Goal: Task Accomplishment & Management: Manage account settings

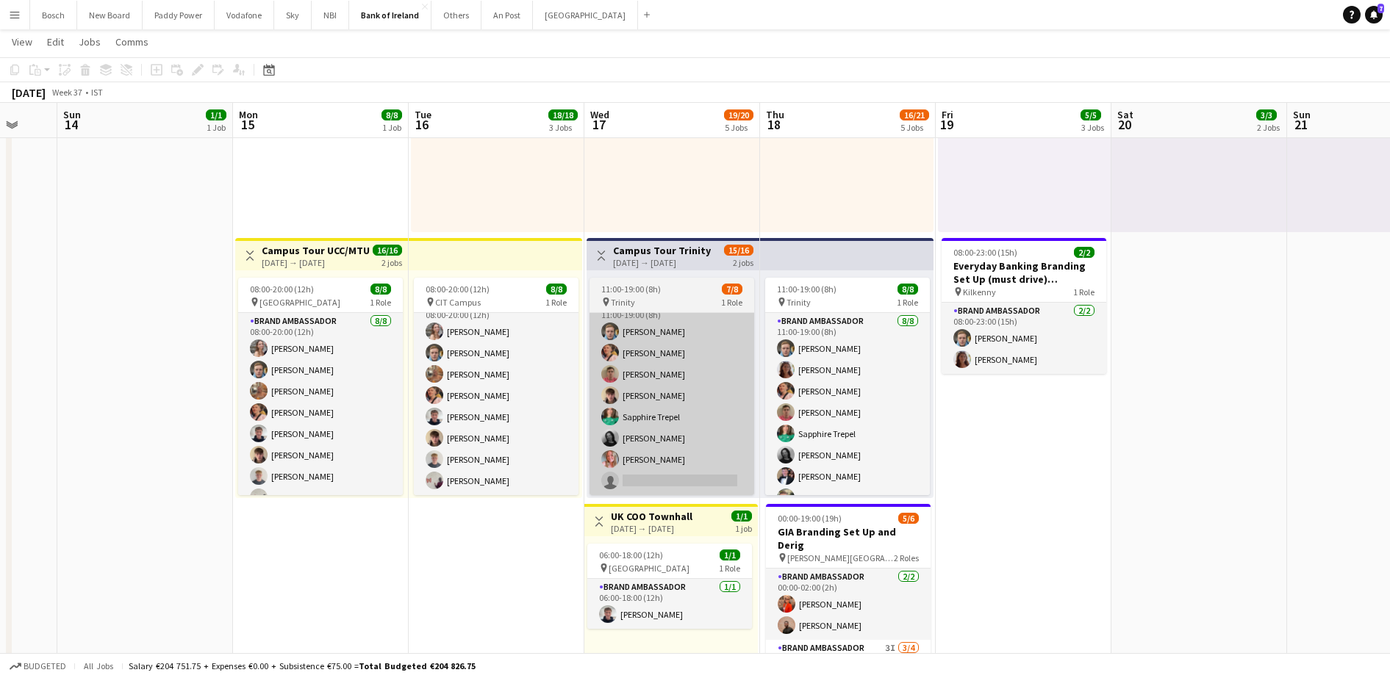
scroll to position [506, 0]
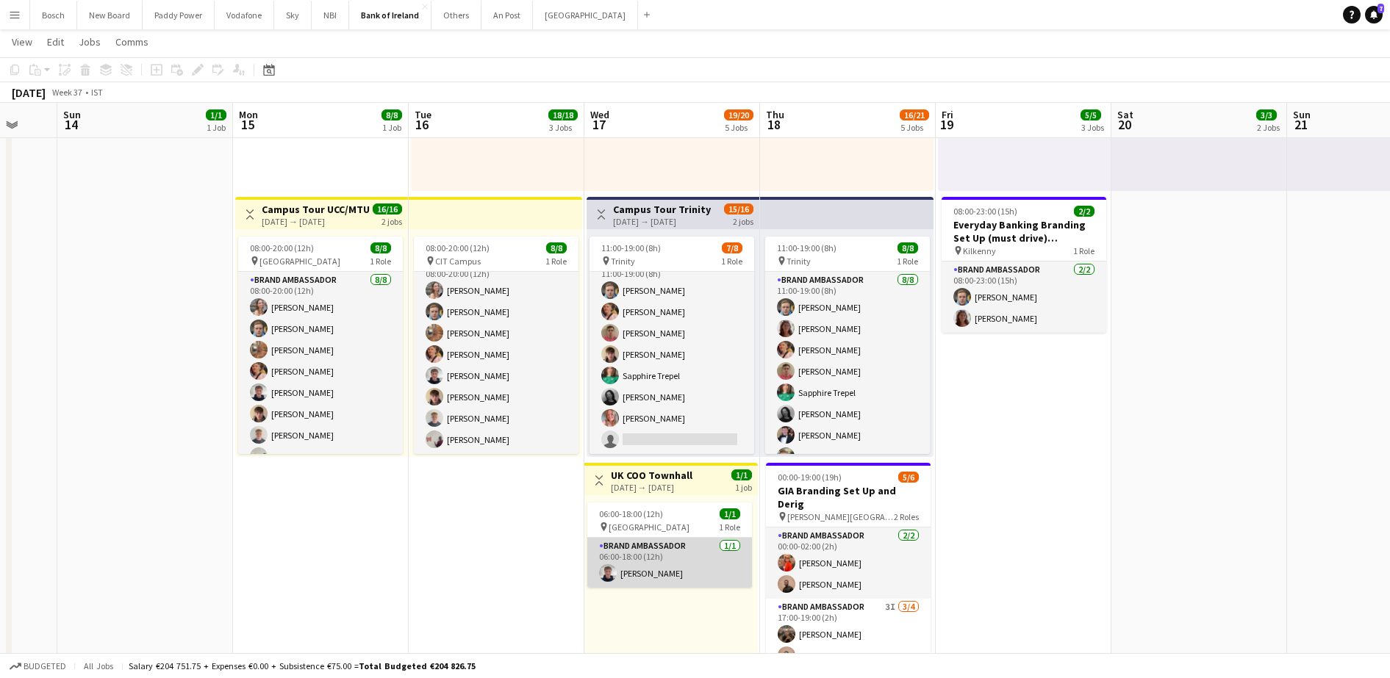
click at [677, 570] on app-card-role "Brand Ambassador [DATE] 06:00-18:00 (12h) [PERSON_NAME]" at bounding box center [669, 563] width 165 height 50
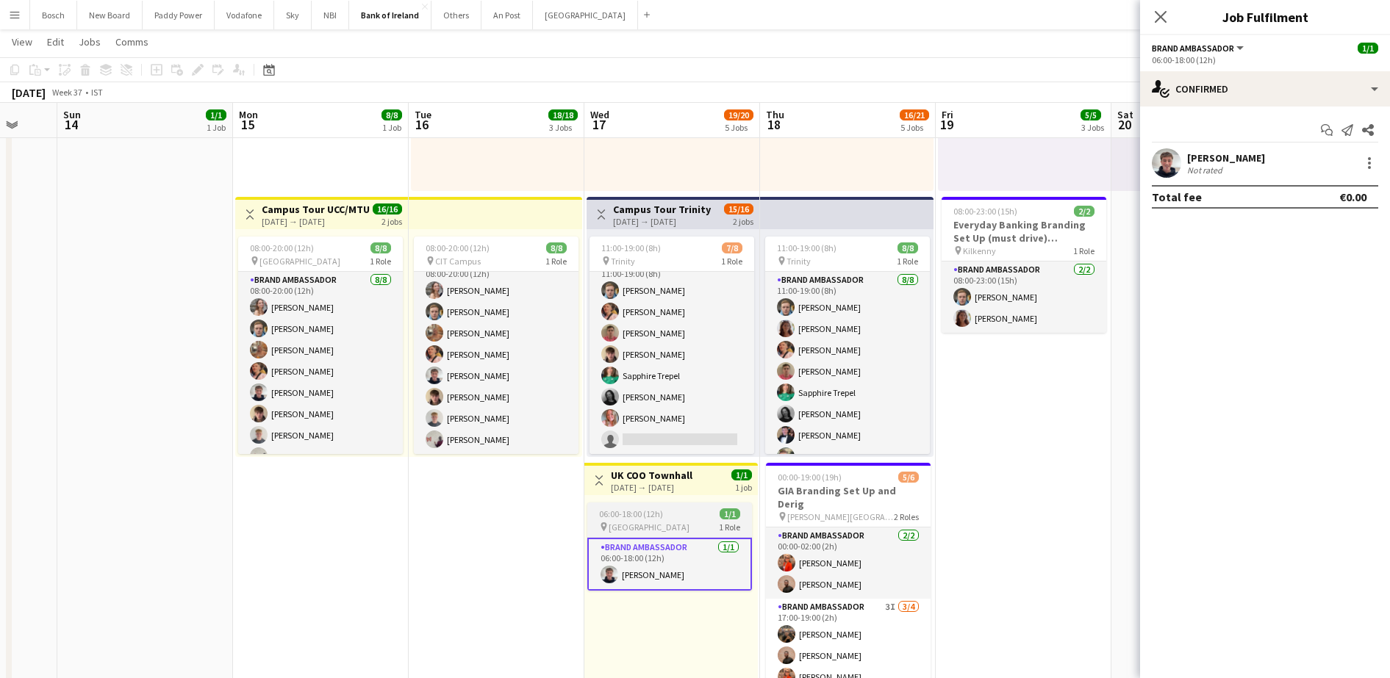
click at [682, 512] on div "06:00-18:00 (12h) 1/1" at bounding box center [669, 514] width 165 height 11
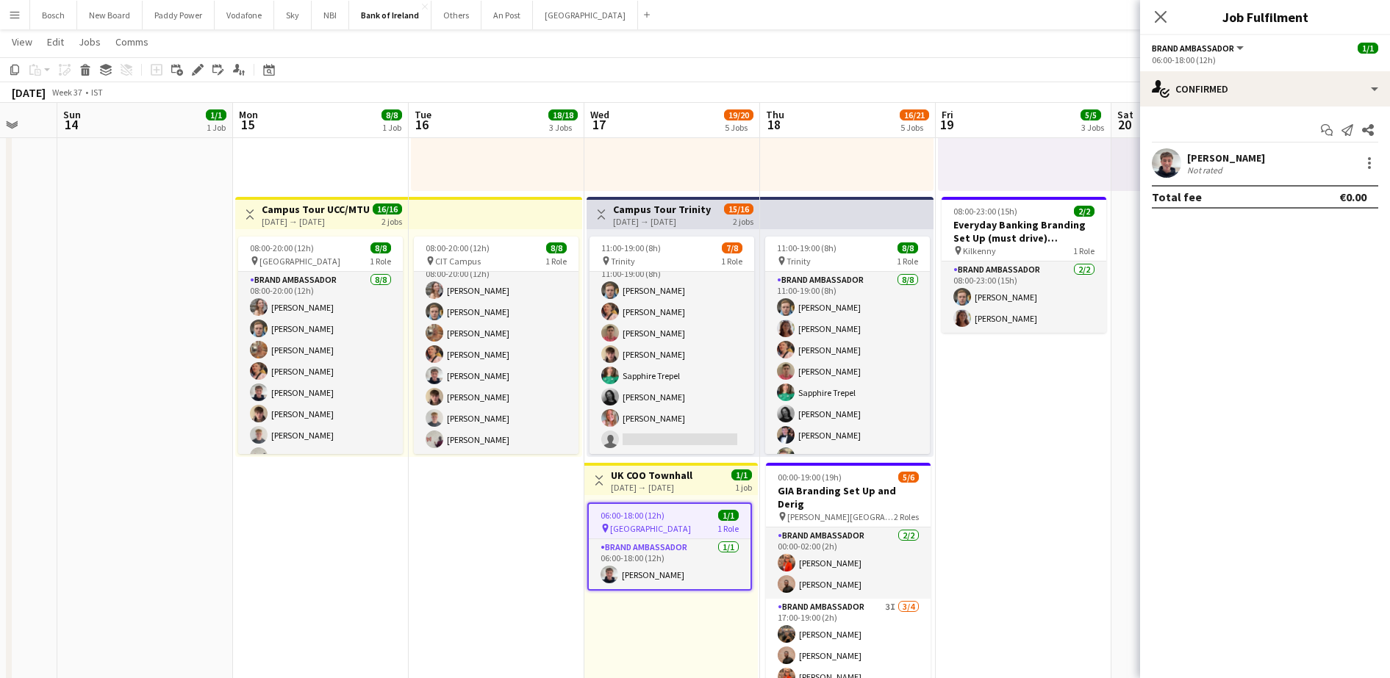
click at [673, 474] on h3 "UK COO Townhall" at bounding box center [652, 475] width 82 height 13
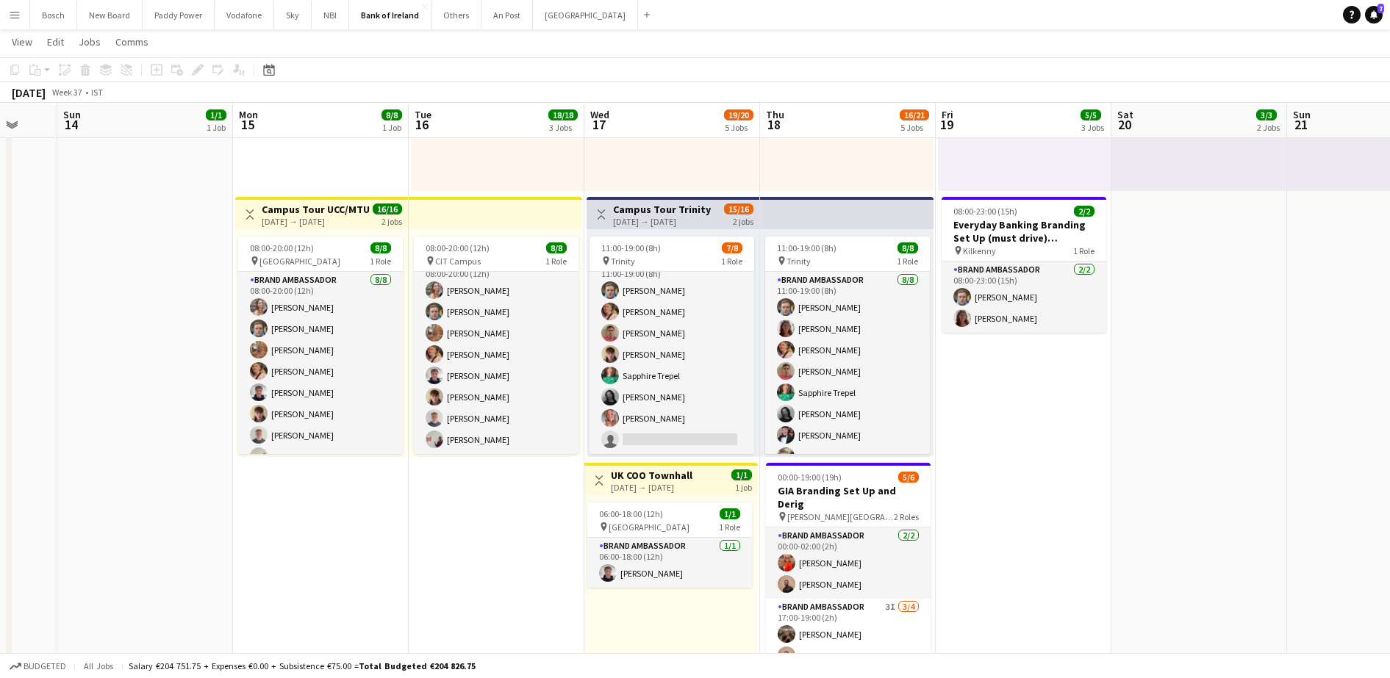
click at [665, 499] on div "06:00-18:00 (12h) 1/1 pin Europa Hotel 1 Role Brand Ambassador [DATE] 06:00-18:…" at bounding box center [670, 609] width 173 height 228
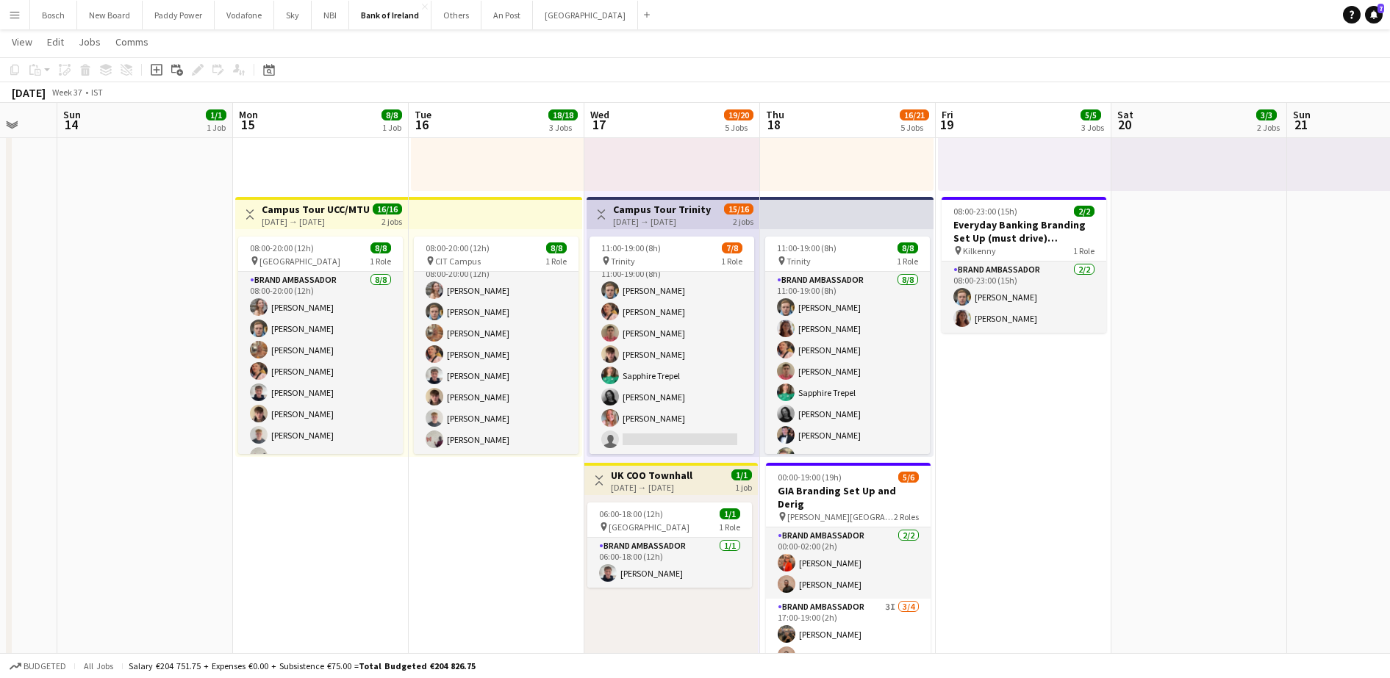
click at [629, 486] on div "[DATE] → [DATE]" at bounding box center [652, 487] width 82 height 11
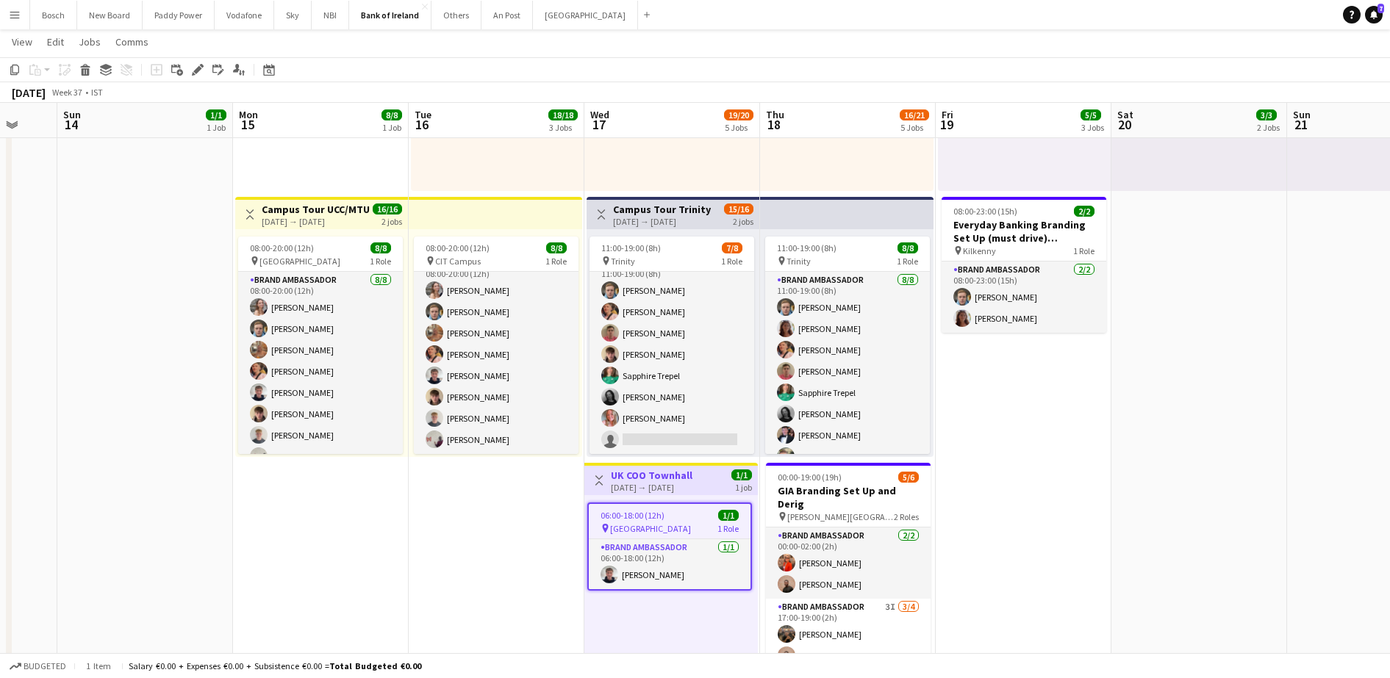
click at [197, 81] on app-toolbar "Copy Paste Paste Ctrl+V Paste with crew Ctrl+Shift+V Paste linked Job [GEOGRAPH…" at bounding box center [695, 69] width 1390 height 25
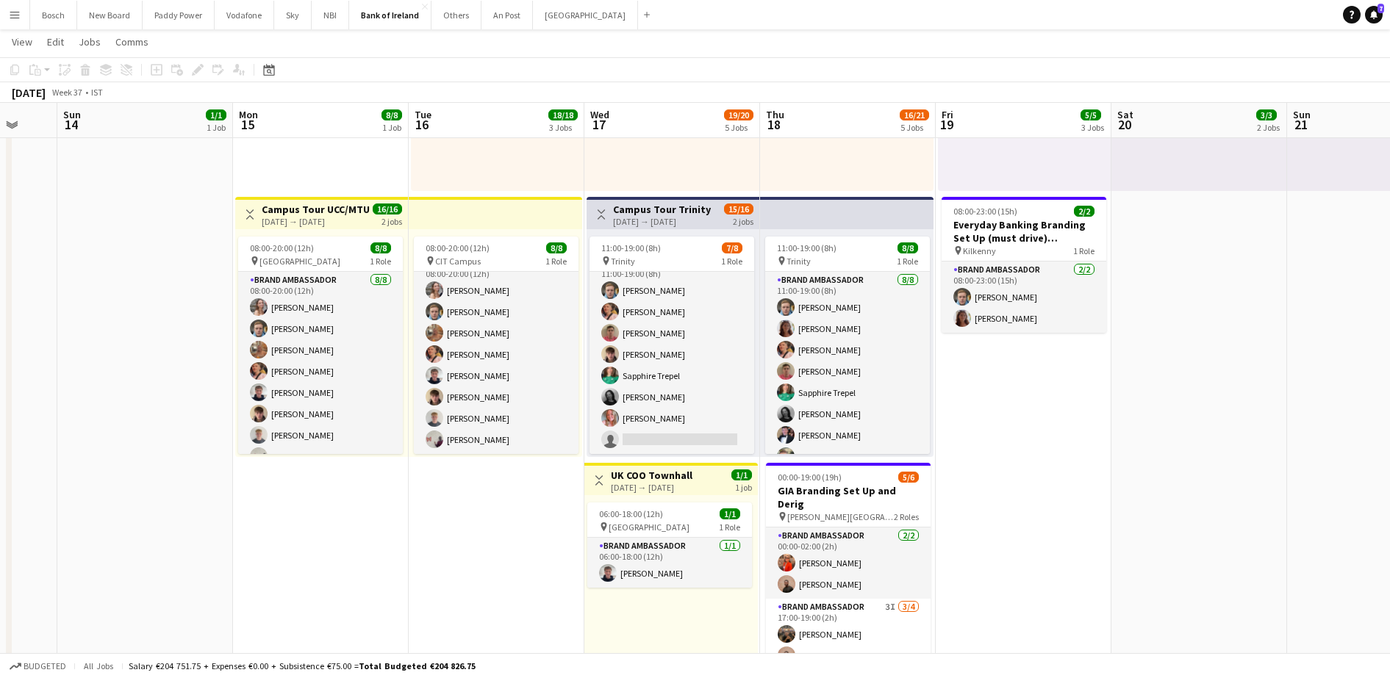
click at [648, 473] on h3 "UK COO Townhall" at bounding box center [652, 475] width 82 height 13
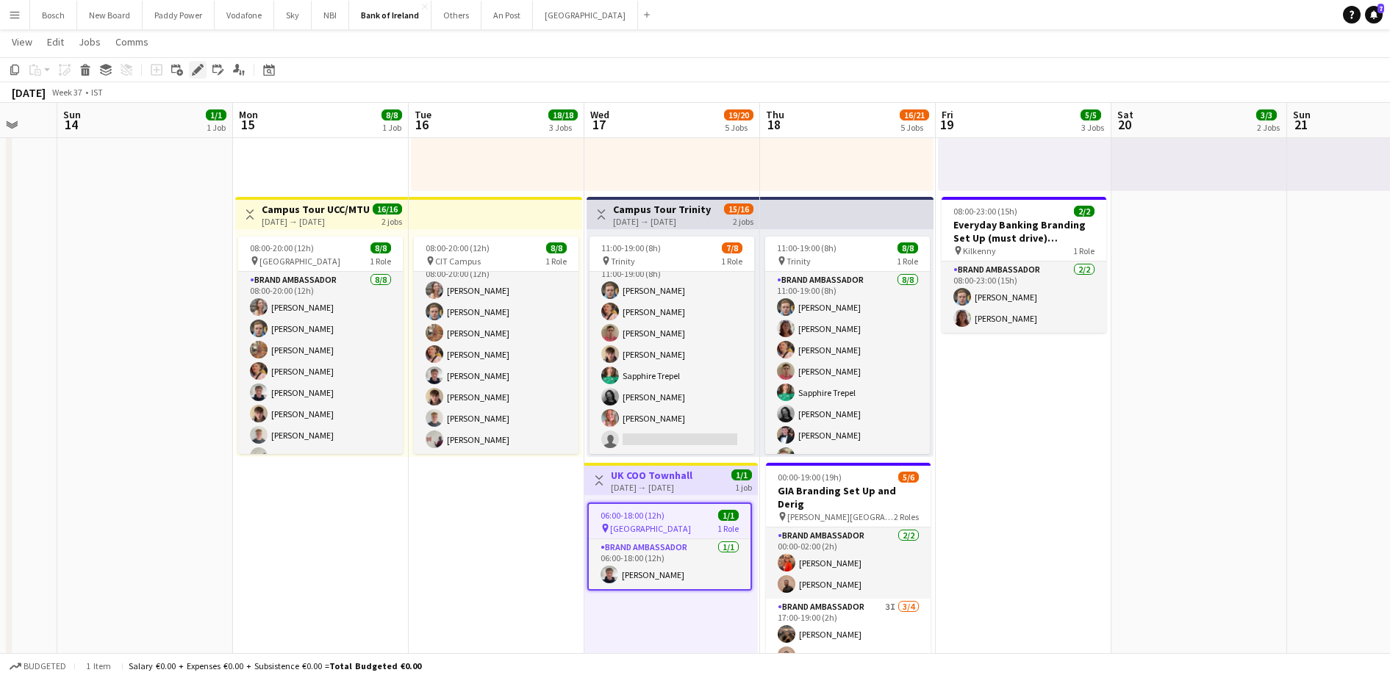
click at [201, 73] on icon "Edit" at bounding box center [198, 70] width 12 height 12
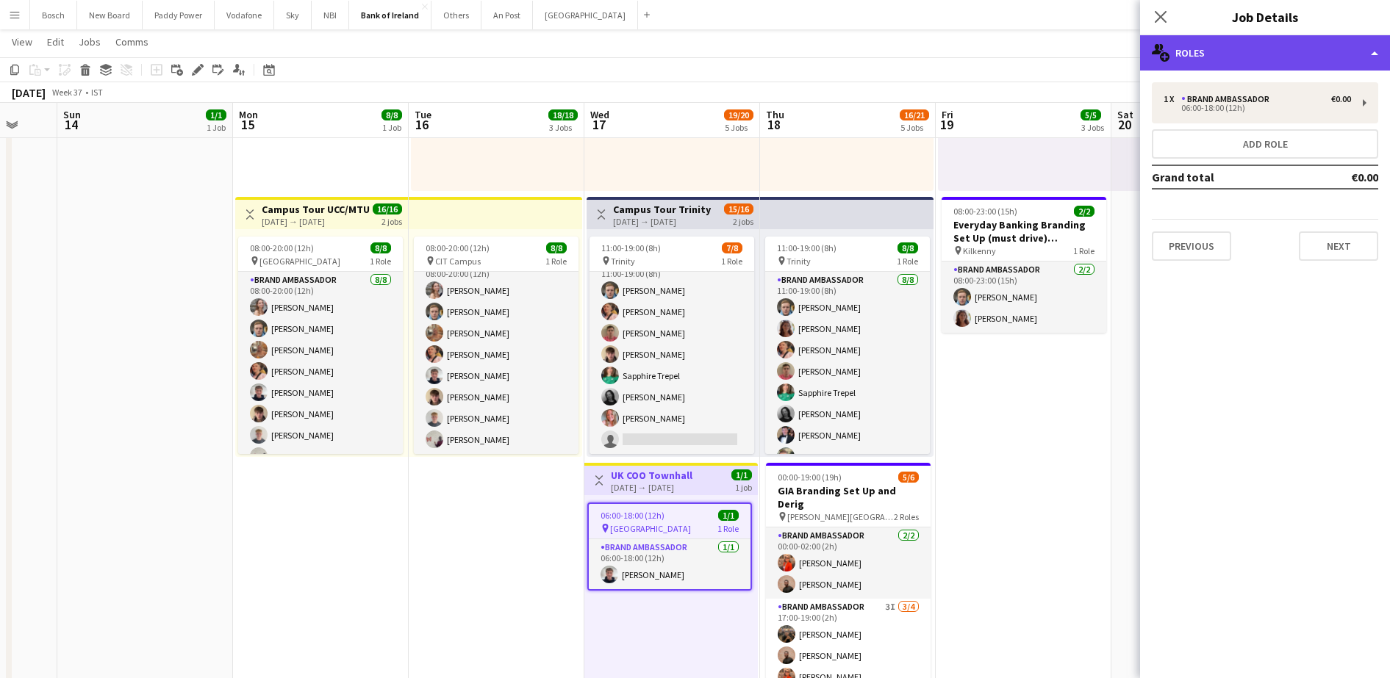
click at [1182, 57] on div "multiple-users-add Roles" at bounding box center [1265, 52] width 250 height 35
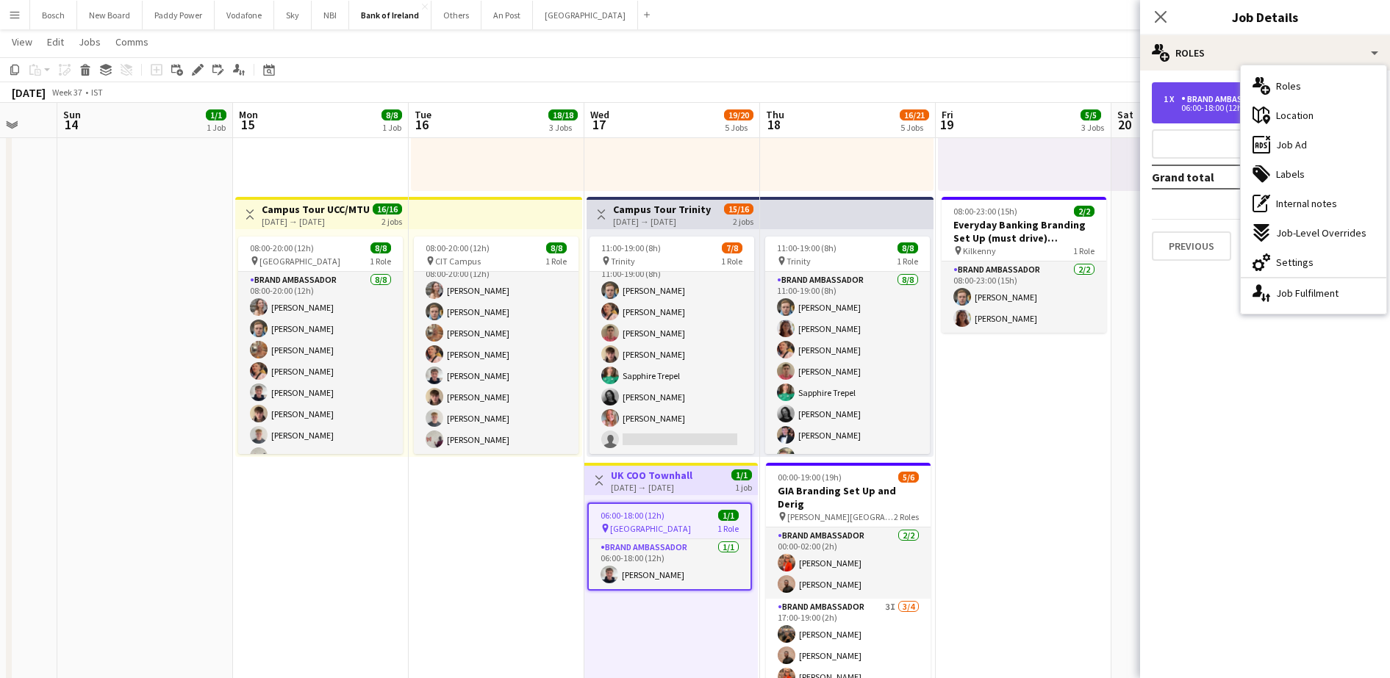
click at [1216, 115] on div "1 x Brand Ambassador €0.00 06:00-18:00 (12h)" at bounding box center [1265, 102] width 226 height 41
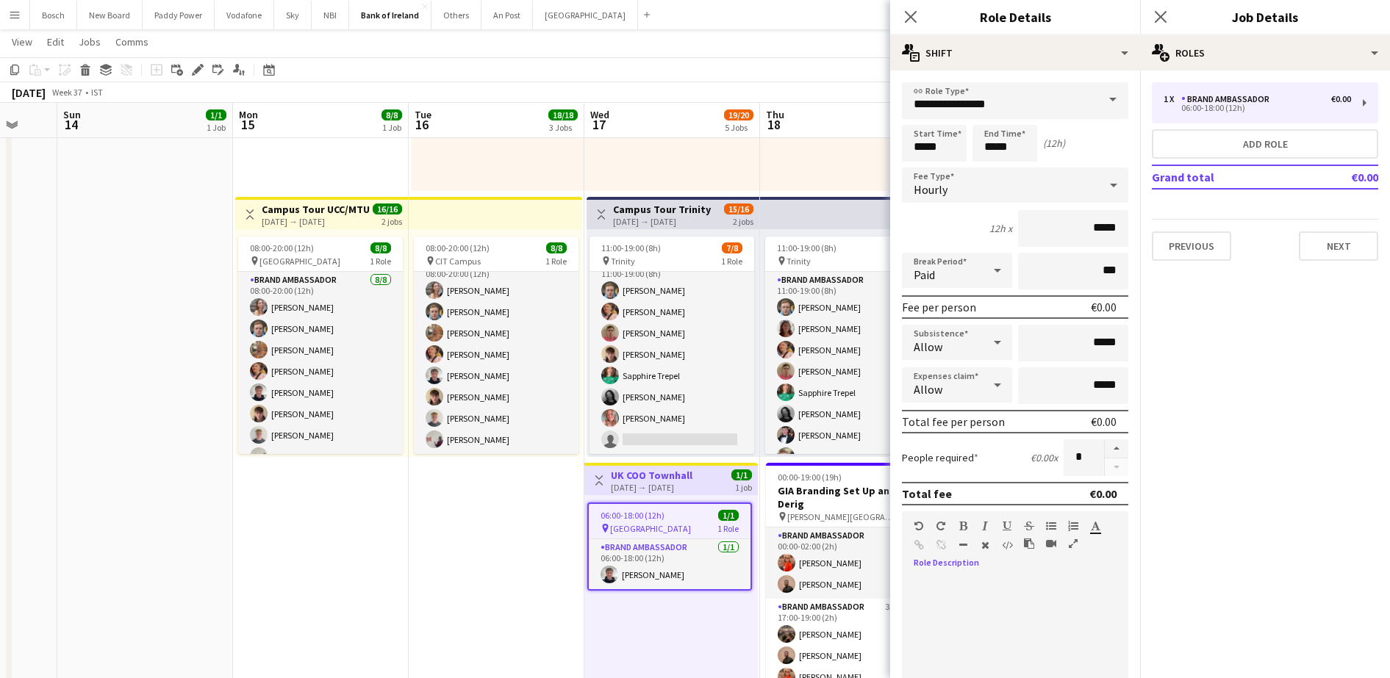
click at [999, 587] on div at bounding box center [1015, 665] width 226 height 176
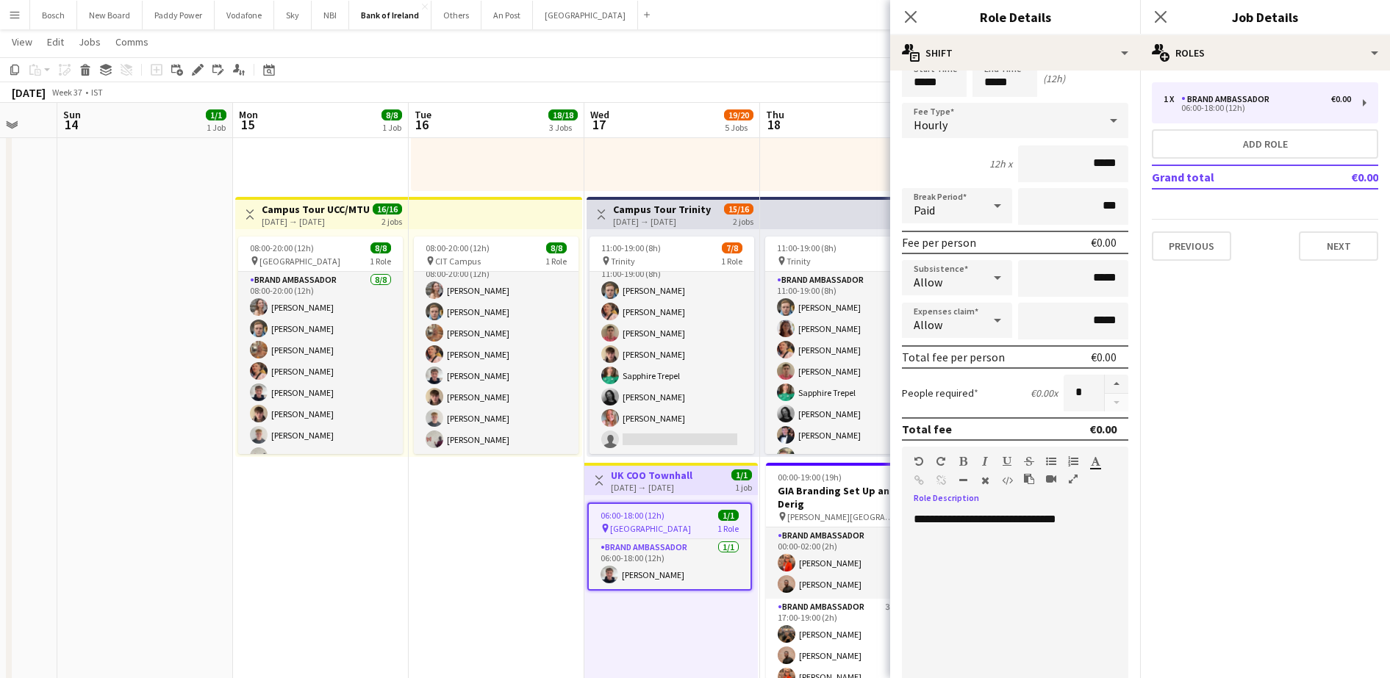
scroll to position [92, 0]
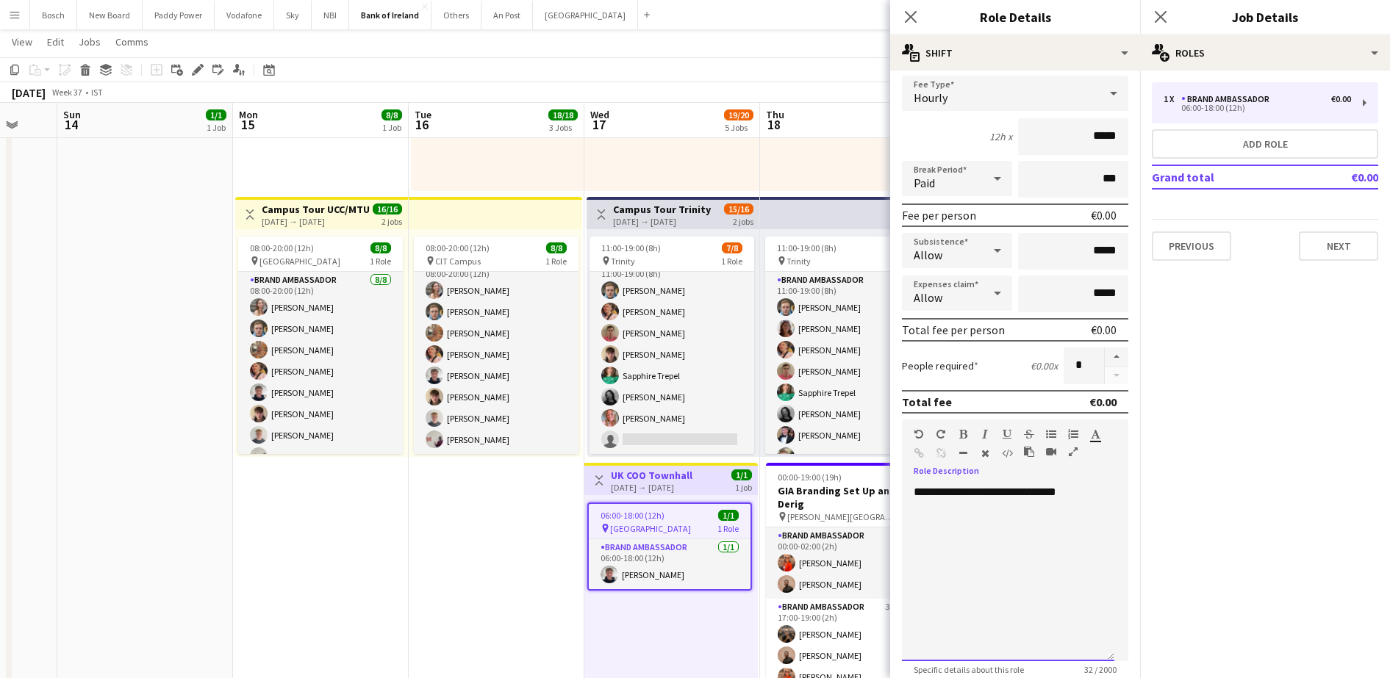
click at [917, 490] on div "**********" at bounding box center [1008, 573] width 212 height 176
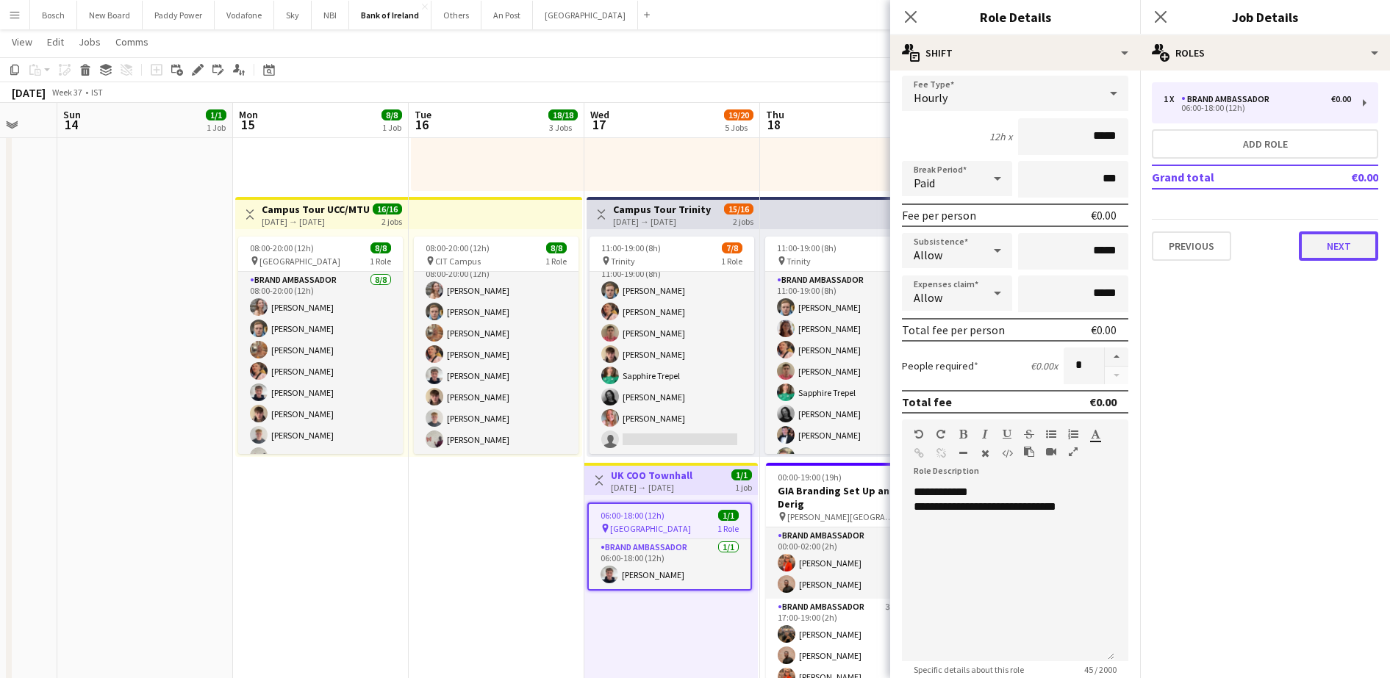
click at [1342, 236] on button "Next" at bounding box center [1338, 246] width 79 height 29
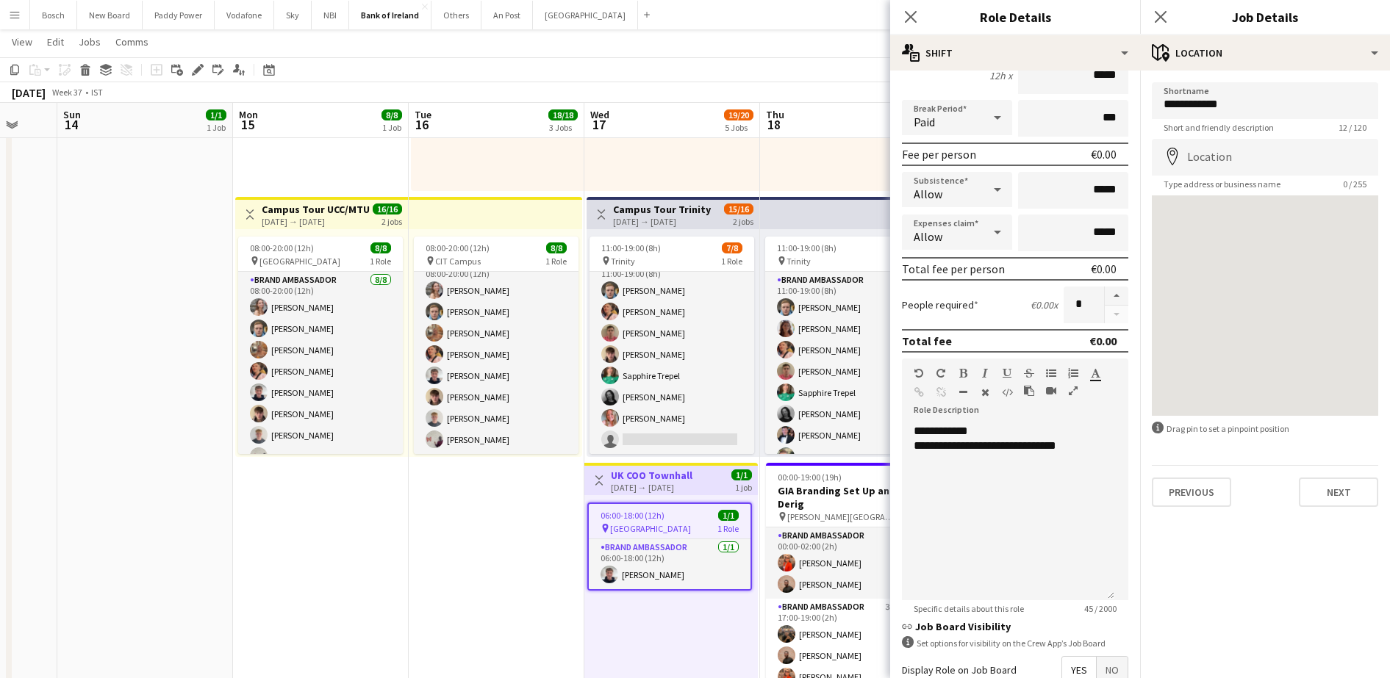
scroll to position [318, 0]
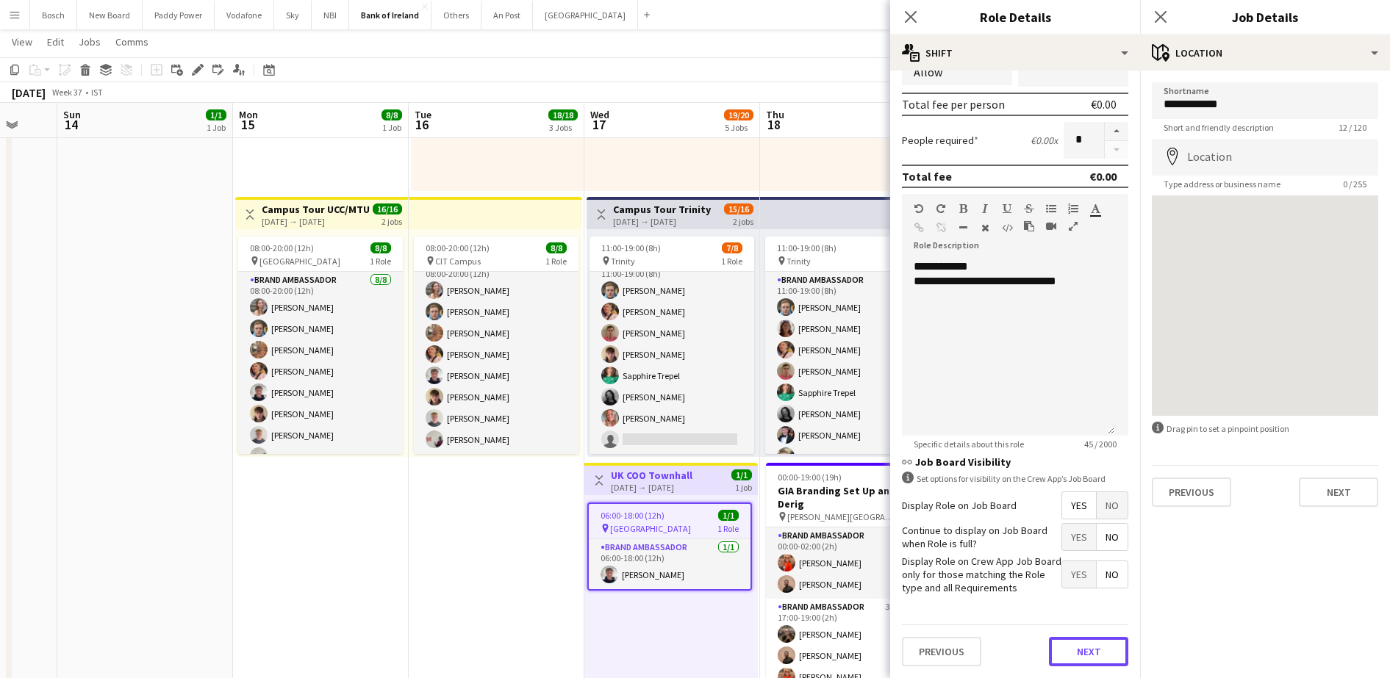
click at [1068, 644] on button "Next" at bounding box center [1088, 651] width 79 height 29
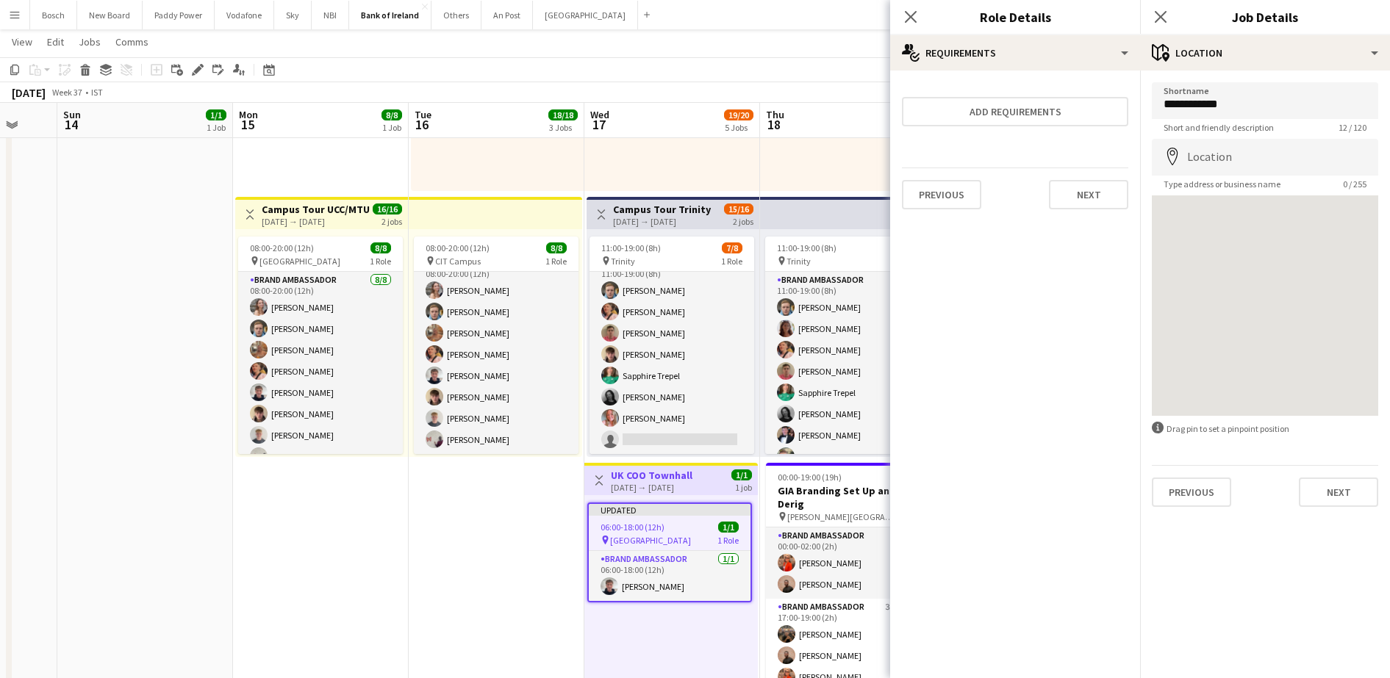
click at [818, 143] on div "06:00-20:00 (14h) 2/2 pin Tullamore 1 Role Brand Ambassador [DATE] 06:00-20:00 …" at bounding box center [846, 77] width 173 height 228
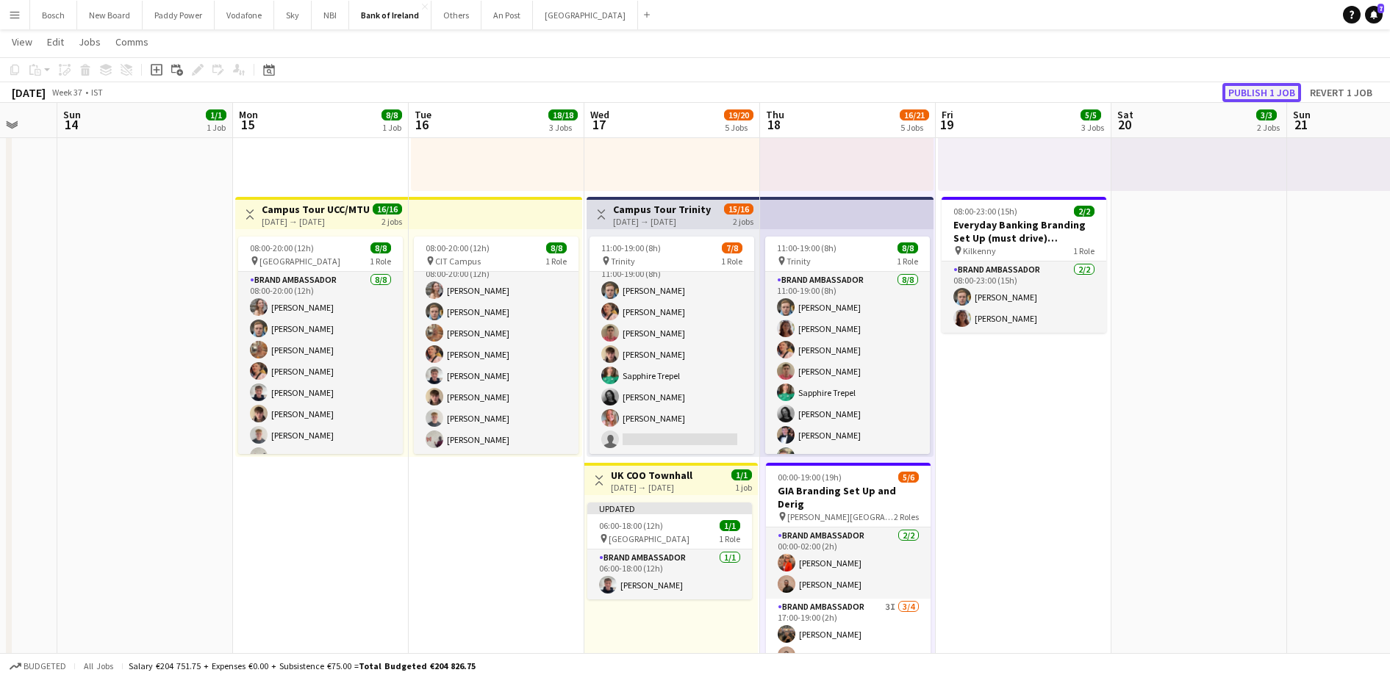
click at [1254, 90] on button "Publish 1 job" at bounding box center [1261, 92] width 79 height 19
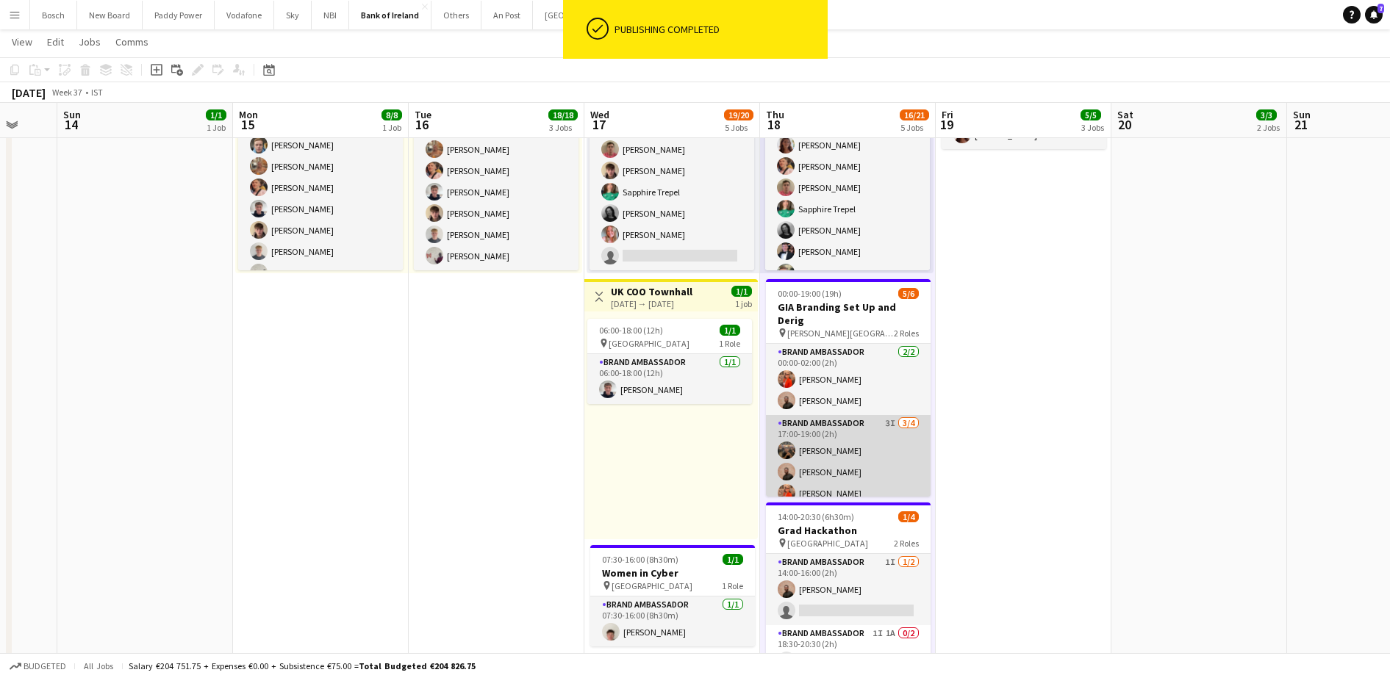
scroll to position [19, 0]
click at [884, 431] on app-card-role "Brand Ambassador 3I [DATE] 17:00-19:00 (2h) [PERSON_NAME] [PERSON_NAME] [PERSON…" at bounding box center [848, 453] width 165 height 114
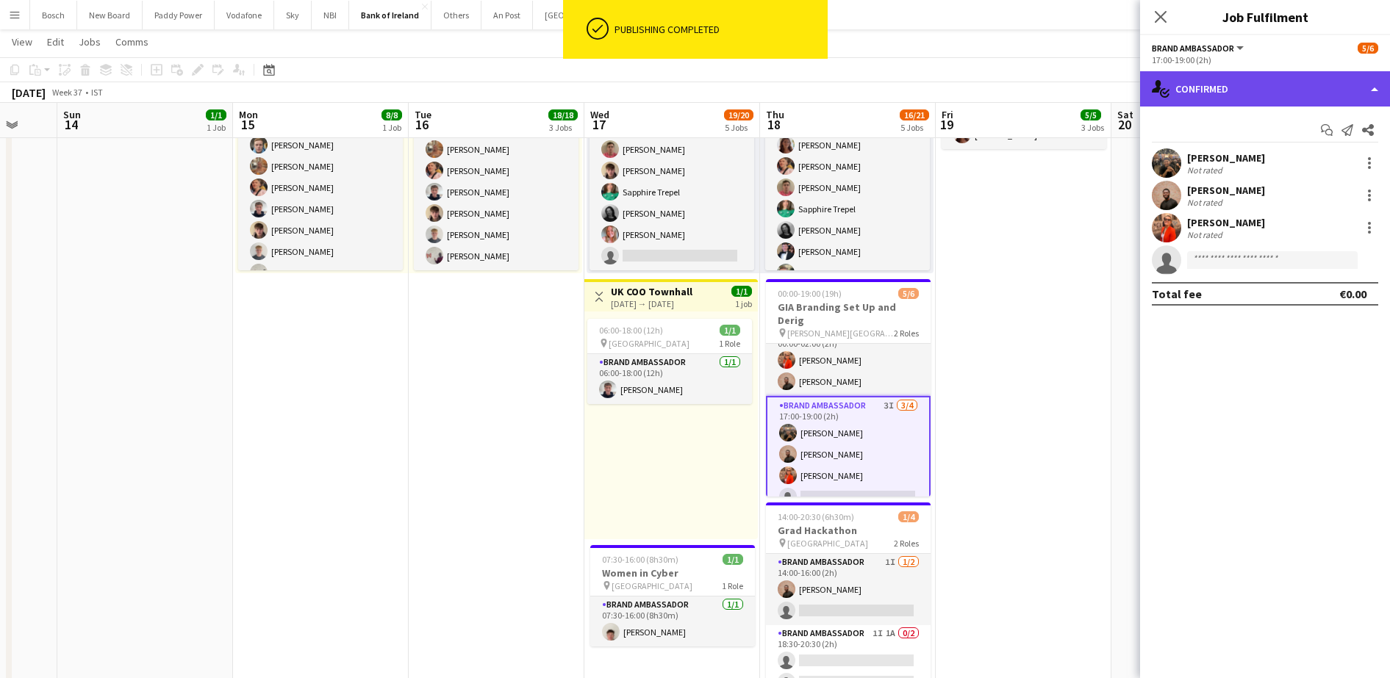
click at [1288, 73] on div "single-neutral-actions-check-2 Confirmed" at bounding box center [1265, 88] width 250 height 35
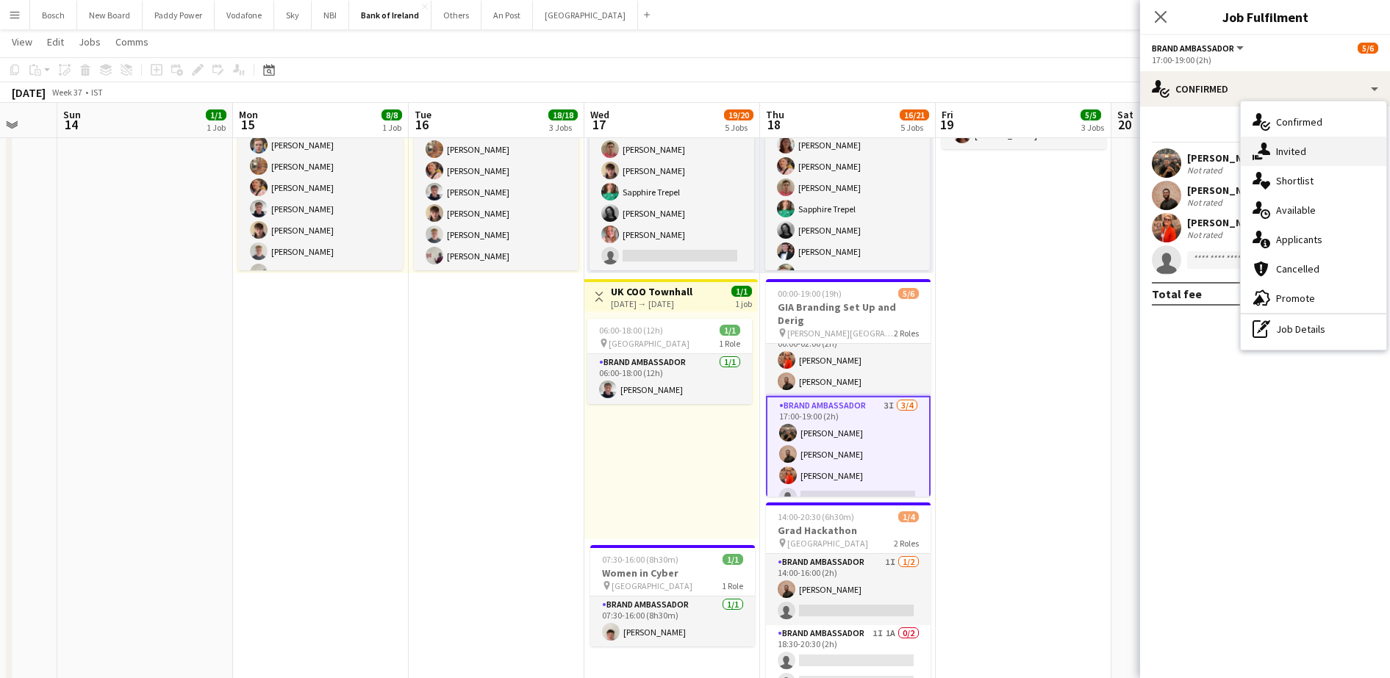
click at [1308, 147] on div "single-neutral-actions-share-1 Invited" at bounding box center [1314, 151] width 146 height 29
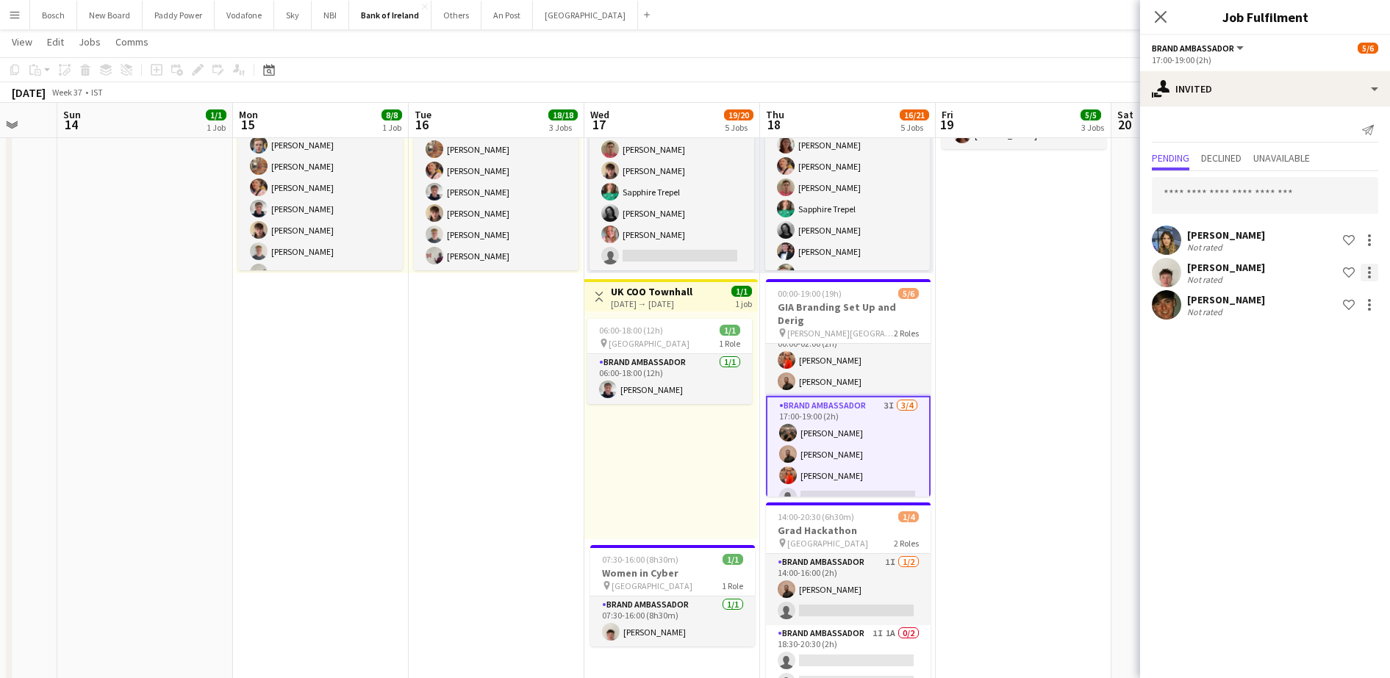
click at [1368, 271] on div at bounding box center [1369, 272] width 3 height 3
click at [1302, 329] on span "Send notification" at bounding box center [1323, 335] width 87 height 12
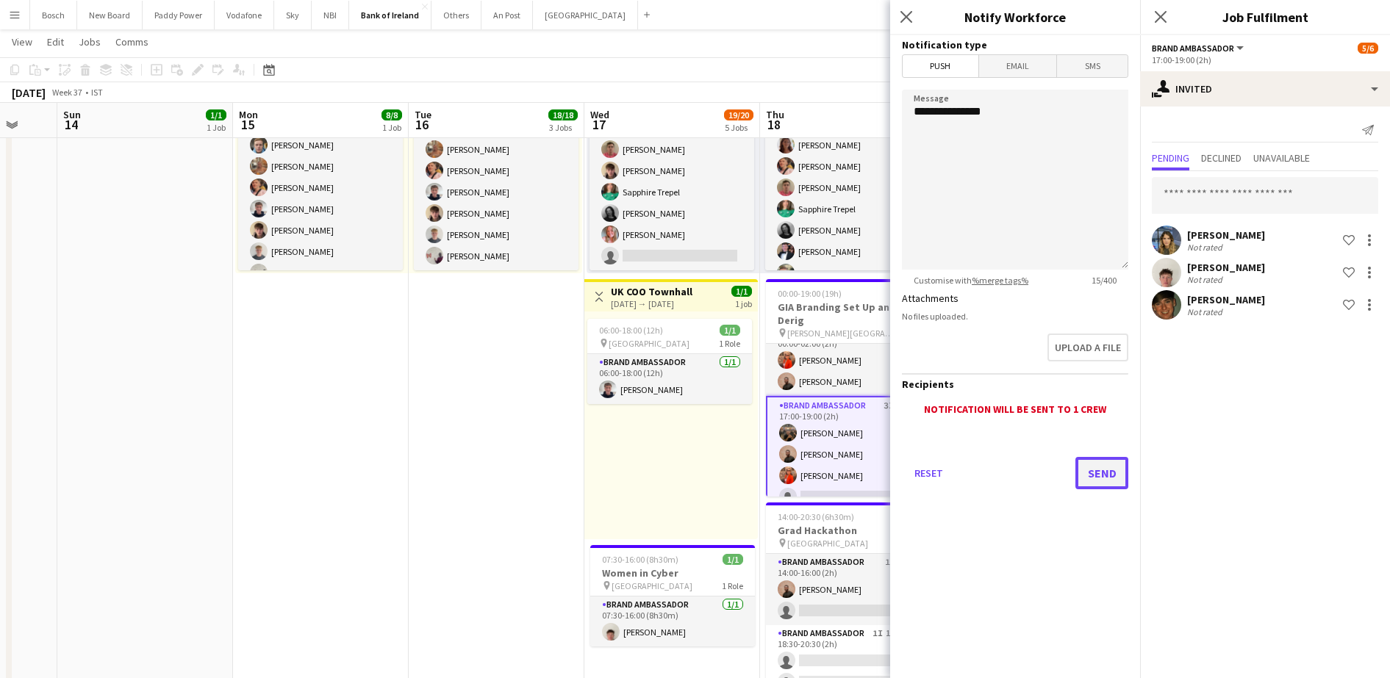
click at [1118, 461] on button "Send" at bounding box center [1101, 473] width 53 height 32
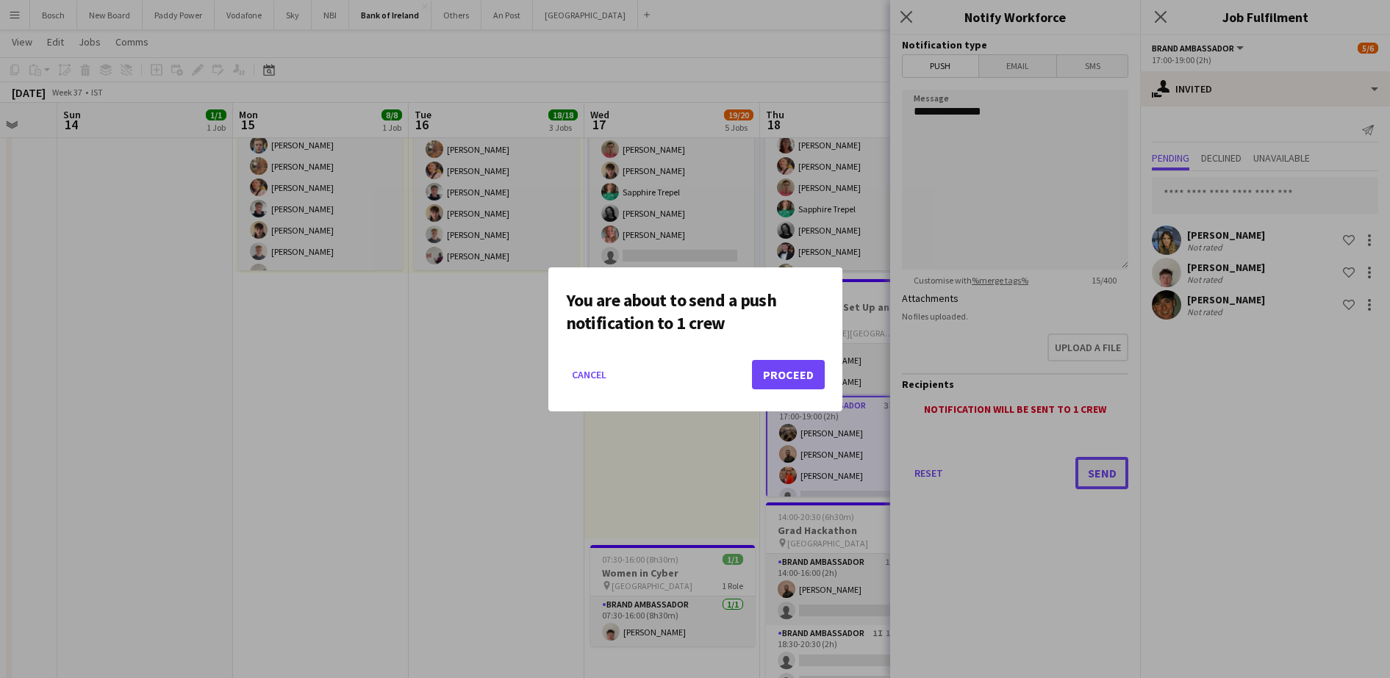
scroll to position [0, 0]
click at [796, 390] on mat-dialog-actions "Cancel Proceed" at bounding box center [695, 380] width 259 height 62
click at [794, 368] on button "Proceed" at bounding box center [788, 374] width 73 height 29
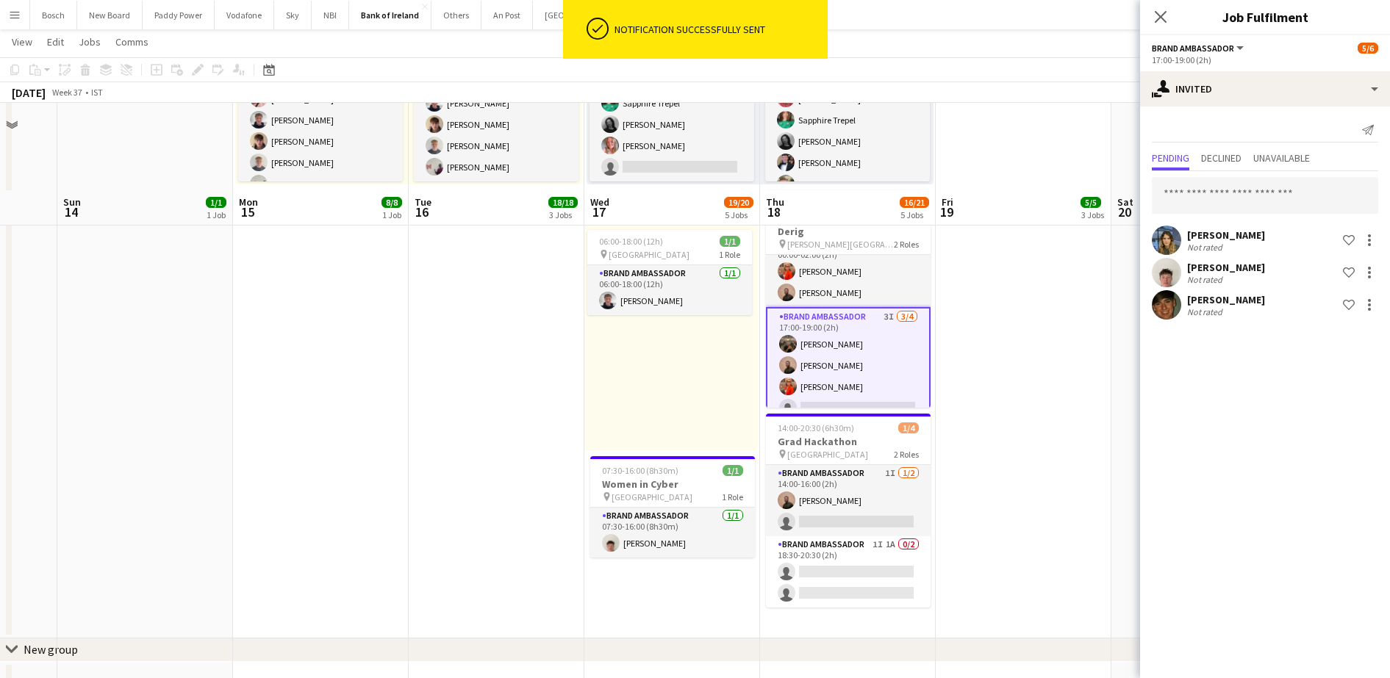
scroll to position [873, 0]
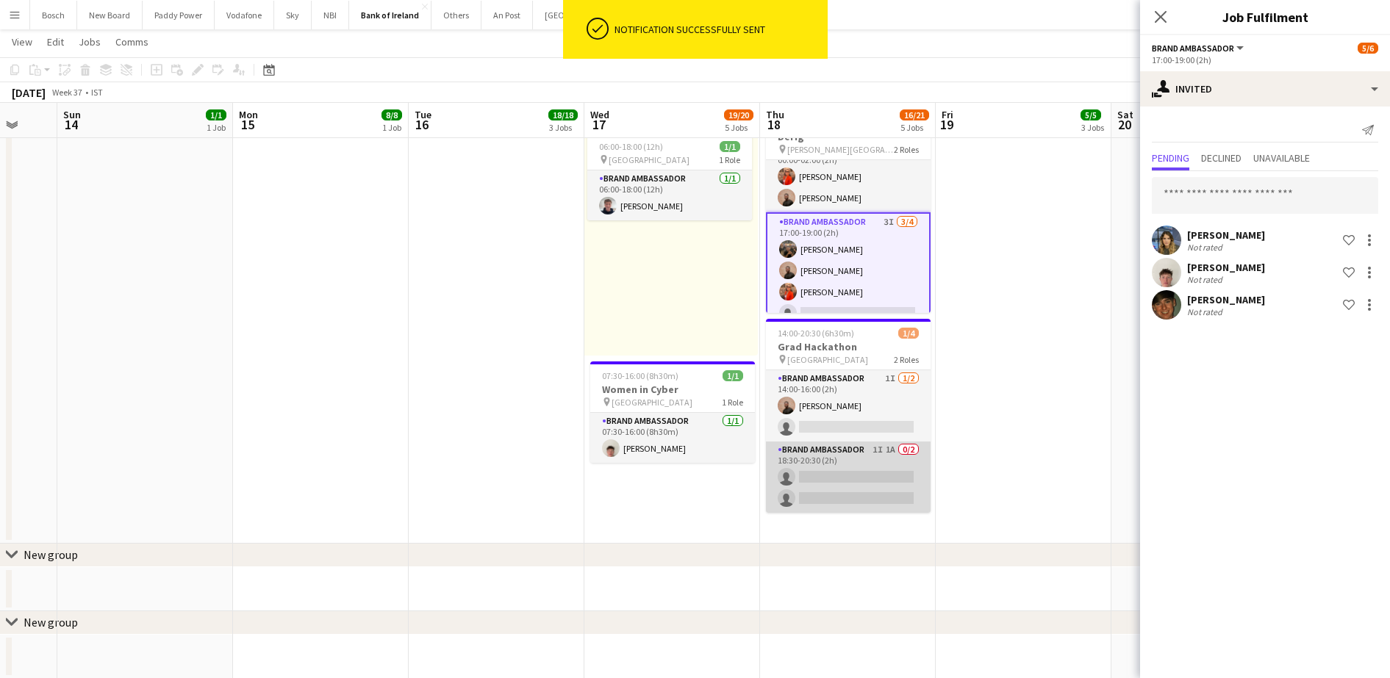
click at [849, 491] on app-card-role "Brand Ambassador 1I 1A 0/2 18:30-20:30 (2h) single-neutral-actions single-neutr…" at bounding box center [848, 477] width 165 height 71
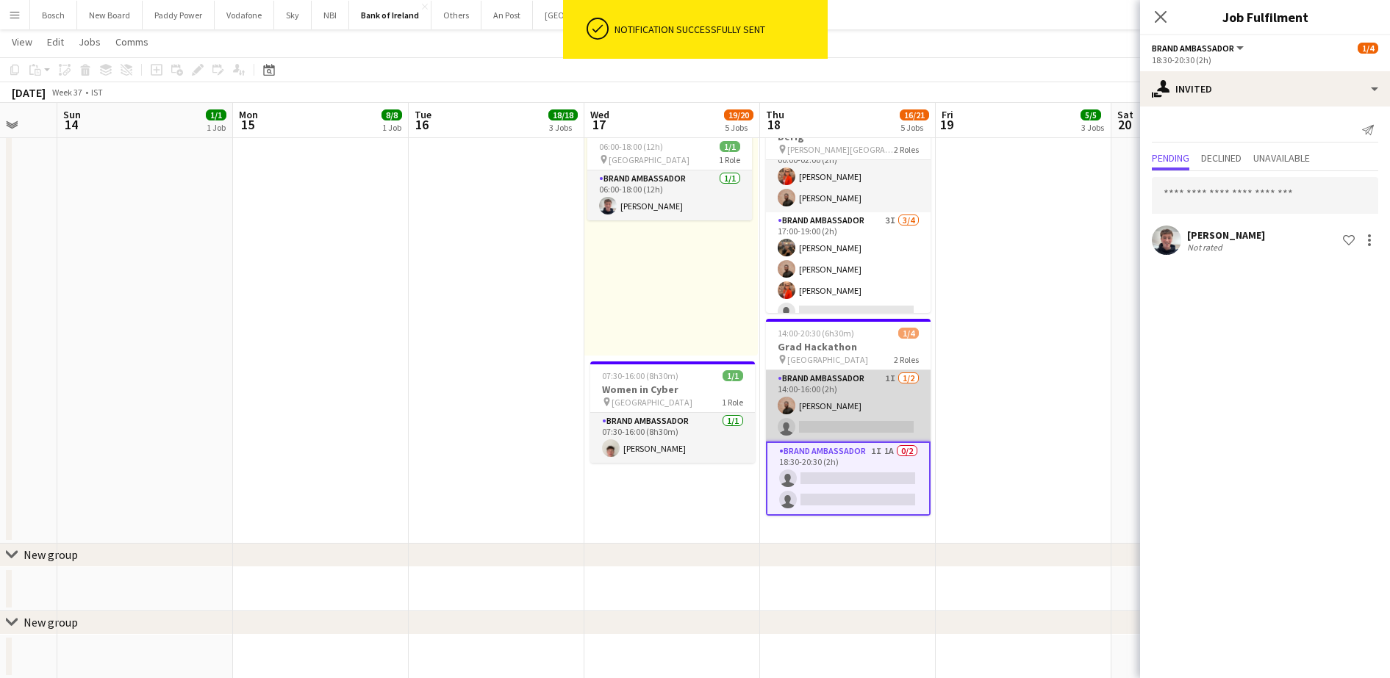
click at [855, 409] on app-card-role "Brand Ambassador 1I [DATE] 14:00-16:00 (2h) [PERSON_NAME] single-neutral-actions" at bounding box center [848, 405] width 165 height 71
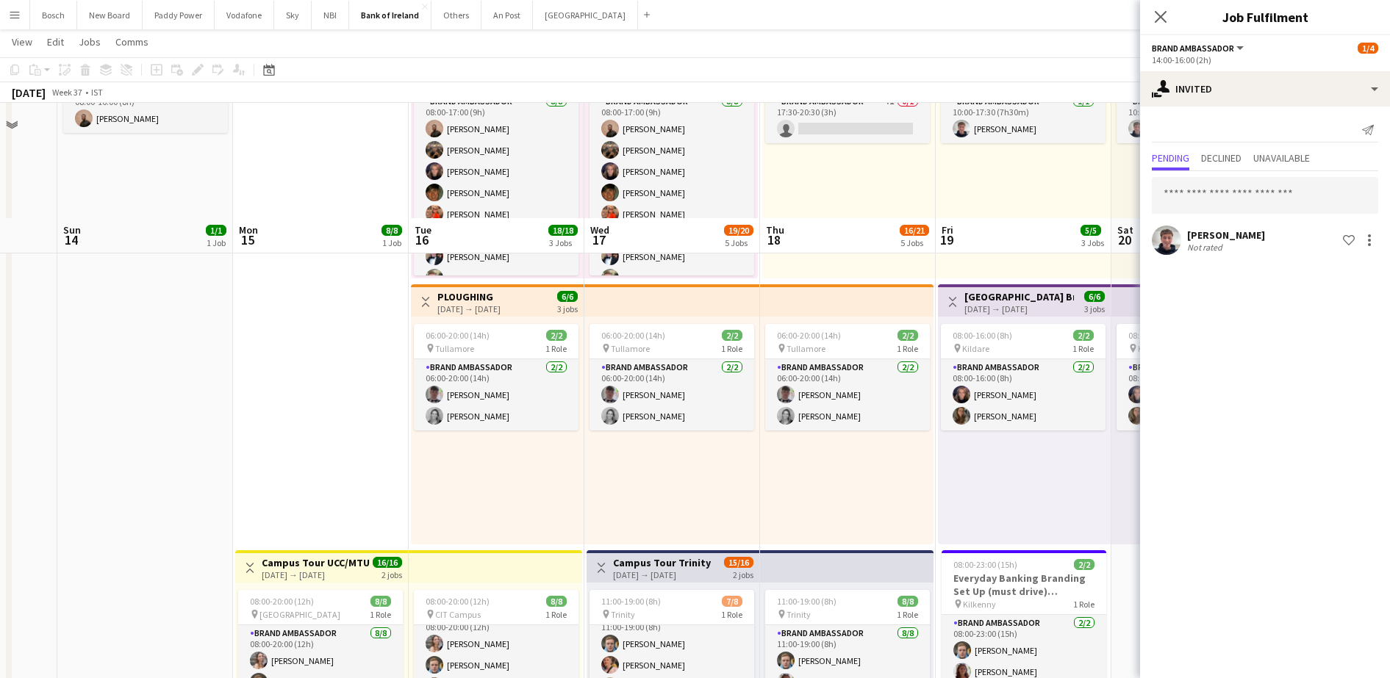
scroll to position [276, 0]
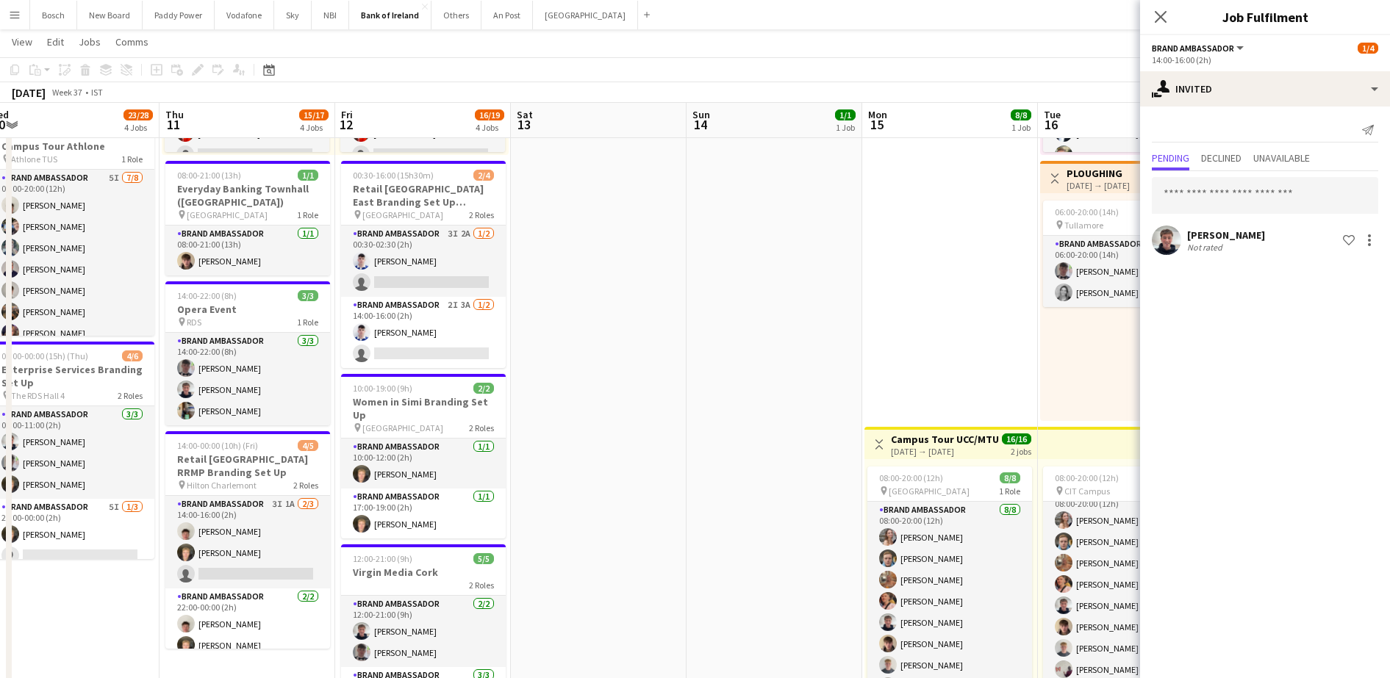
drag, startPoint x: 652, startPoint y: 364, endPoint x: 748, endPoint y: 372, distance: 96.6
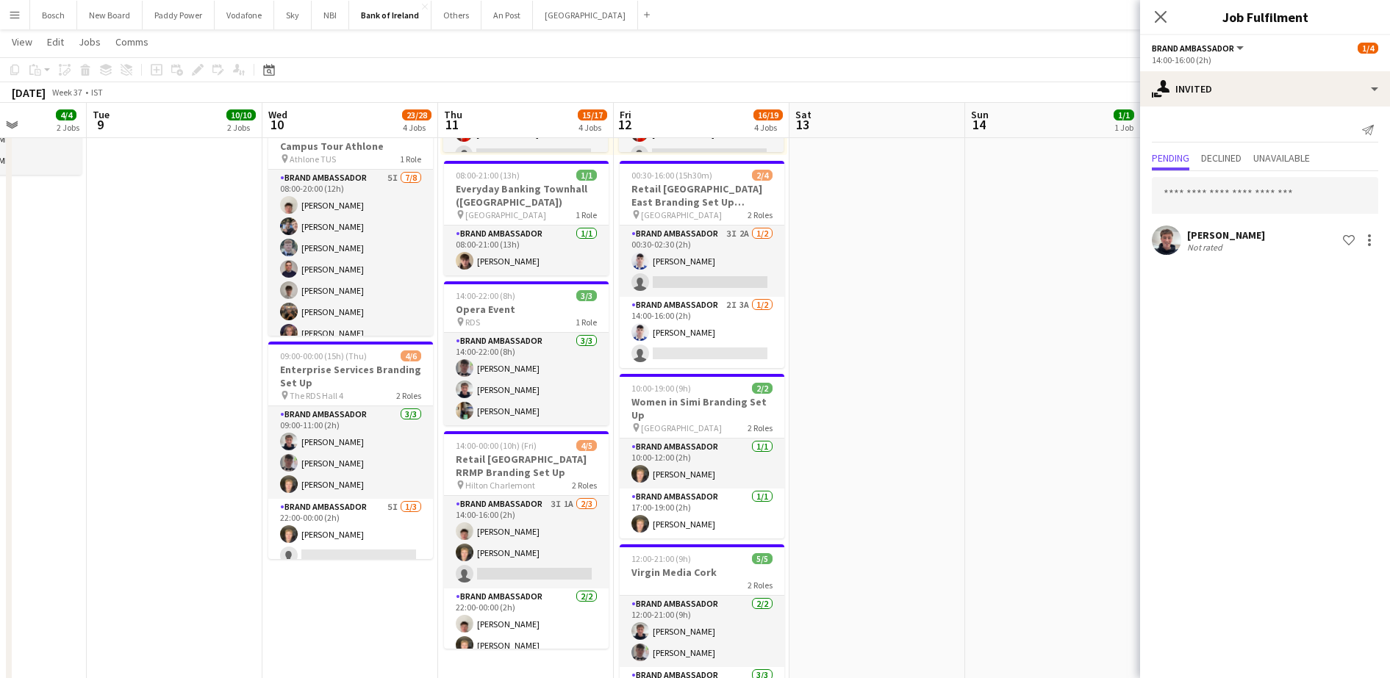
scroll to position [0, 434]
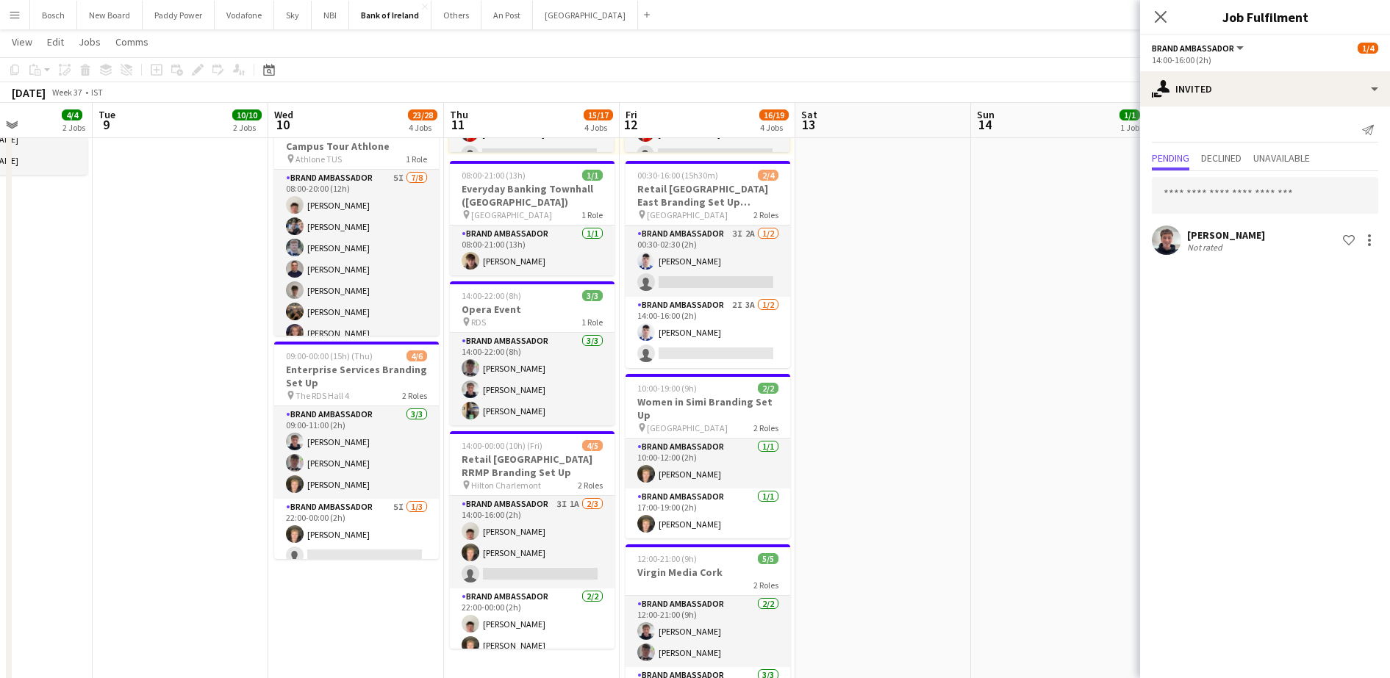
drag, startPoint x: 634, startPoint y: 383, endPoint x: 1024, endPoint y: 362, distance: 390.1
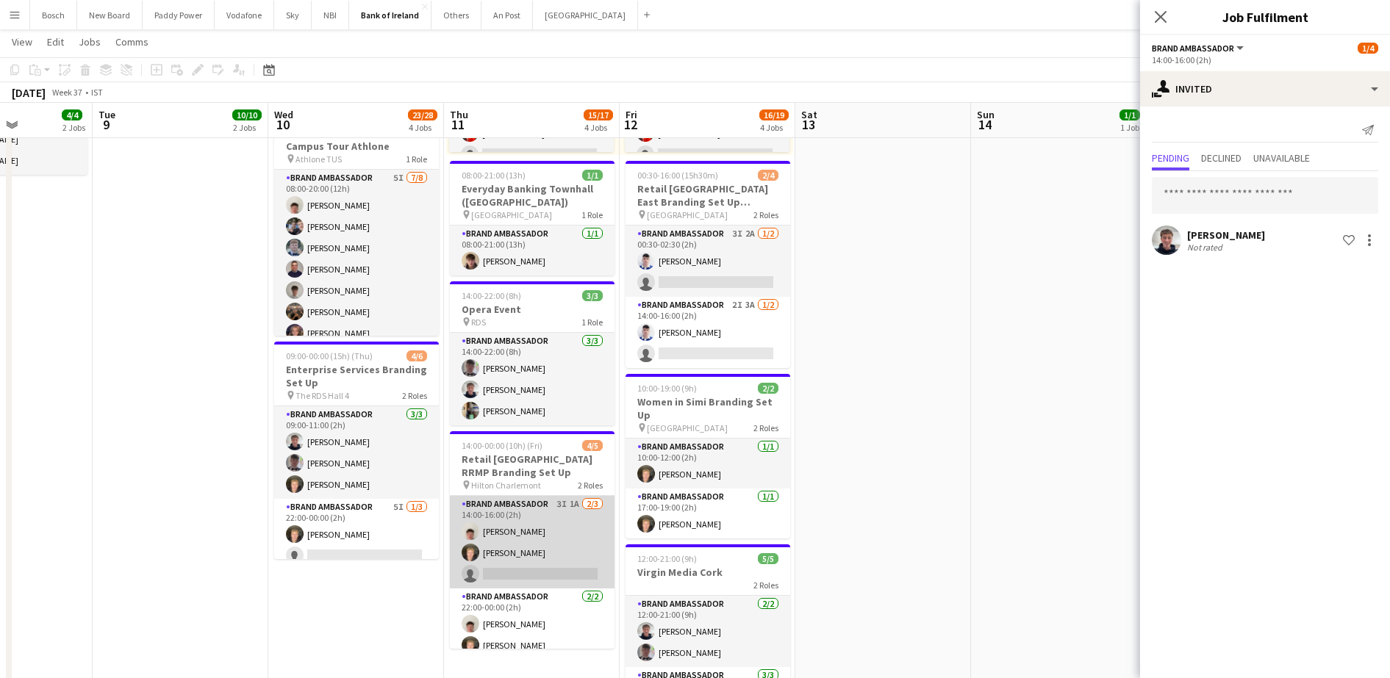
click at [550, 552] on app-card-role "Brand Ambassador 3I 1A [DATE] 14:00-16:00 (2h) [PERSON_NAME] [PERSON_NAME] sing…" at bounding box center [532, 542] width 165 height 93
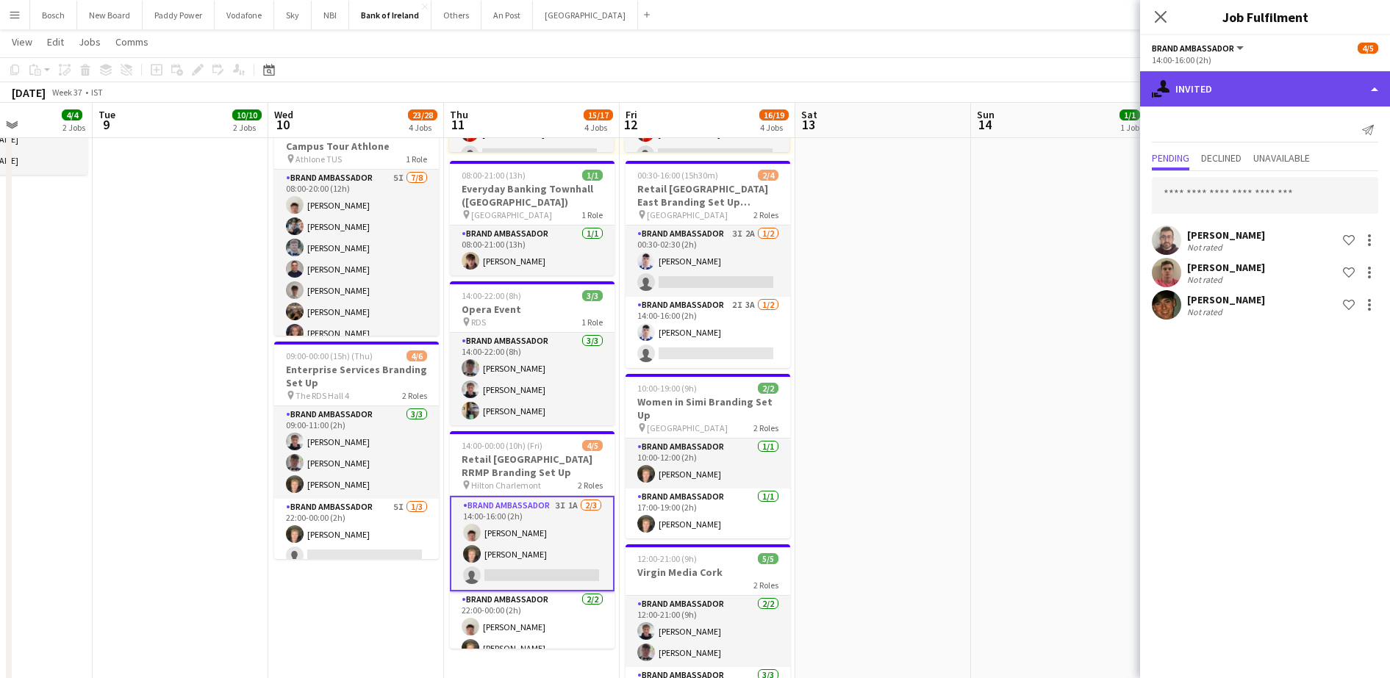
click at [1242, 93] on div "single-neutral-actions-share-1 Invited" at bounding box center [1265, 88] width 250 height 35
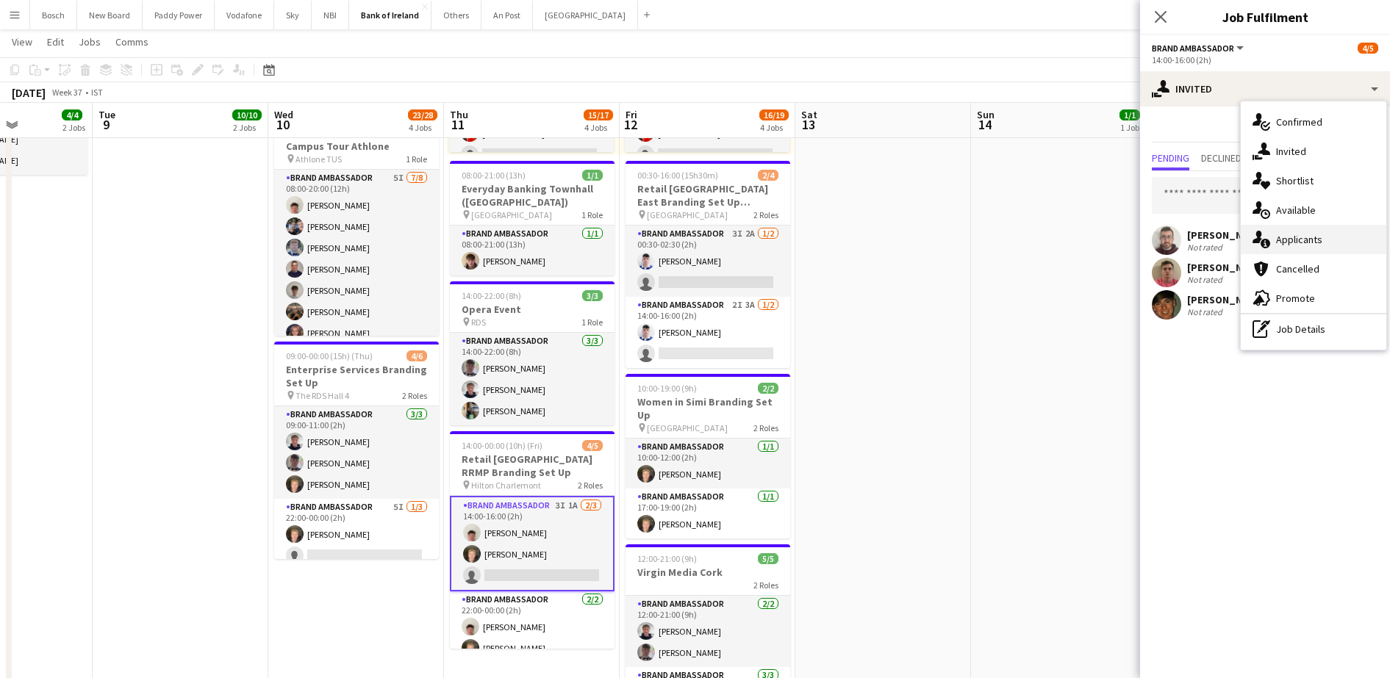
click at [1292, 245] on span "Applicants" at bounding box center [1299, 239] width 46 height 13
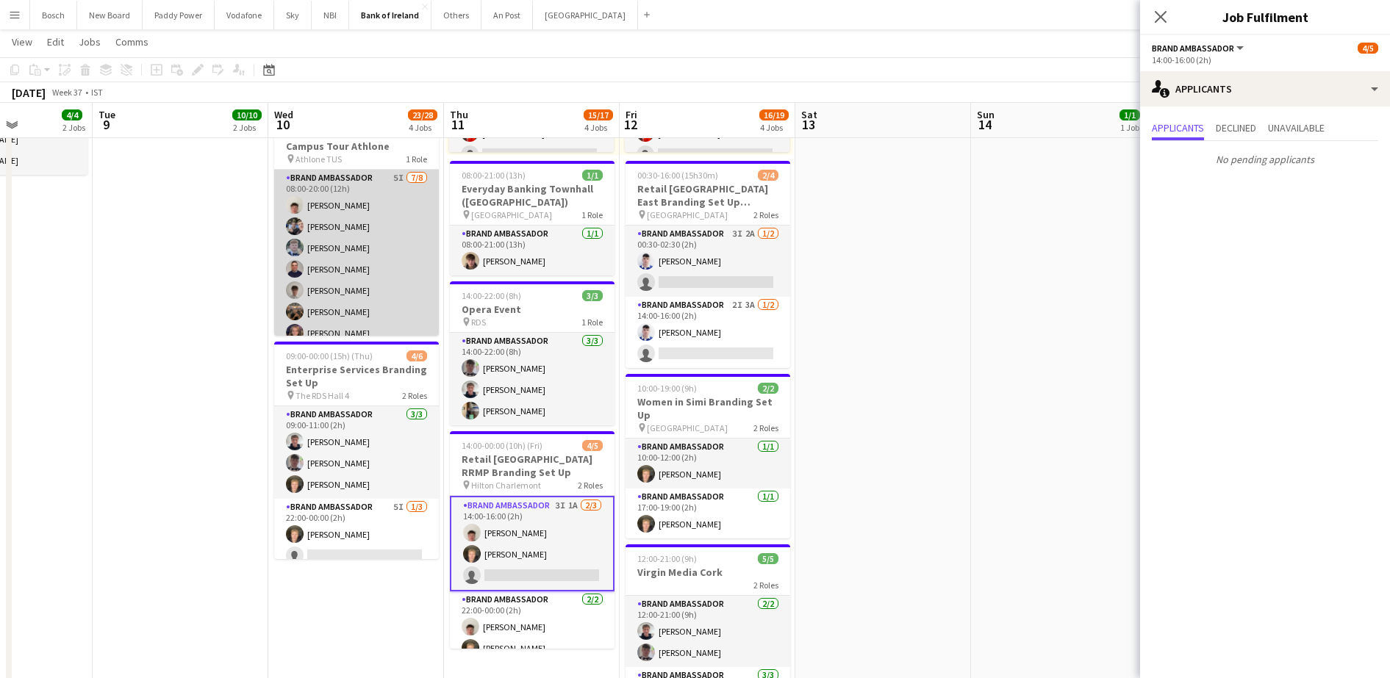
click at [401, 302] on app-card-role "Brand Ambassador 5I [DATE] 08:00-20:00 (12h) [PERSON_NAME] [PERSON_NAME] [PERSO…" at bounding box center [356, 269] width 165 height 199
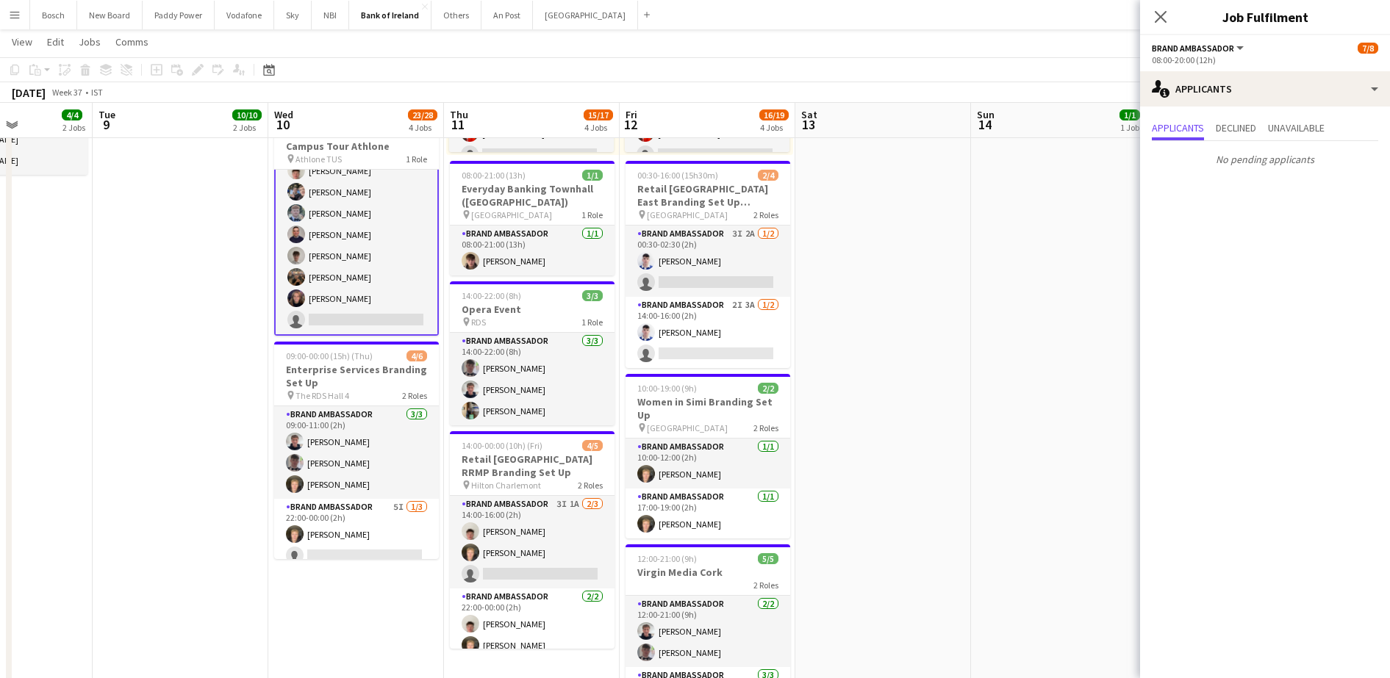
scroll to position [0, 0]
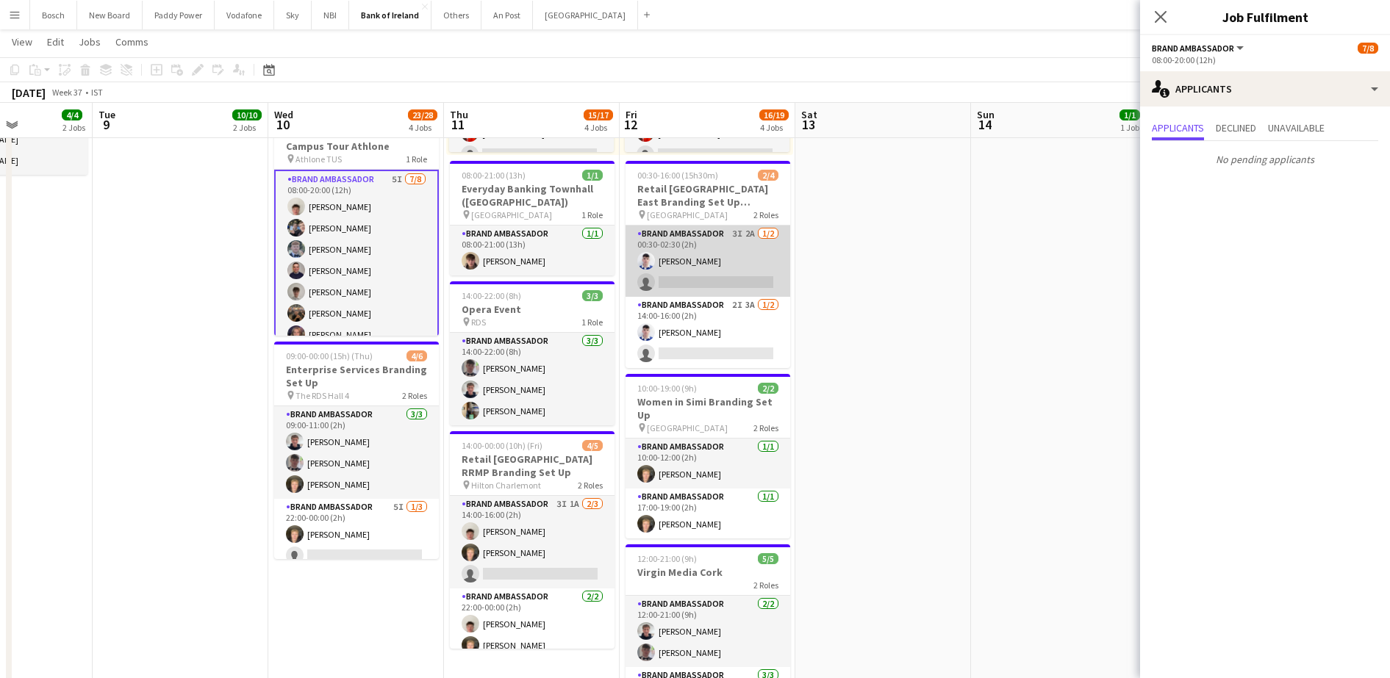
click at [692, 273] on app-card-role "Brand Ambassador 3I 2A [DATE] 00:30-02:30 (2h) [DEMOGRAPHIC_DATA][PERSON_NAME] …" at bounding box center [707, 261] width 165 height 71
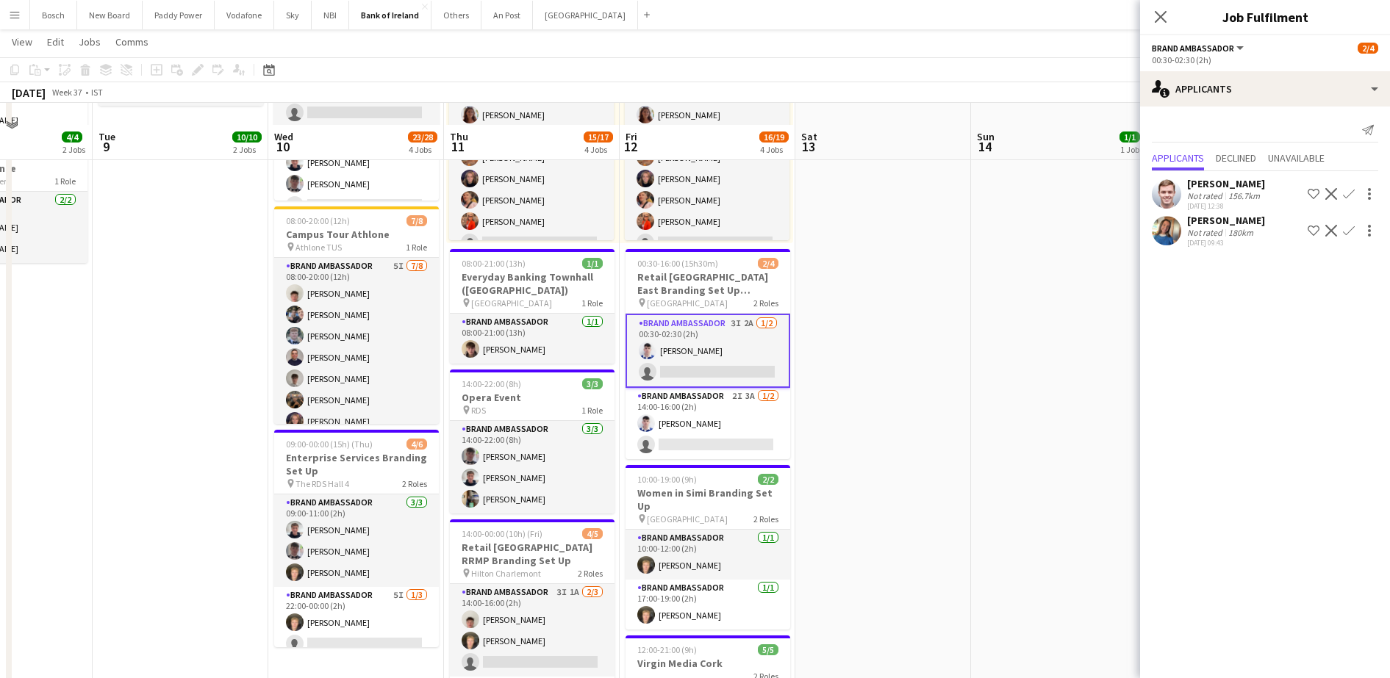
scroll to position [92, 0]
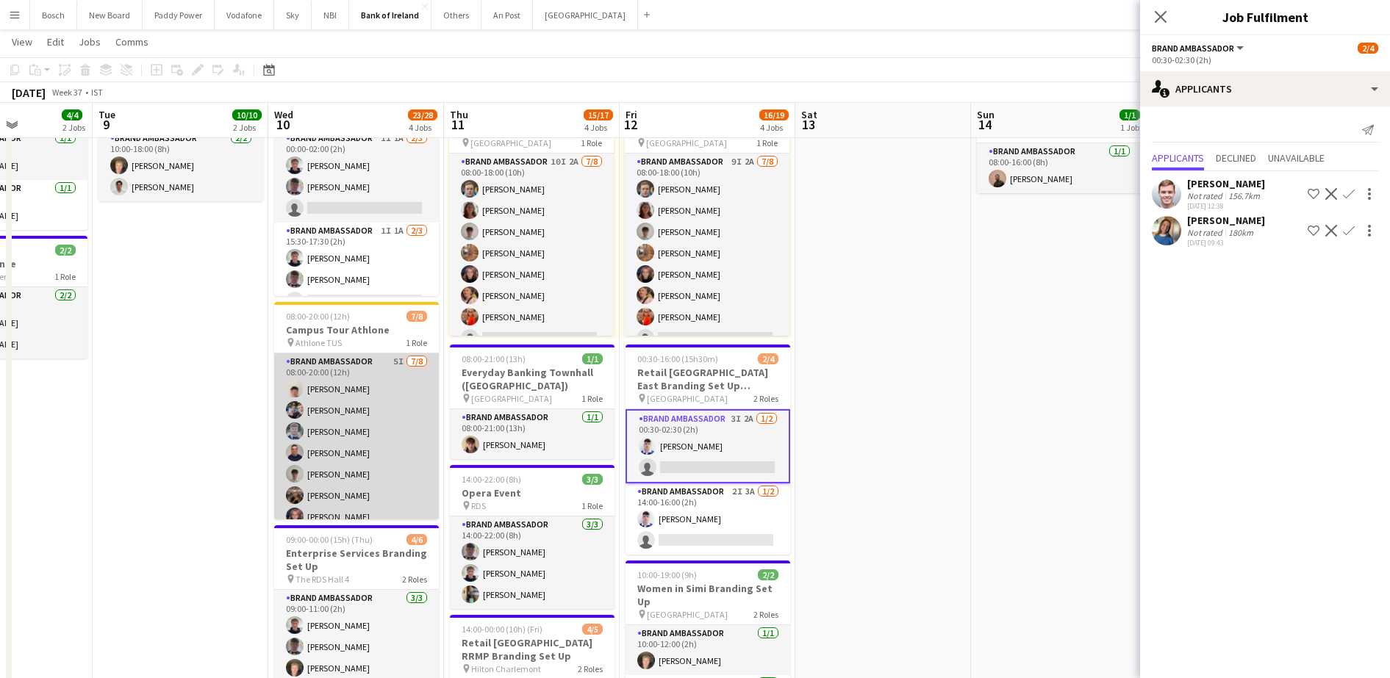
click at [370, 423] on app-card-role "Brand Ambassador 5I [DATE] 08:00-20:00 (12h) [PERSON_NAME] [PERSON_NAME] [PERSO…" at bounding box center [356, 453] width 165 height 199
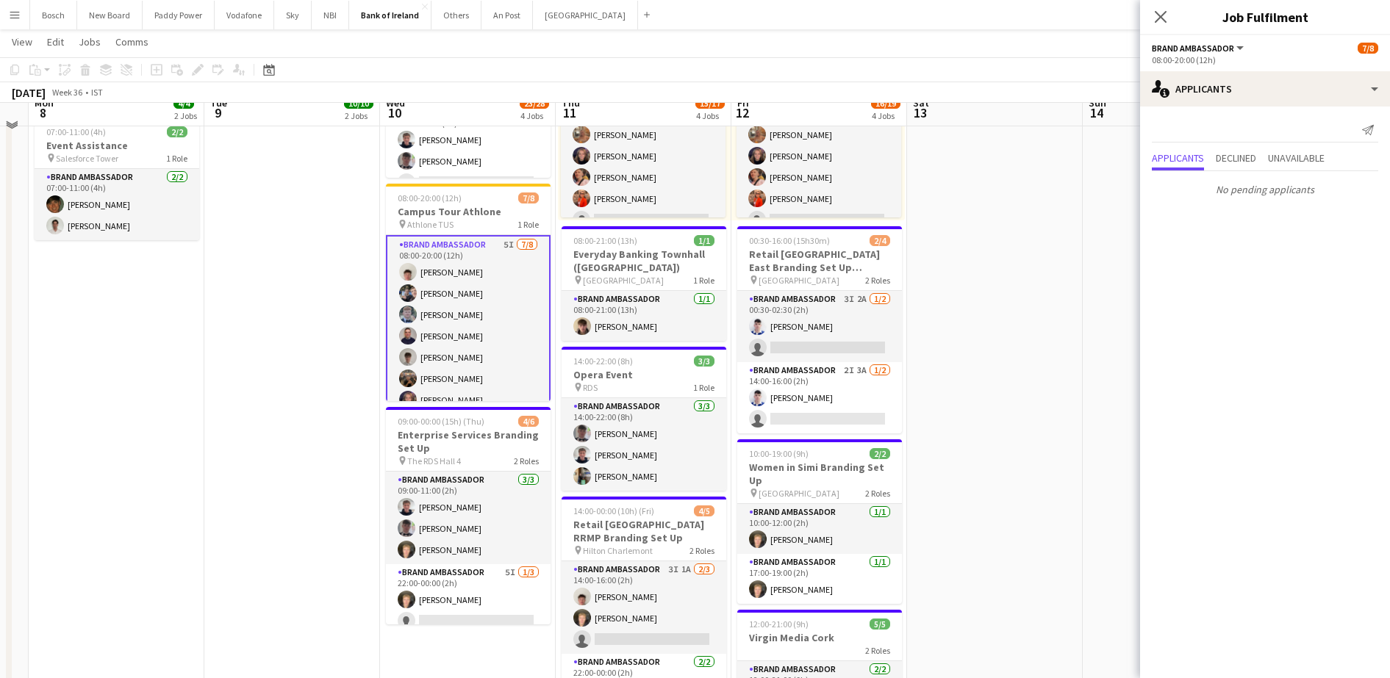
scroll to position [184, 0]
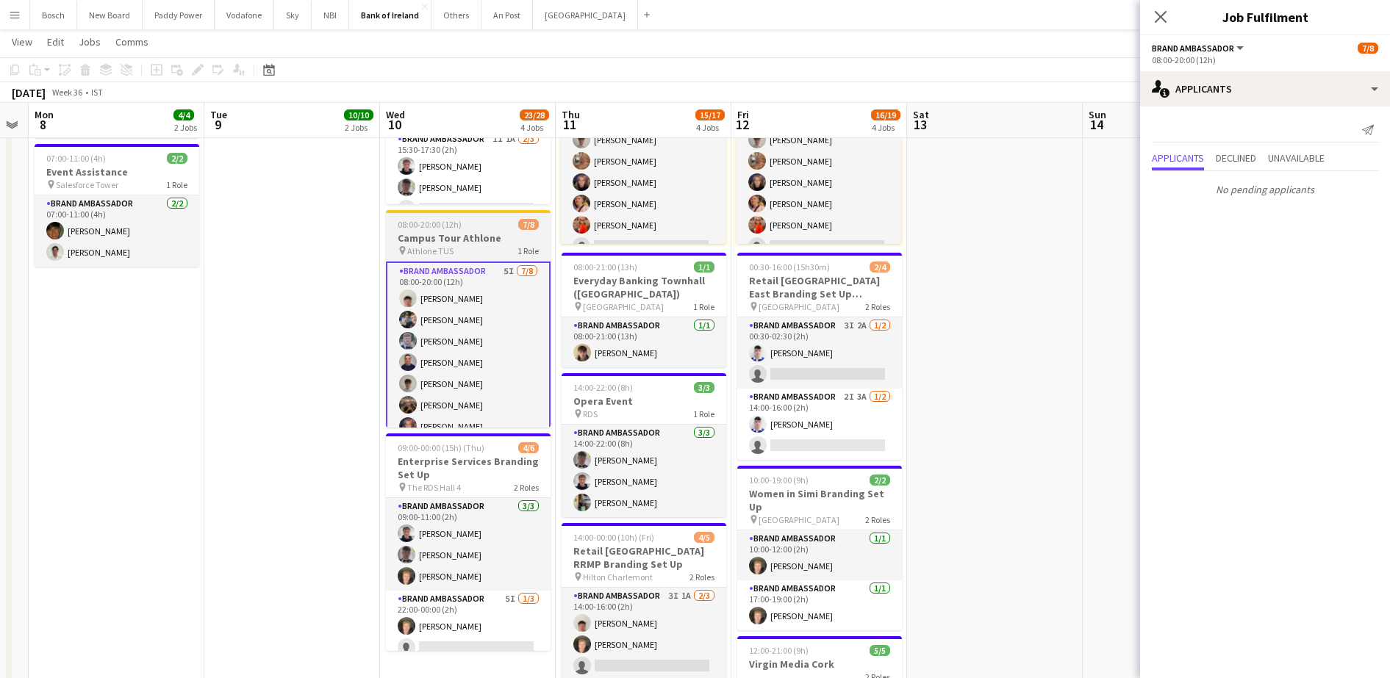
click at [476, 240] on h3 "Campus Tour Athlone" at bounding box center [468, 238] width 165 height 13
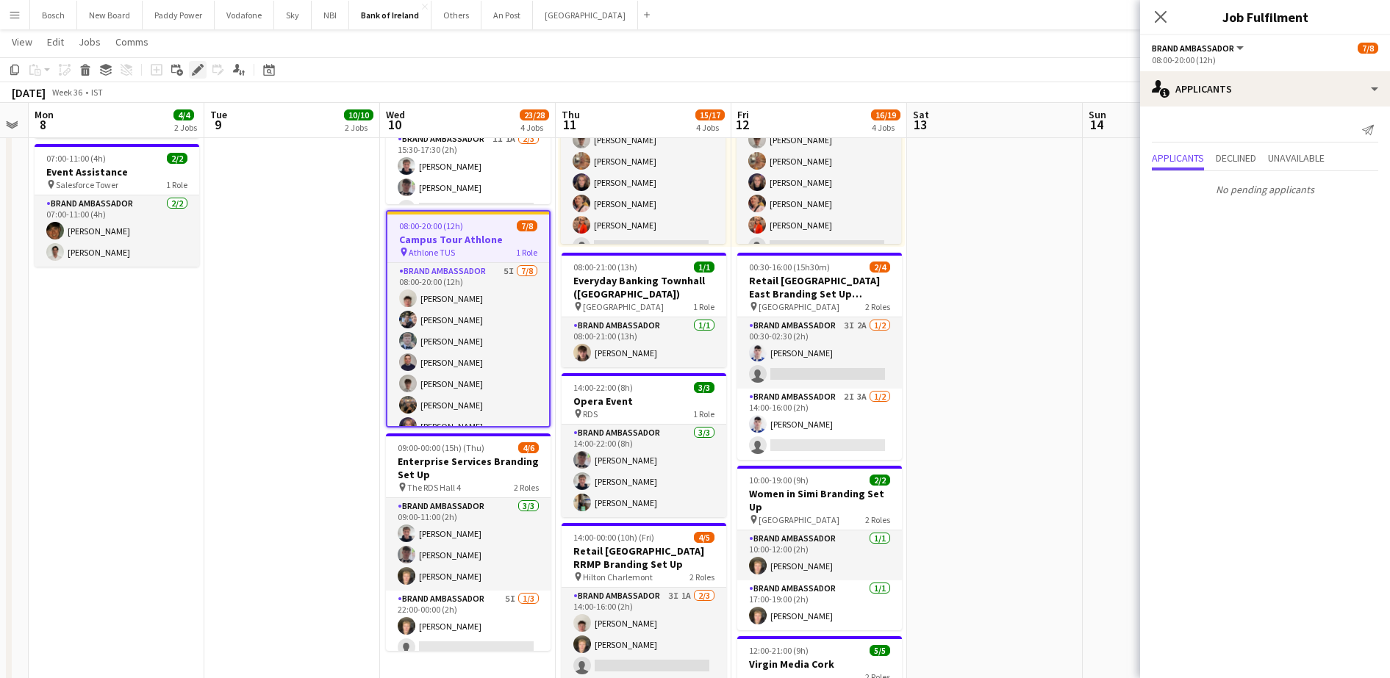
click at [204, 73] on div "Edit" at bounding box center [198, 70] width 18 height 18
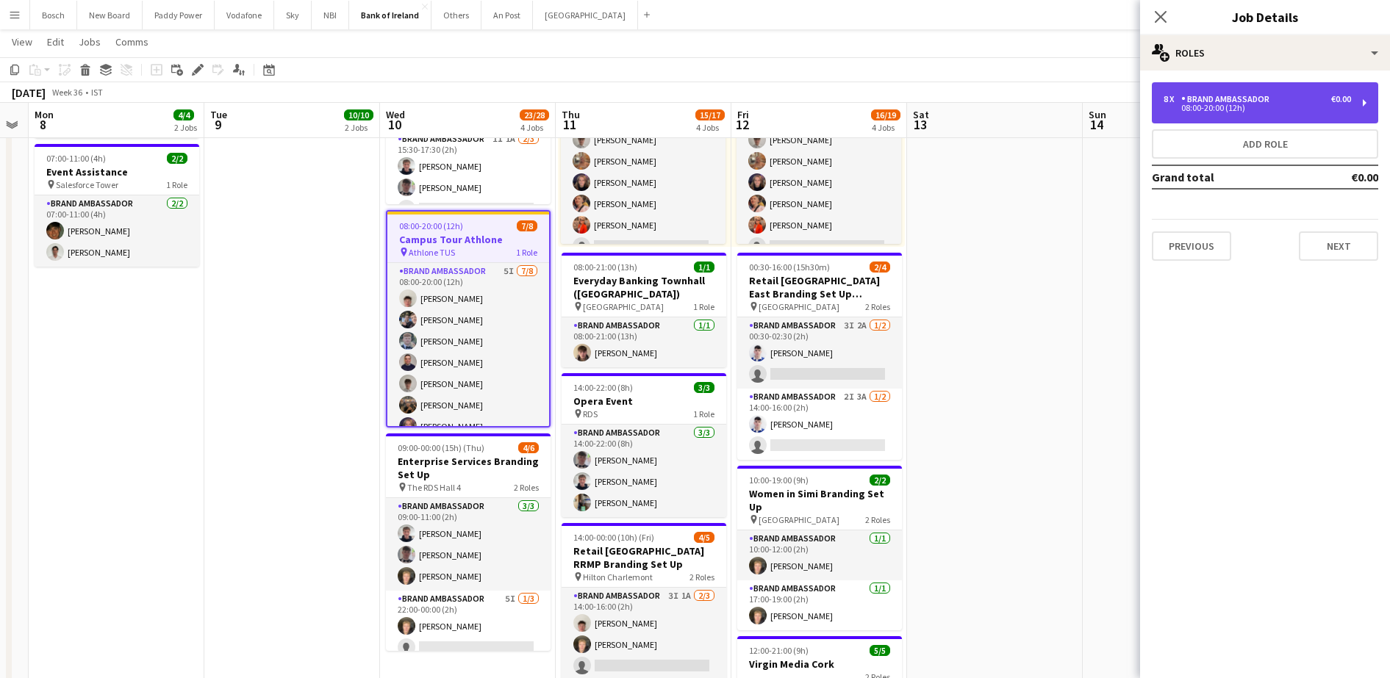
click at [1218, 87] on div "8 x Brand Ambassador €0.00 08:00-20:00 (12h)" at bounding box center [1265, 102] width 226 height 41
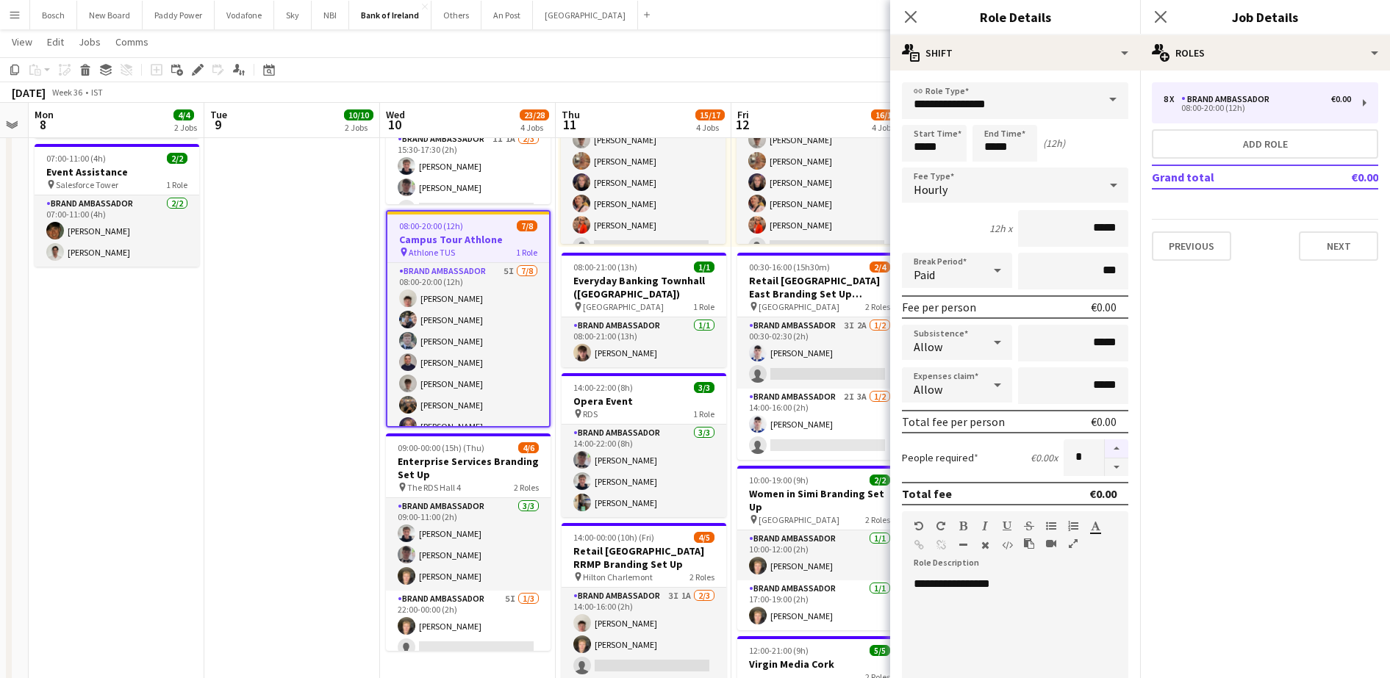
click at [1105, 448] on button "button" at bounding box center [1117, 449] width 24 height 19
type input "*"
click at [1352, 232] on button "Next" at bounding box center [1338, 246] width 79 height 29
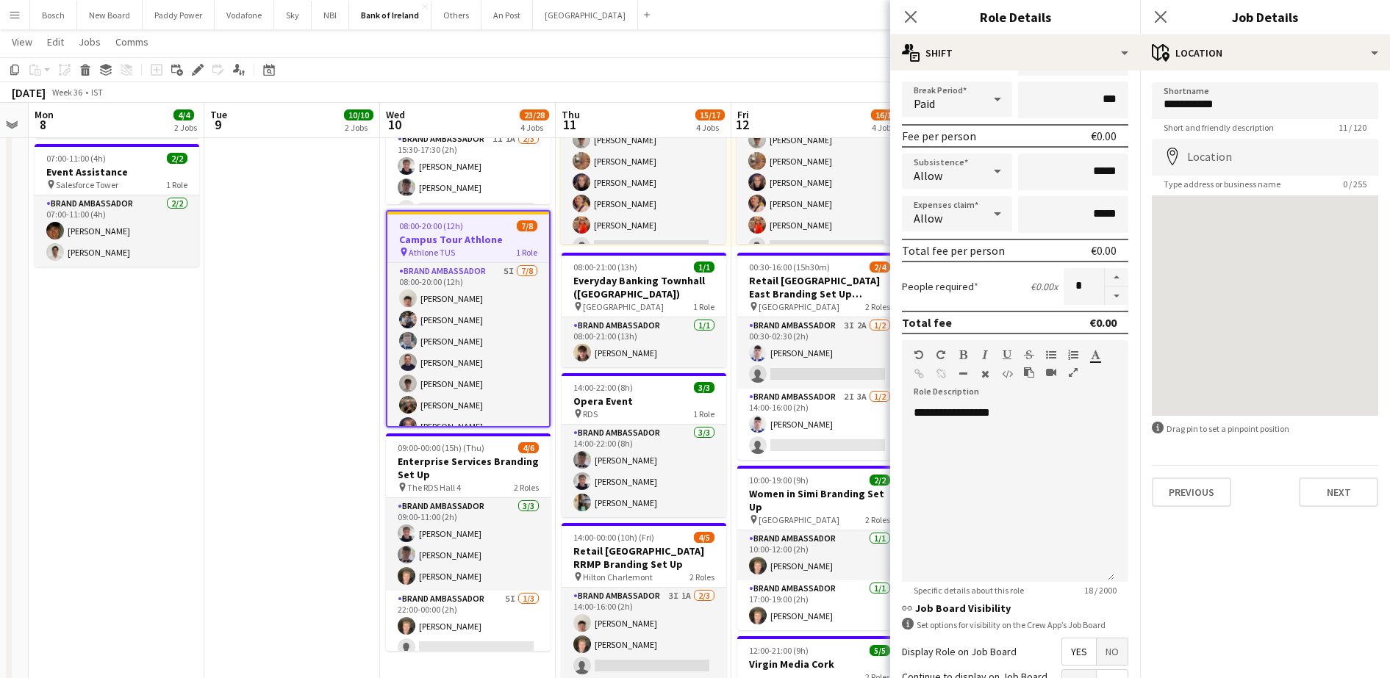
scroll to position [318, 0]
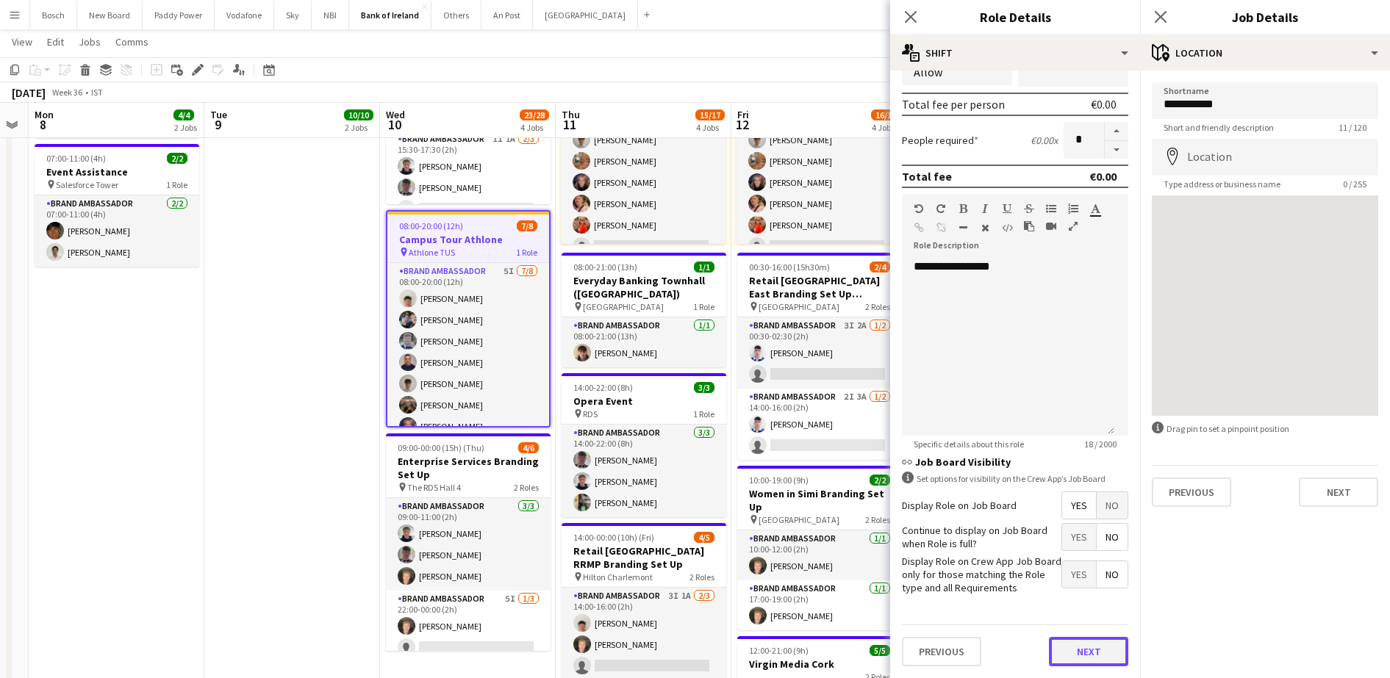
click at [1089, 643] on button "Next" at bounding box center [1088, 651] width 79 height 29
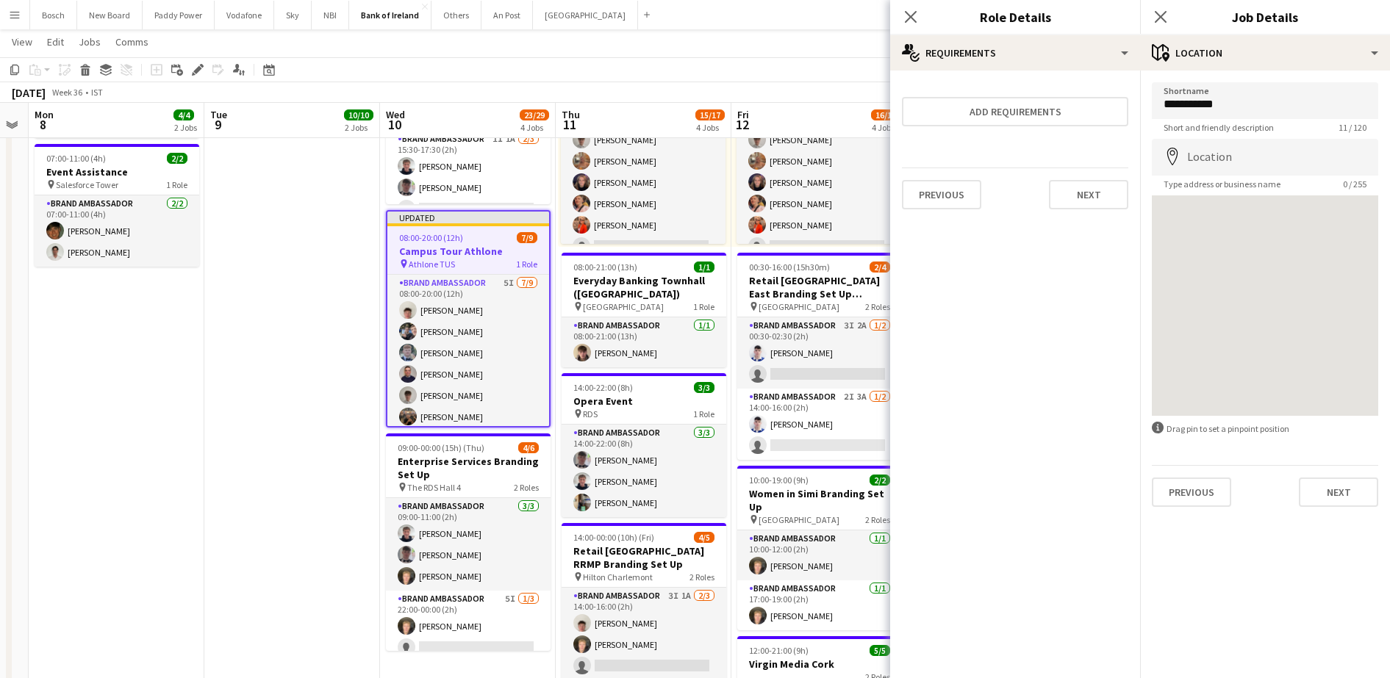
scroll to position [0, 0]
click at [1371, 491] on button "Next" at bounding box center [1338, 492] width 79 height 29
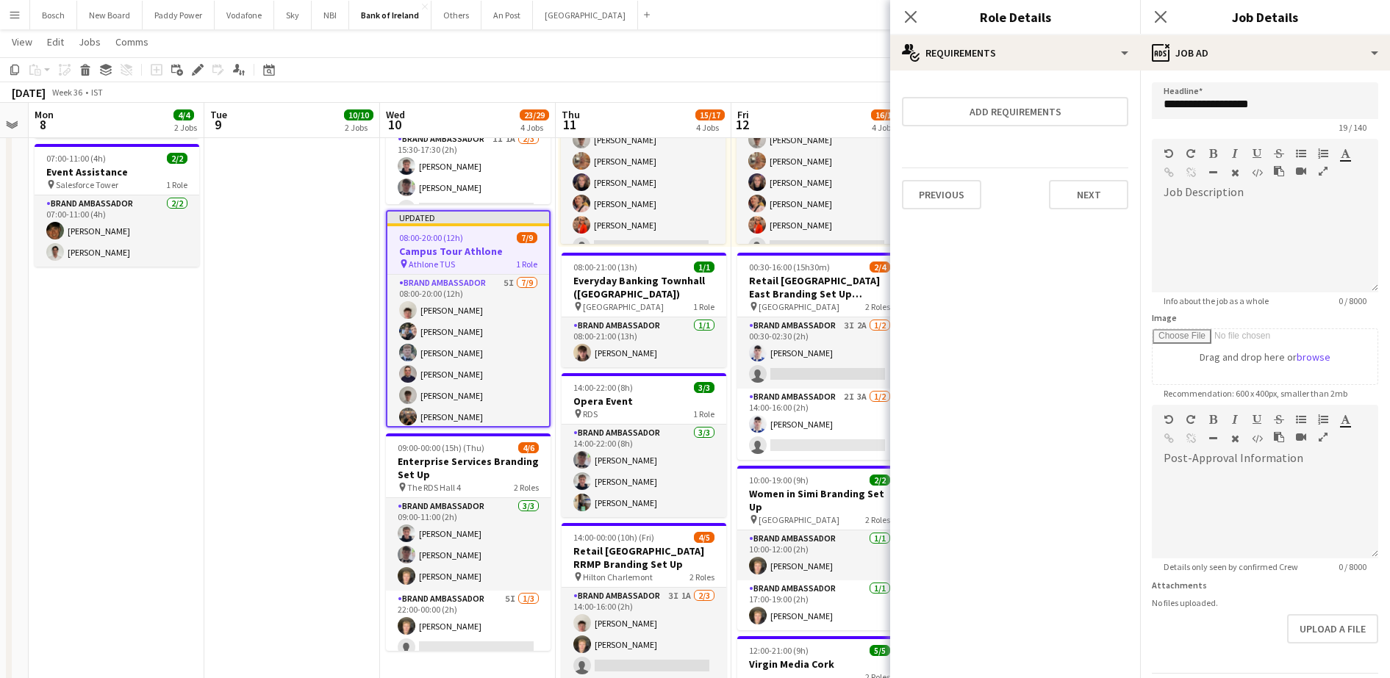
click at [819, 67] on app-toolbar "Copy Paste Paste Ctrl+V Paste with crew Ctrl+Shift+V Paste linked Job [GEOGRAPH…" at bounding box center [695, 69] width 1390 height 25
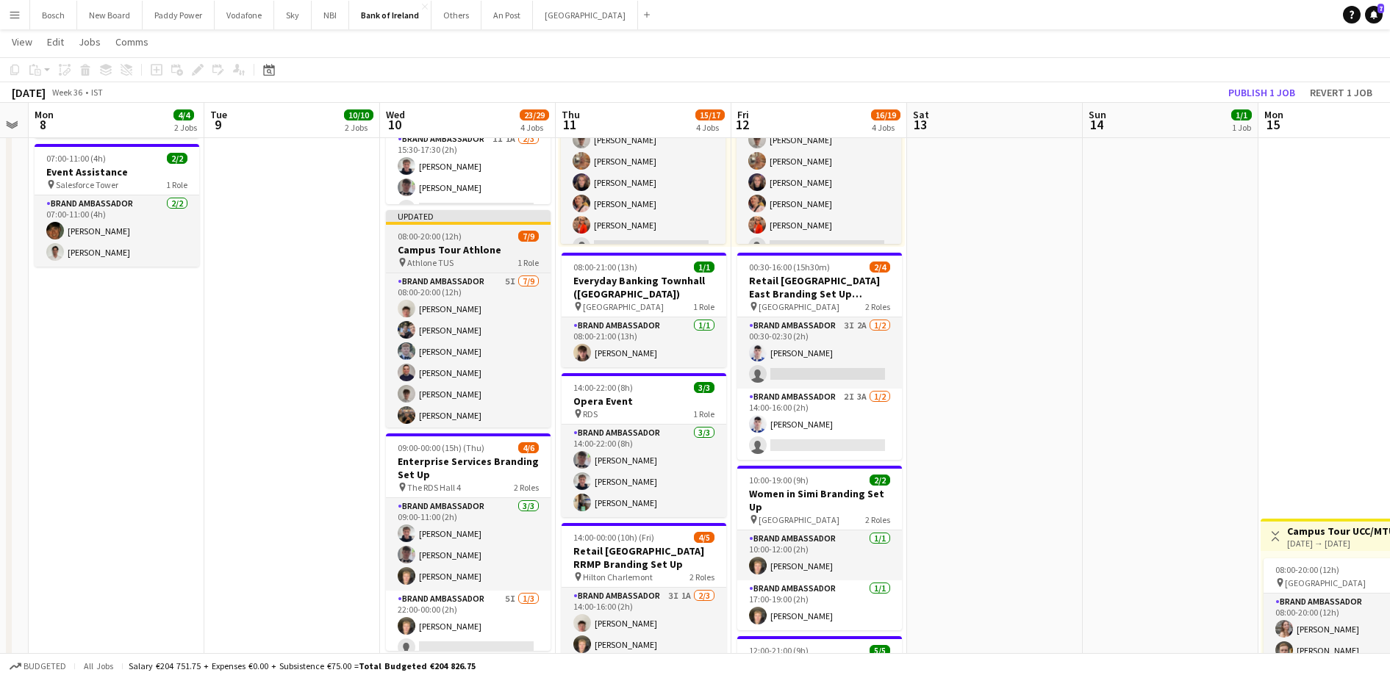
drag, startPoint x: 431, startPoint y: 259, endPoint x: 440, endPoint y: 253, distance: 11.0
click at [431, 259] on span "Athlone TUS" at bounding box center [430, 262] width 46 height 11
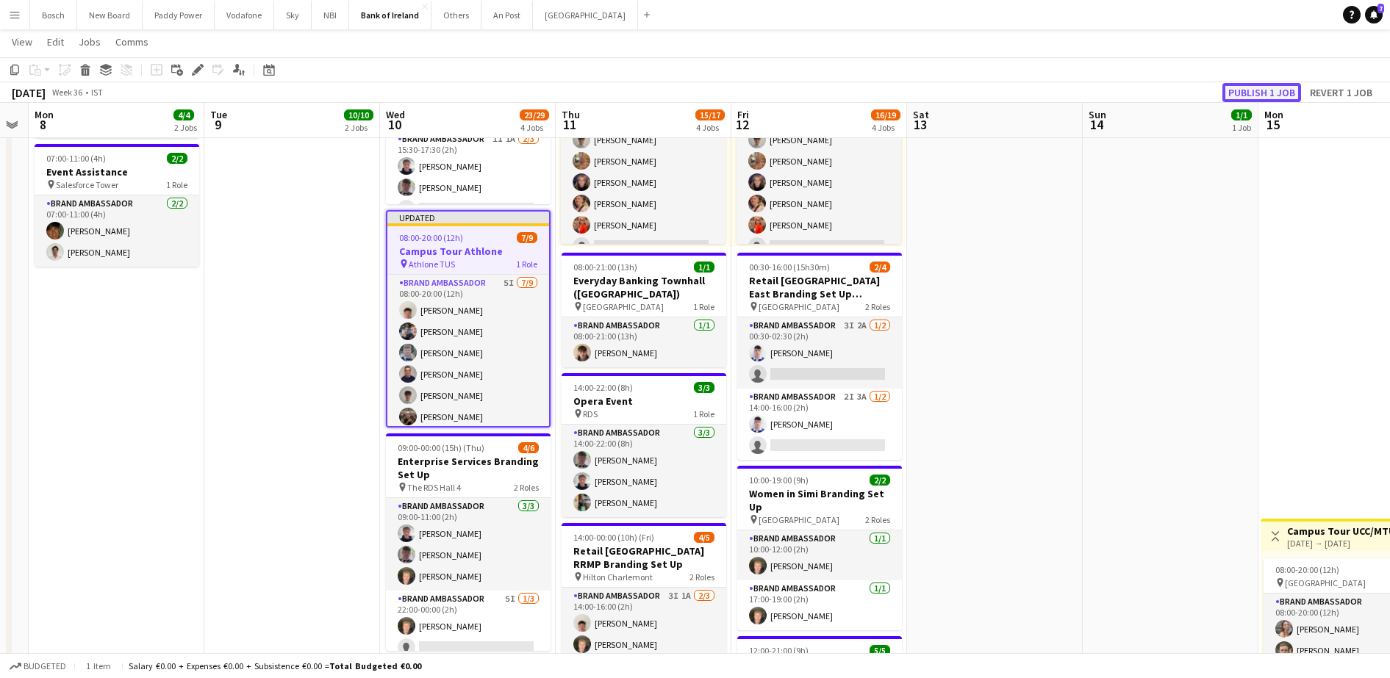
click at [1261, 83] on button "Publish 1 job" at bounding box center [1261, 92] width 79 height 19
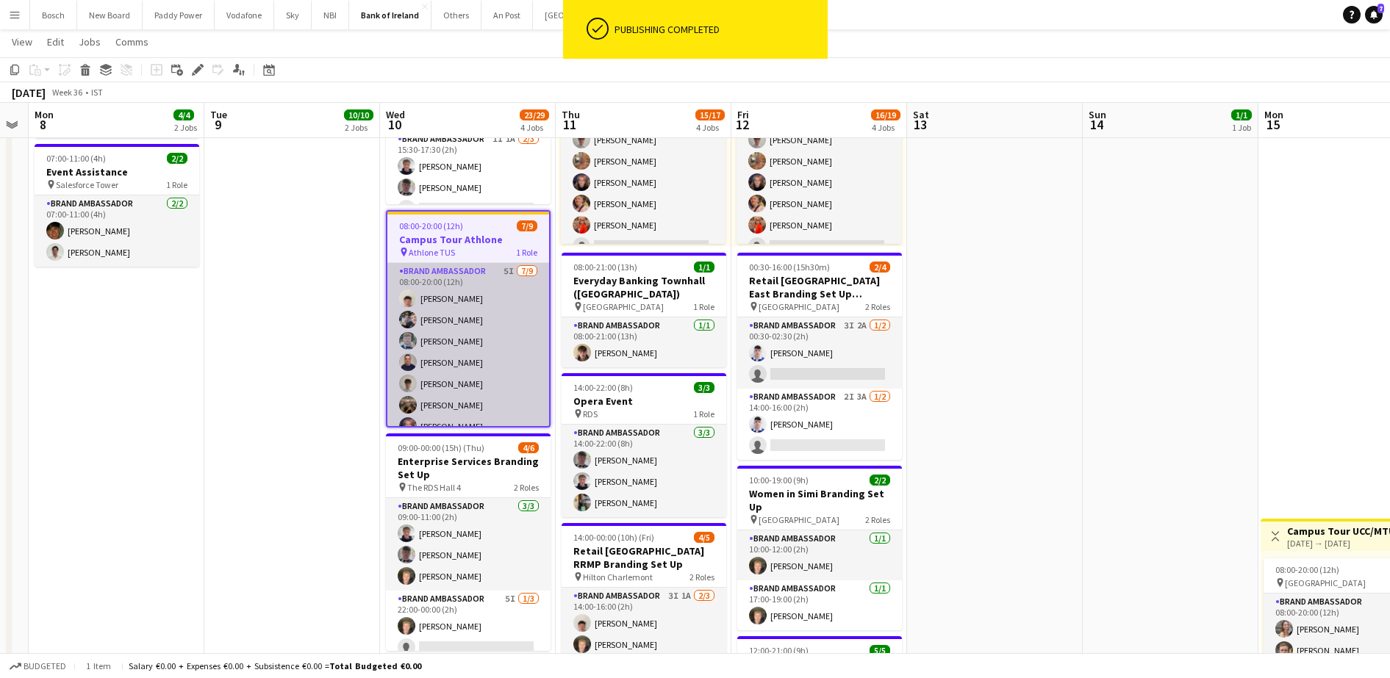
click at [496, 329] on app-card-role "Brand Ambassador 5I [DATE] 08:00-20:00 (12h) [PERSON_NAME] [PERSON_NAME] [PERSO…" at bounding box center [468, 373] width 162 height 220
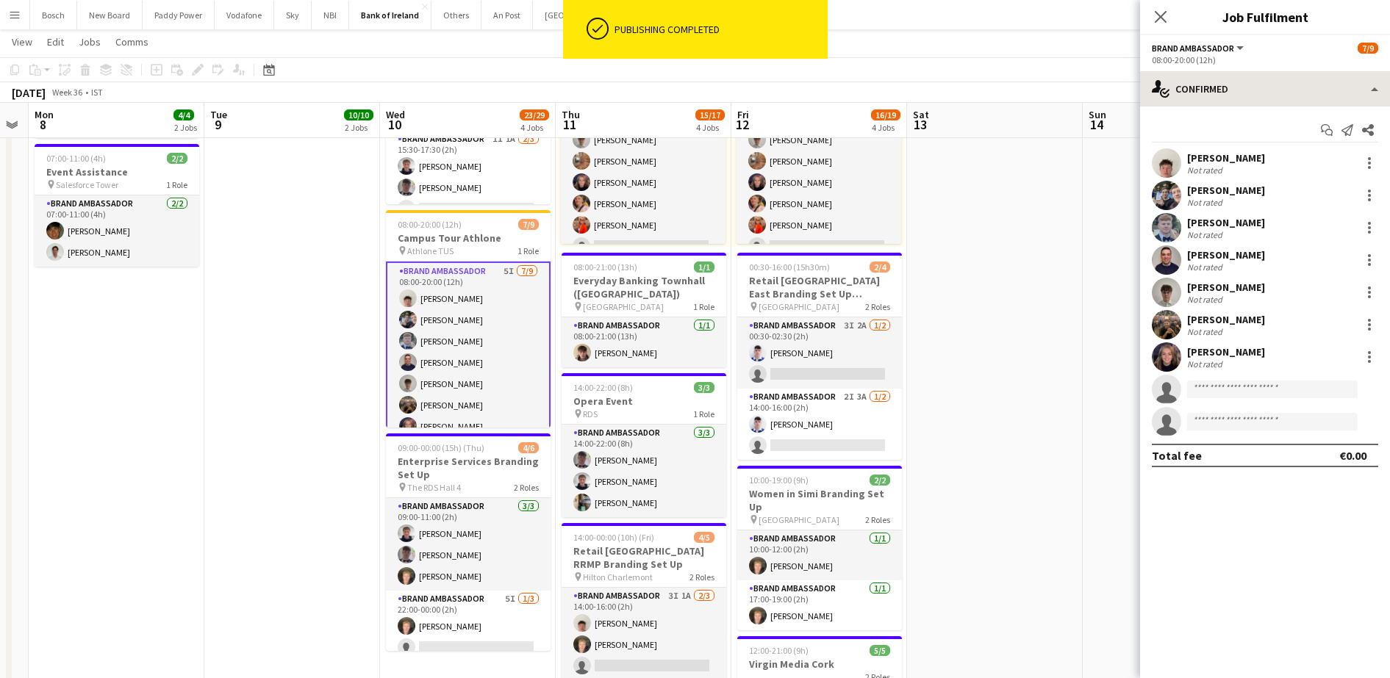
click at [1252, 71] on div "Brand Ambassador All roles Brand Ambassador [DATE] 08:00-20:00 (12h) single-neu…" at bounding box center [1265, 356] width 250 height 643
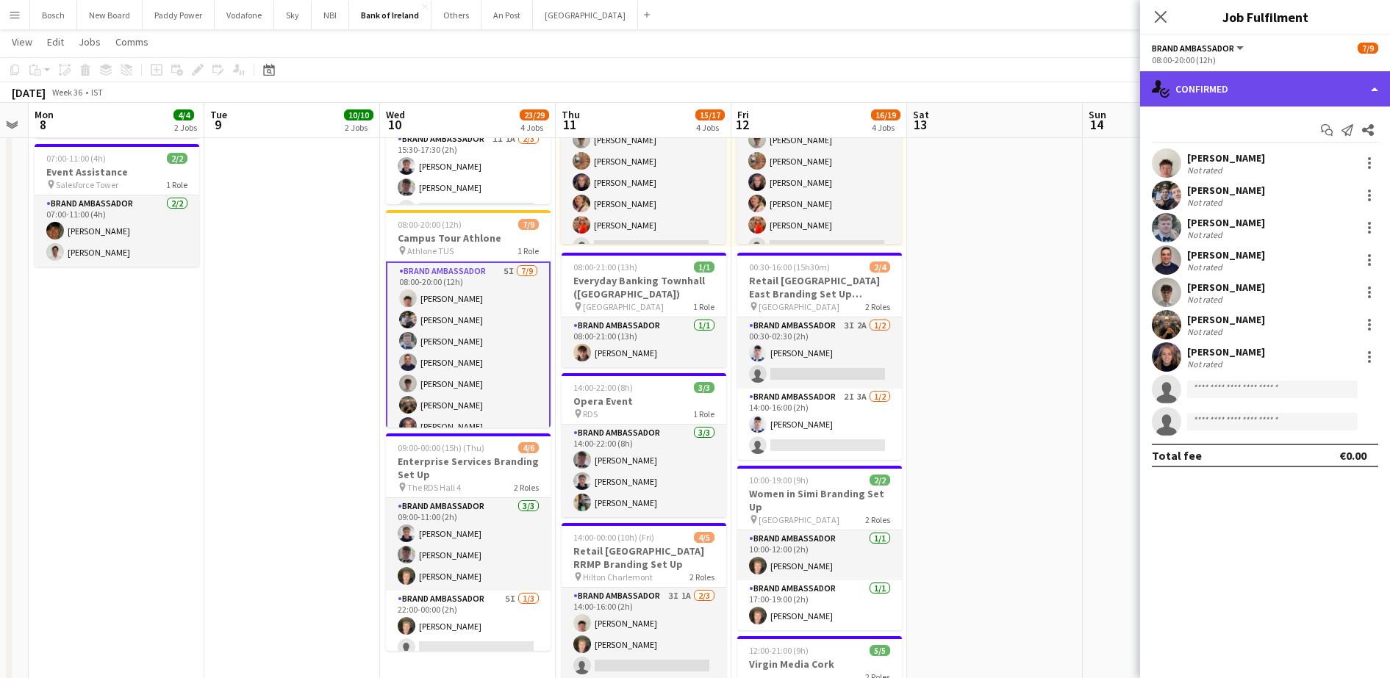
click at [1286, 103] on div "single-neutral-actions-check-2 Confirmed" at bounding box center [1265, 88] width 250 height 35
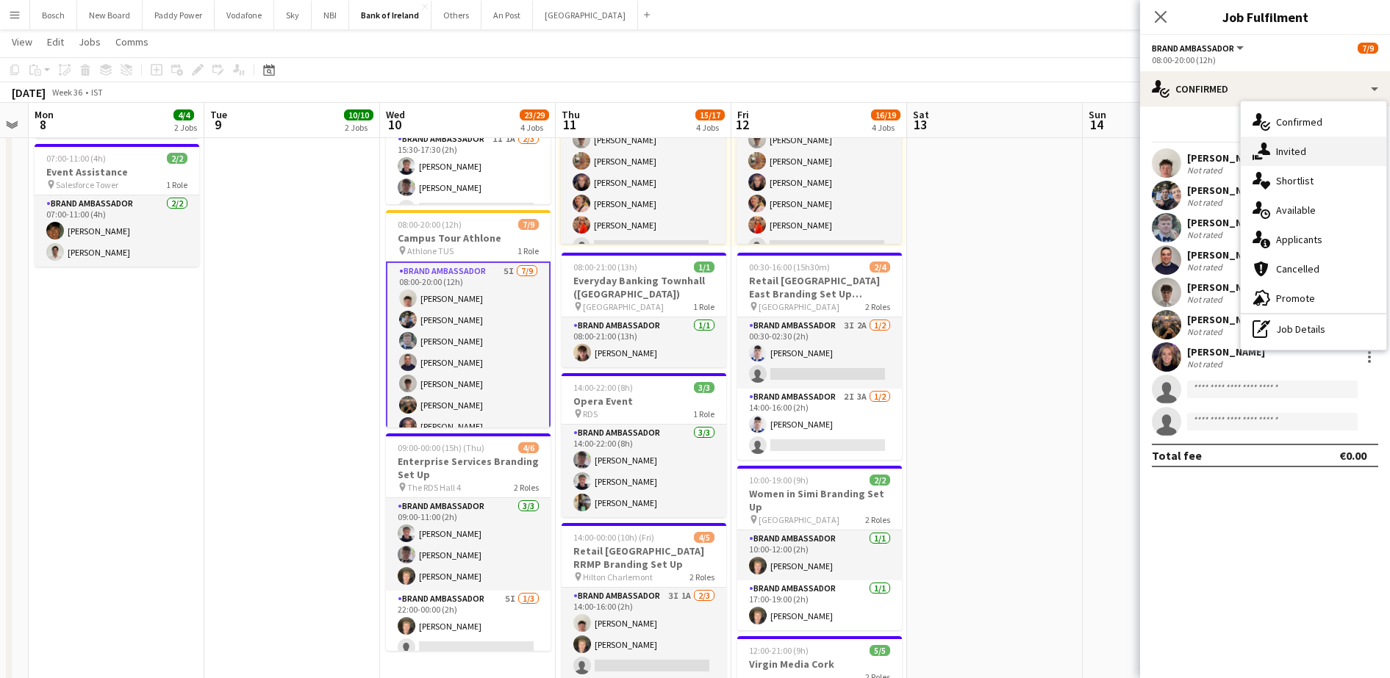
click at [1316, 149] on div "single-neutral-actions-share-1 Invited" at bounding box center [1314, 151] width 146 height 29
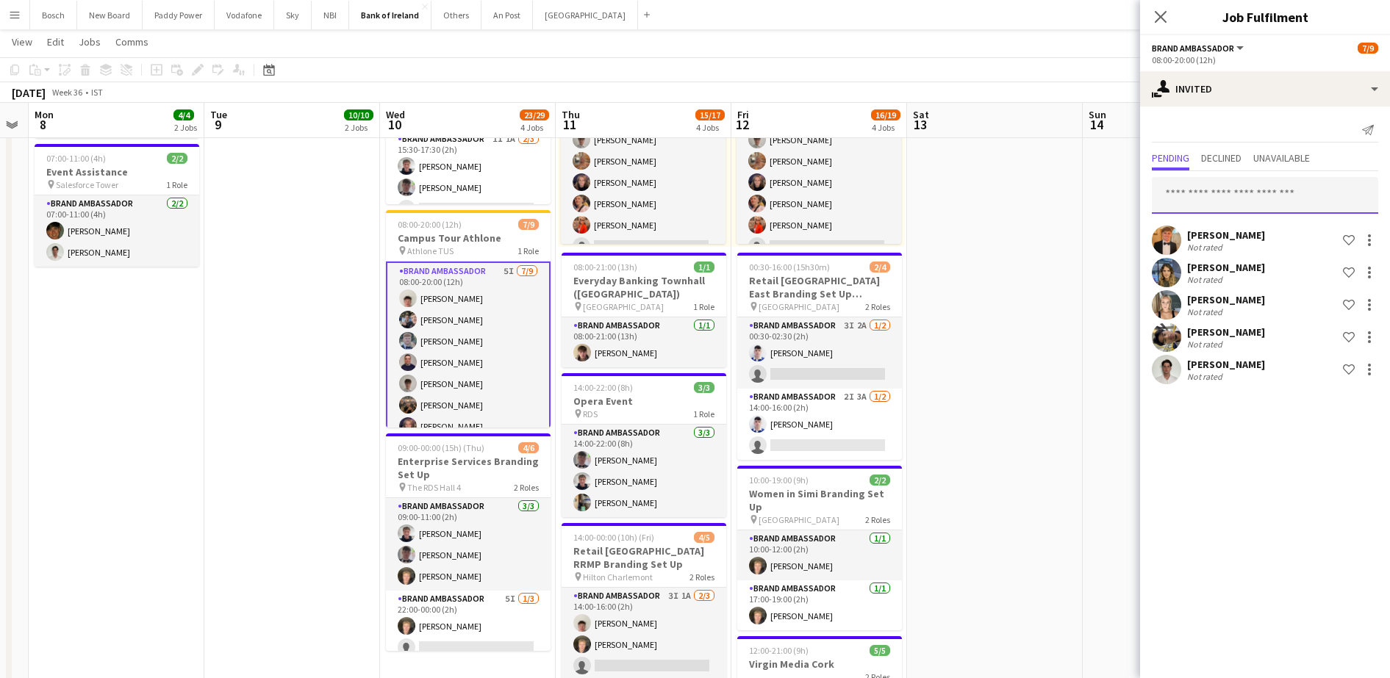
click at [1259, 202] on input "text" at bounding box center [1265, 195] width 226 height 37
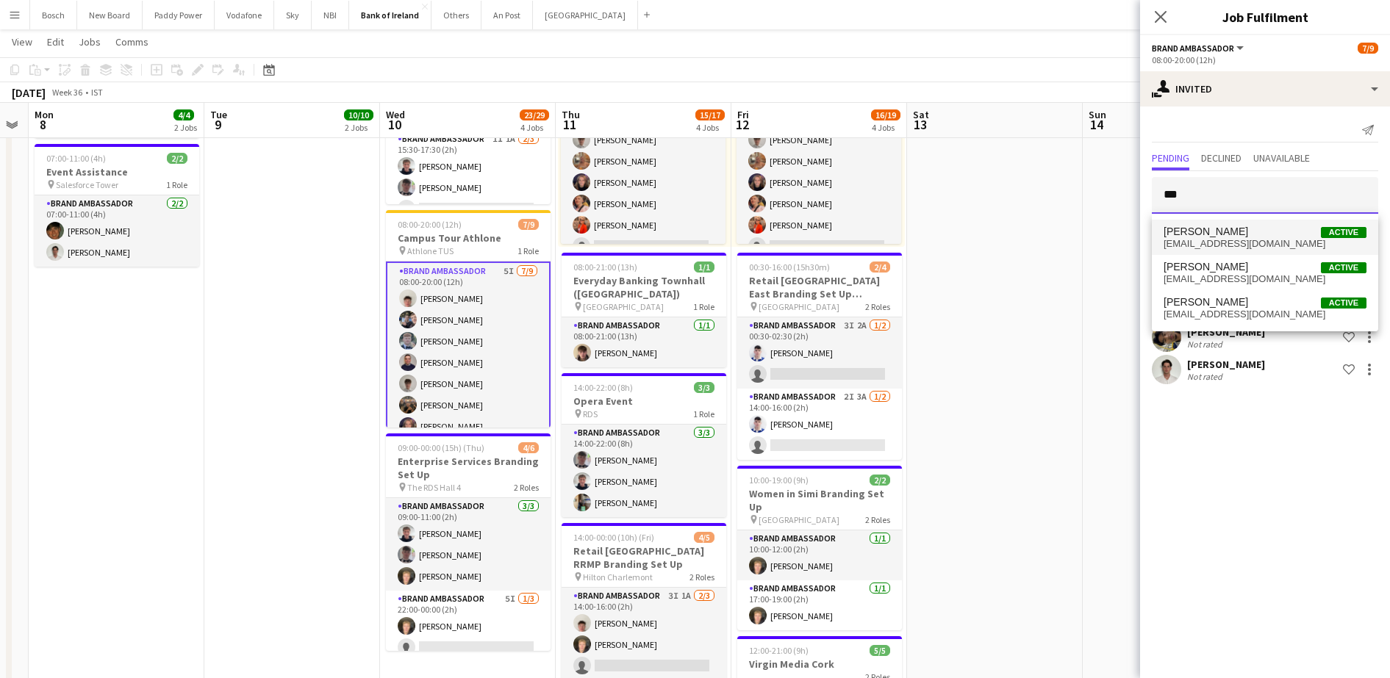
type input "***"
click at [1263, 238] on span "[EMAIL_ADDRESS][DOMAIN_NAME]" at bounding box center [1264, 244] width 203 height 12
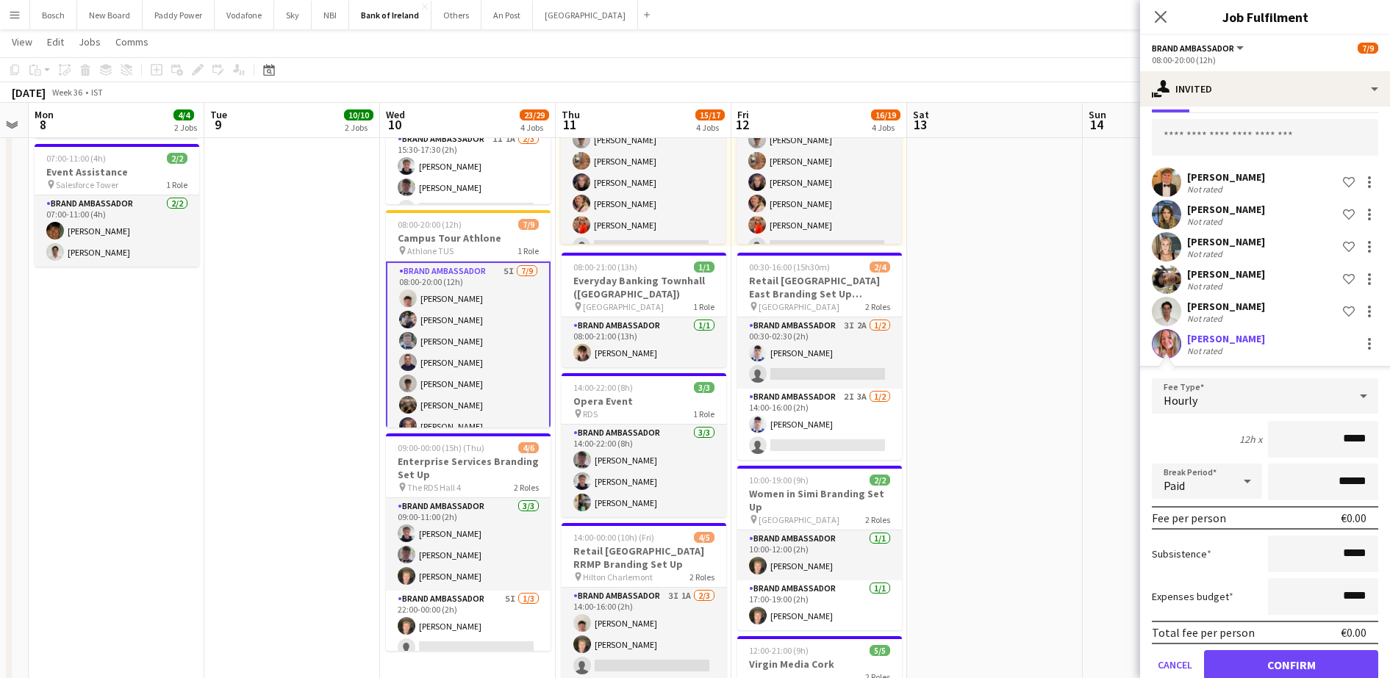
scroll to position [87, 0]
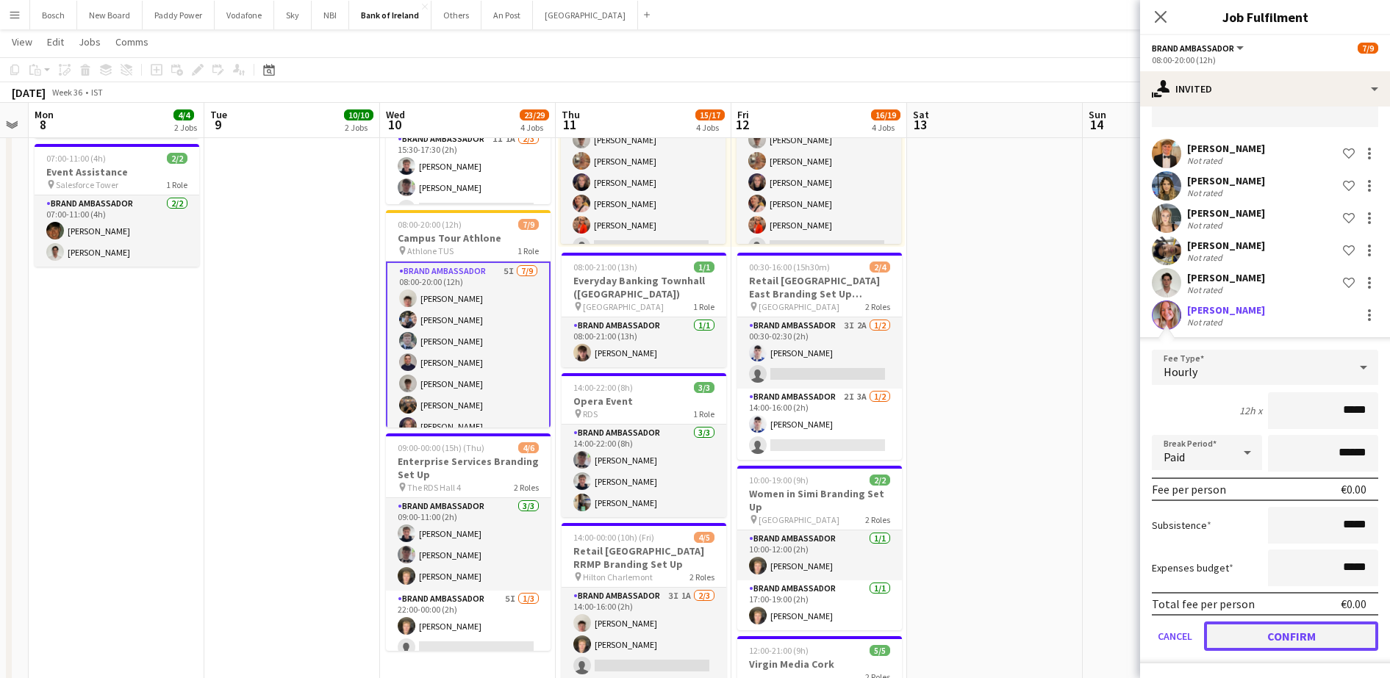
click at [1338, 646] on button "Confirm" at bounding box center [1291, 636] width 174 height 29
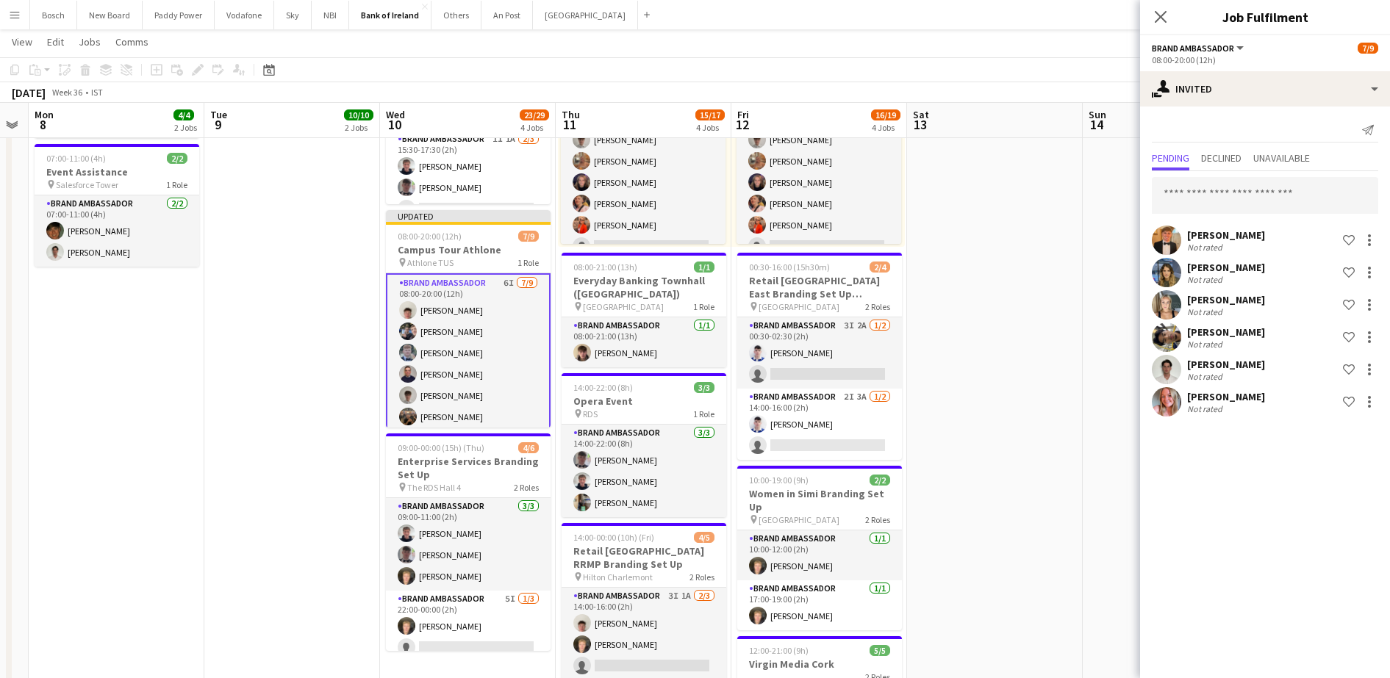
scroll to position [0, 0]
click at [1240, 183] on input "text" at bounding box center [1265, 195] width 226 height 37
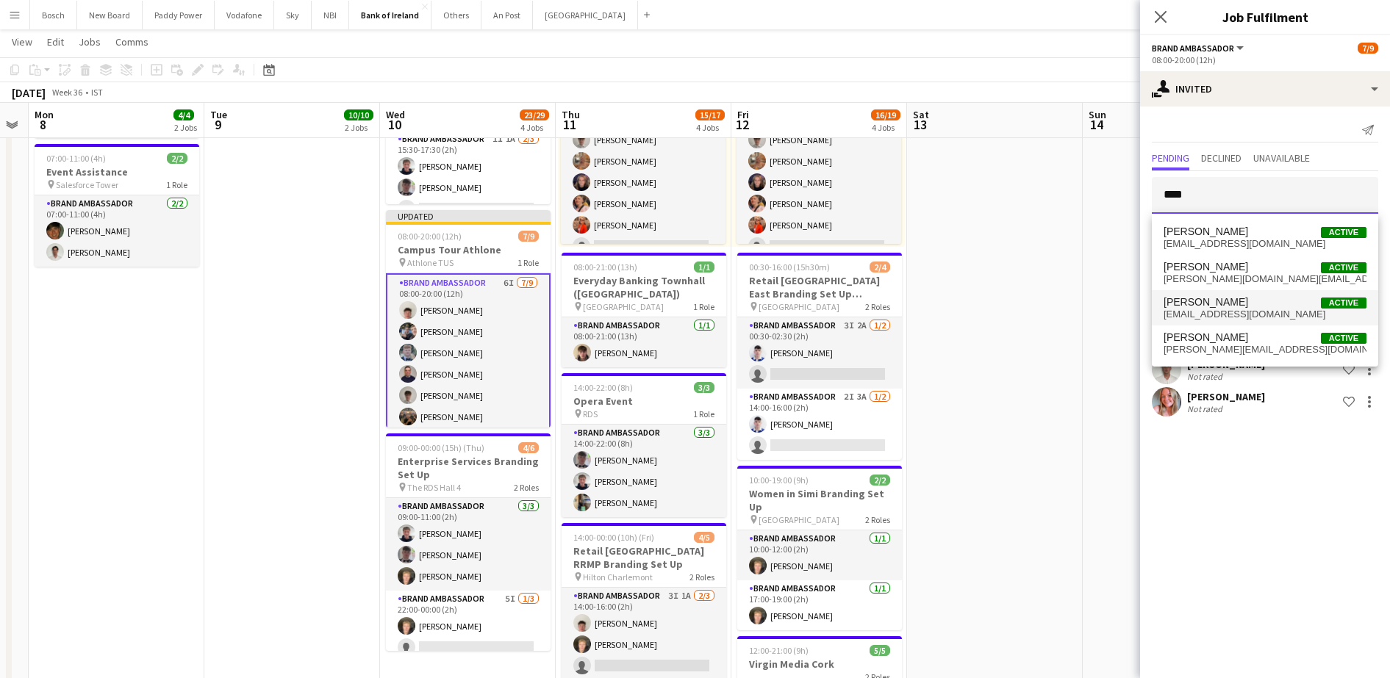
type input "****"
click at [1238, 303] on span "[PERSON_NAME] Active" at bounding box center [1264, 302] width 203 height 12
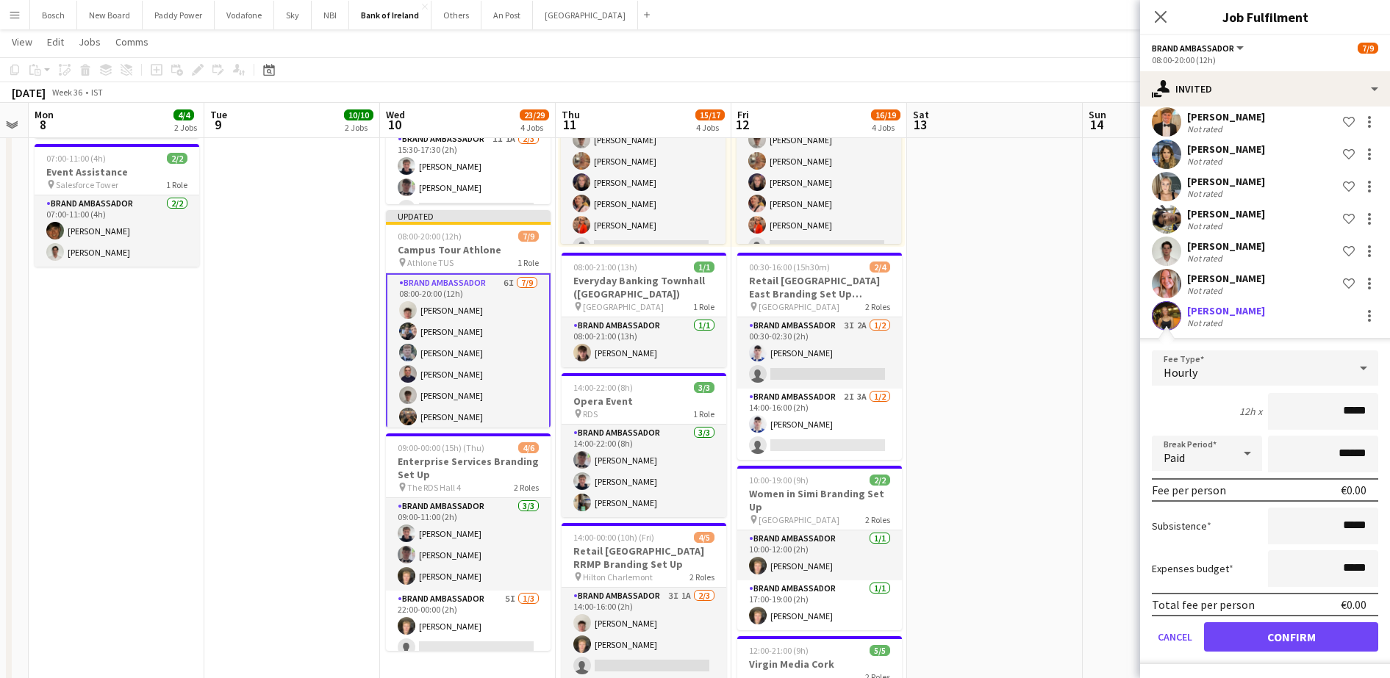
scroll to position [119, 0]
click at [1308, 646] on button "Confirm" at bounding box center [1291, 636] width 174 height 29
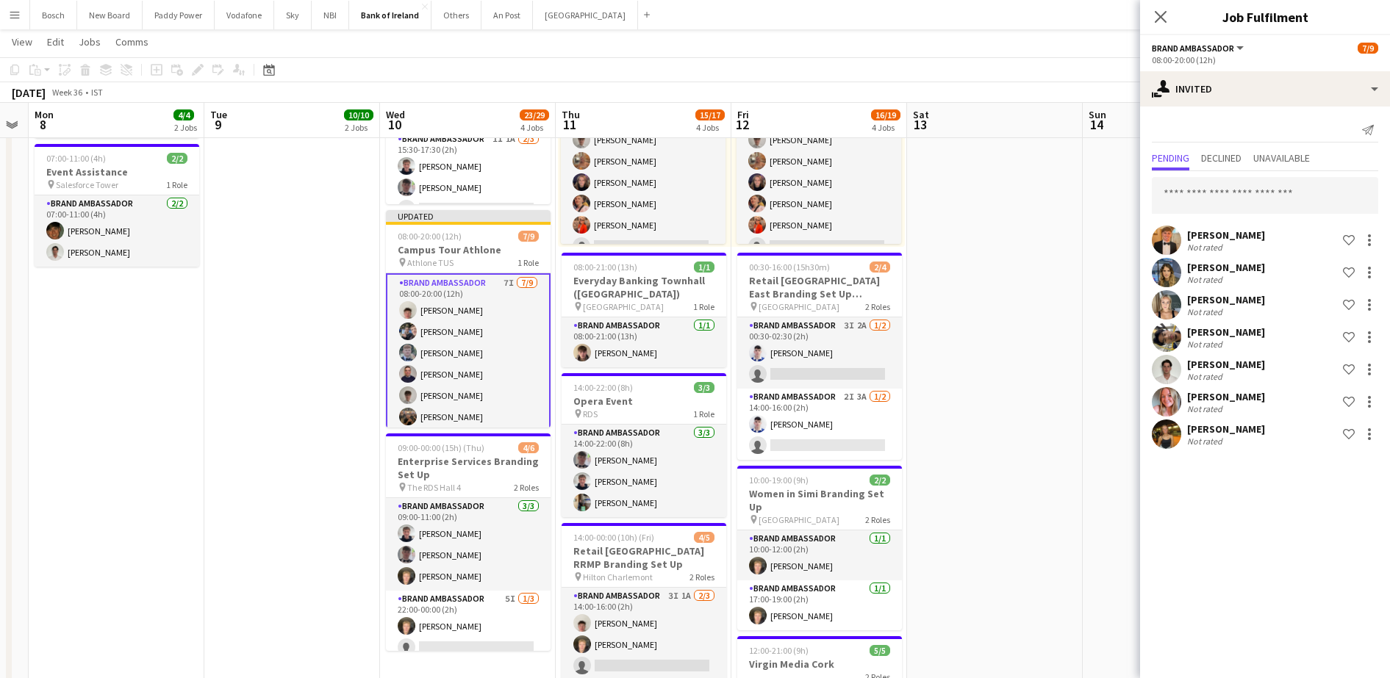
scroll to position [0, 0]
click at [1022, 110] on app-board-header-date "Sat 13" at bounding box center [995, 120] width 176 height 35
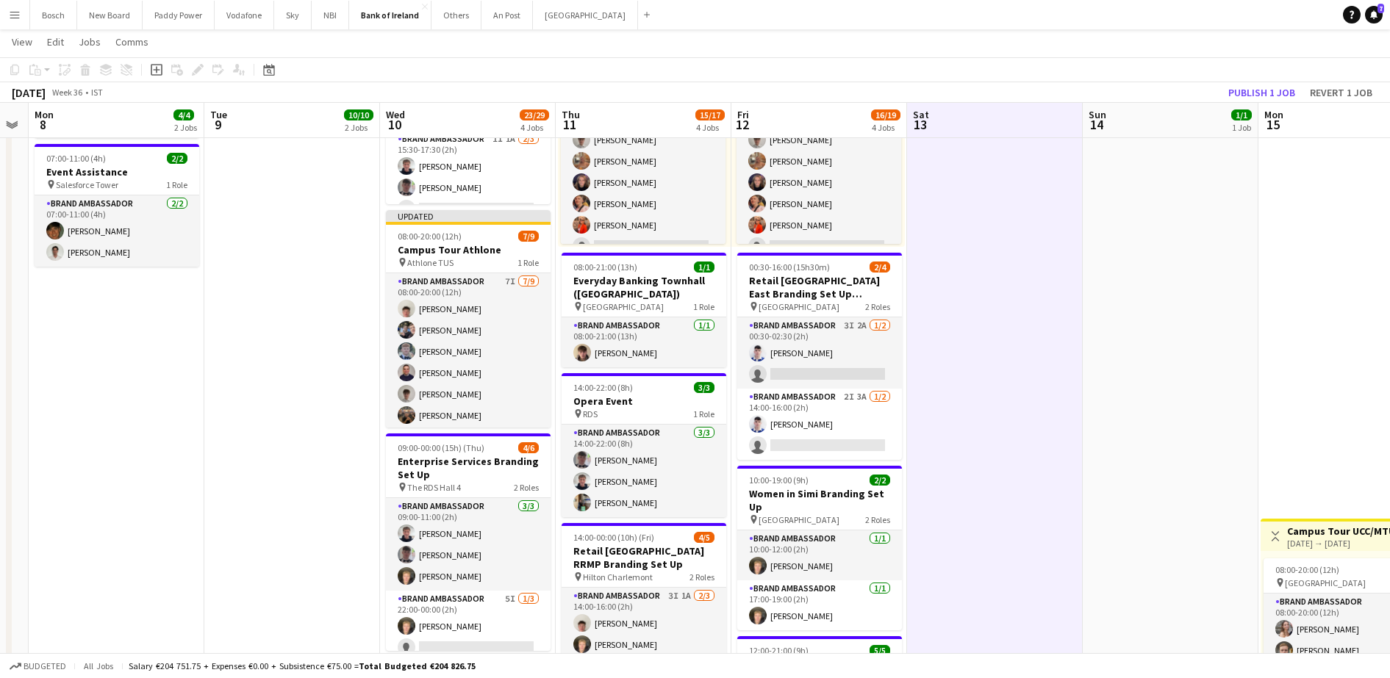
click at [1285, 101] on div "[DATE] Week 36 • IST Publish 1 job Revert 1 job" at bounding box center [695, 92] width 1390 height 21
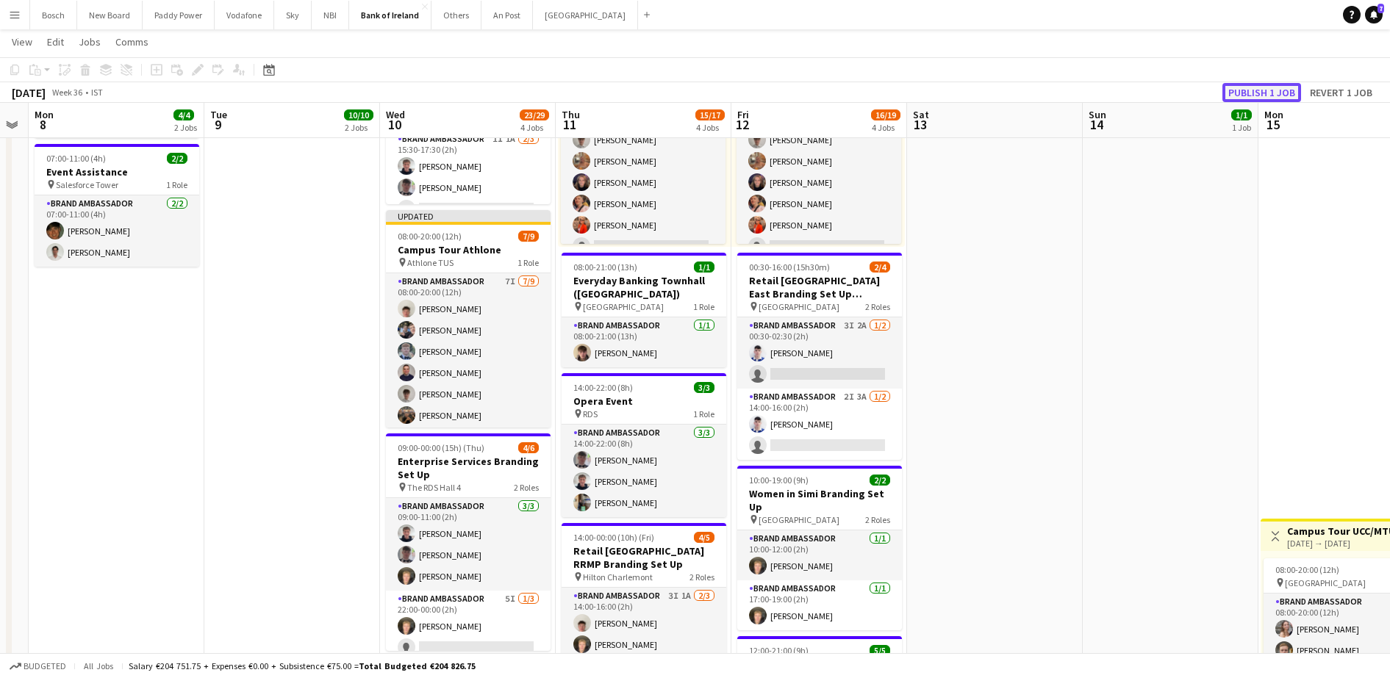
click at [1288, 86] on button "Publish 1 job" at bounding box center [1261, 92] width 79 height 19
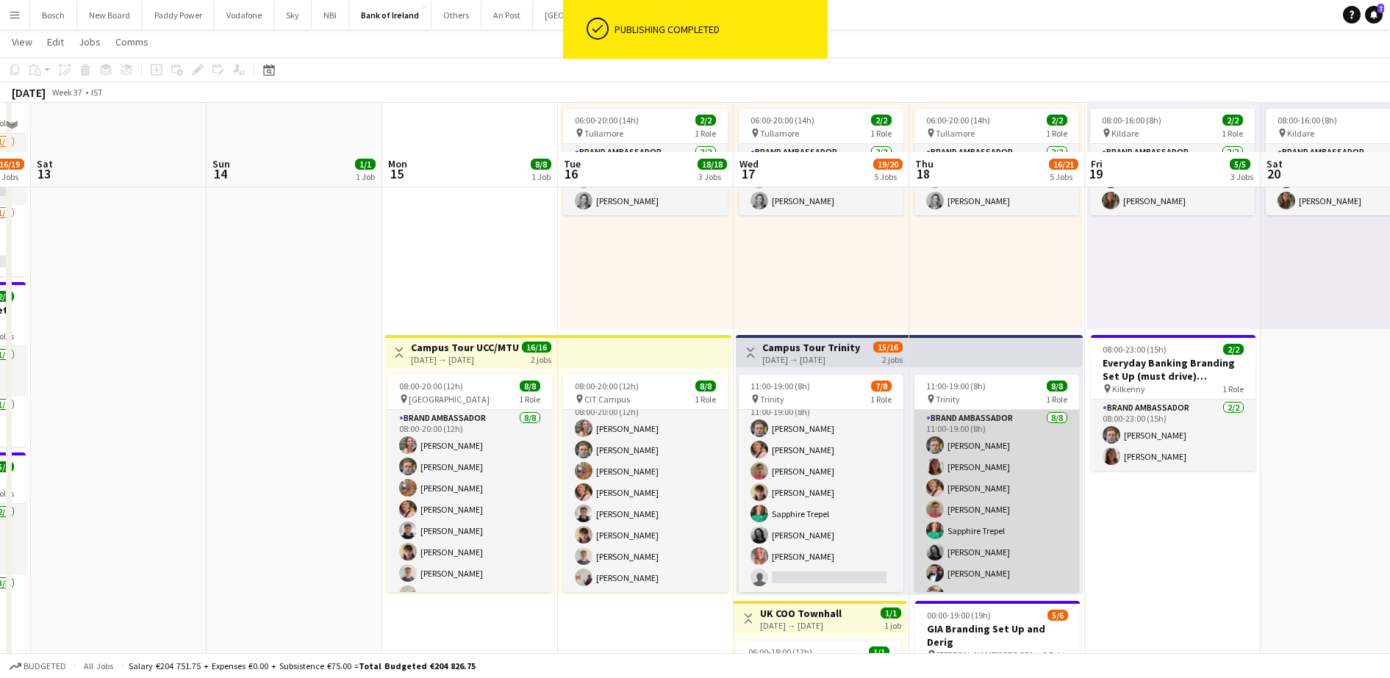
scroll to position [441, 0]
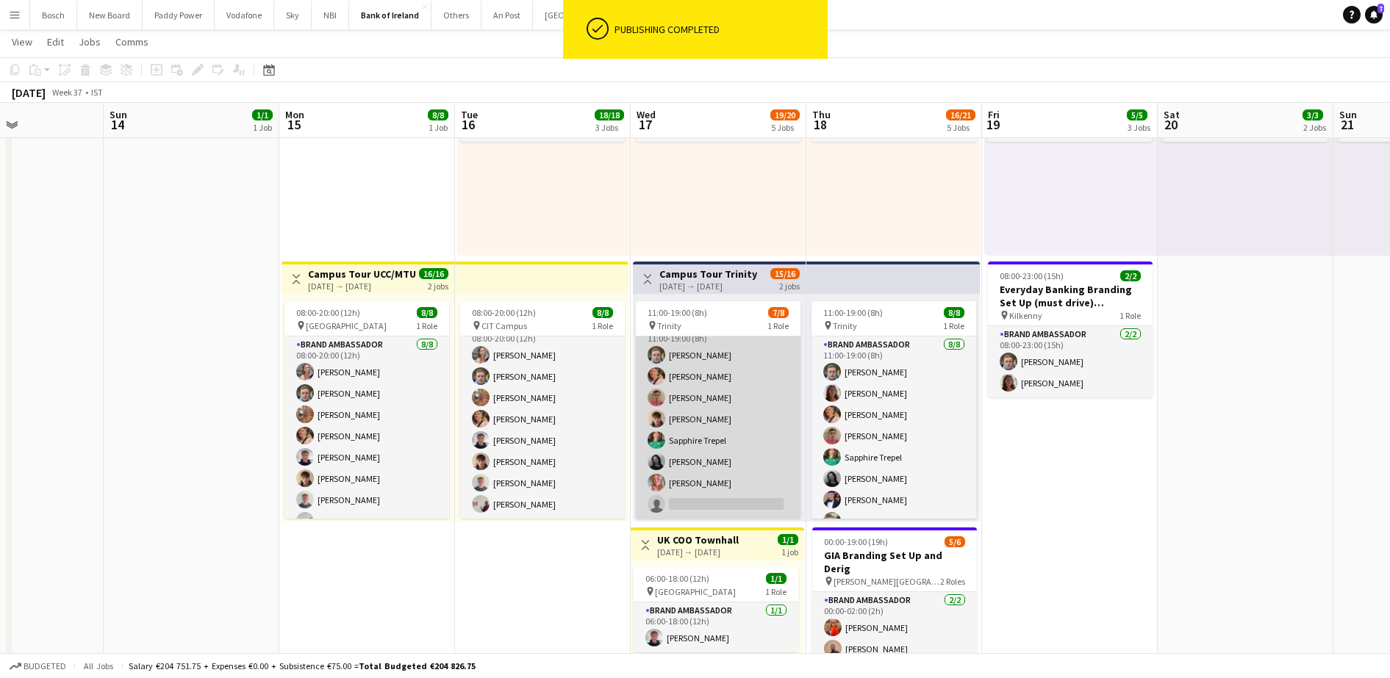
click at [745, 415] on app-card-role "Brand Ambassador 6I [DATE] 11:00-19:00 (8h) [PERSON_NAME] [PERSON_NAME] [PERSON…" at bounding box center [718, 419] width 165 height 199
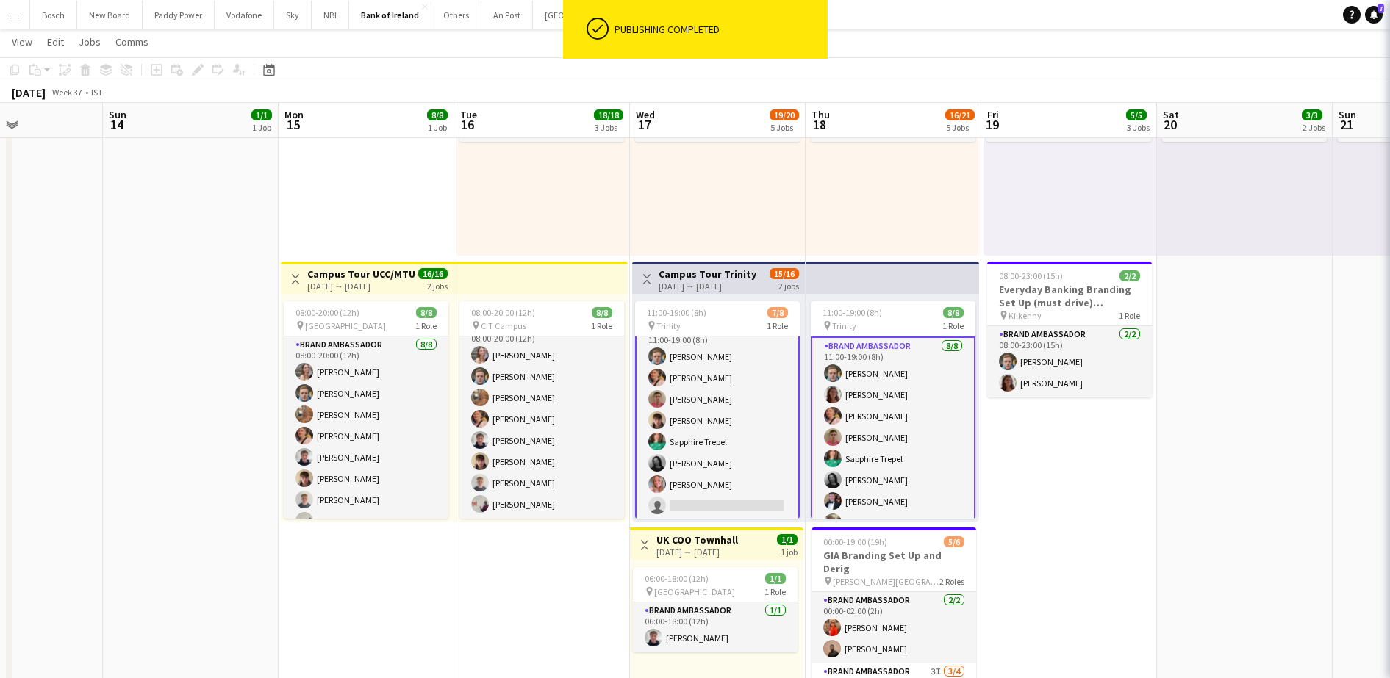
scroll to position [18, 0]
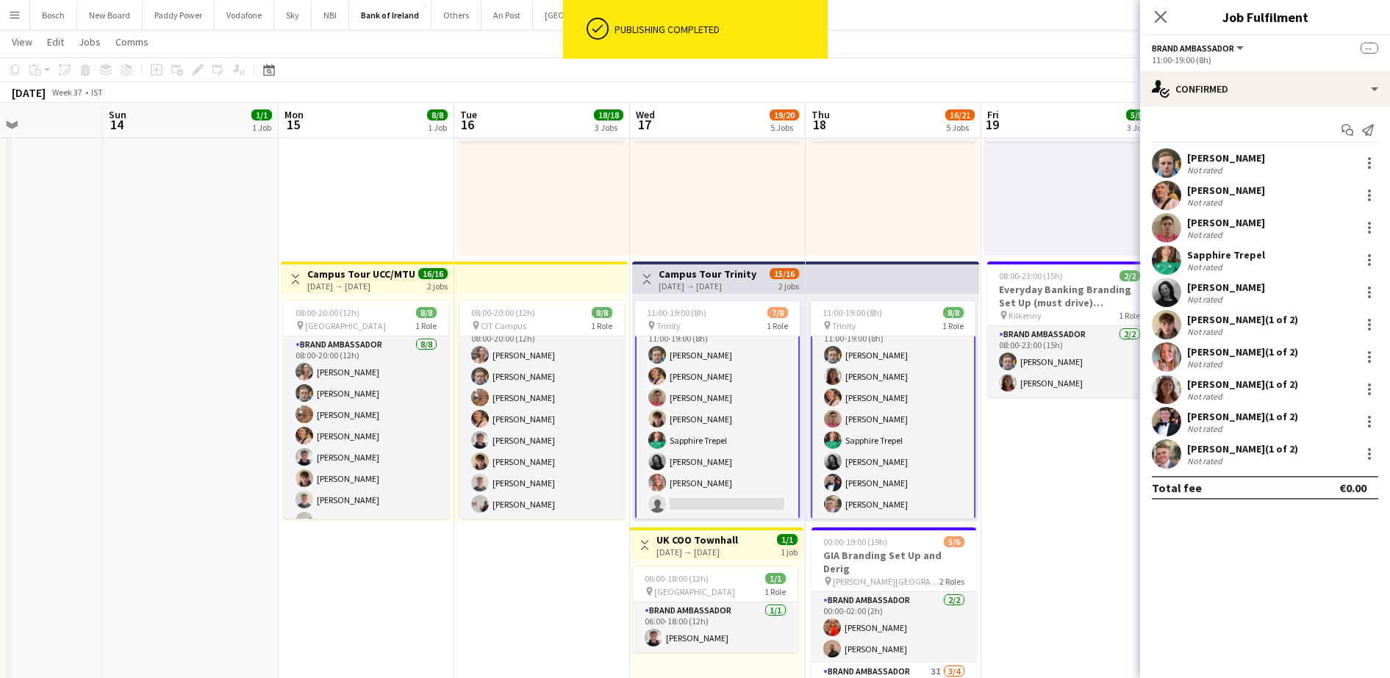
click at [745, 415] on app-card-role "Brand Ambassador 6I [DATE] 11:00-19:00 (8h) [PERSON_NAME] [PERSON_NAME] [PERSON…" at bounding box center [717, 419] width 165 height 202
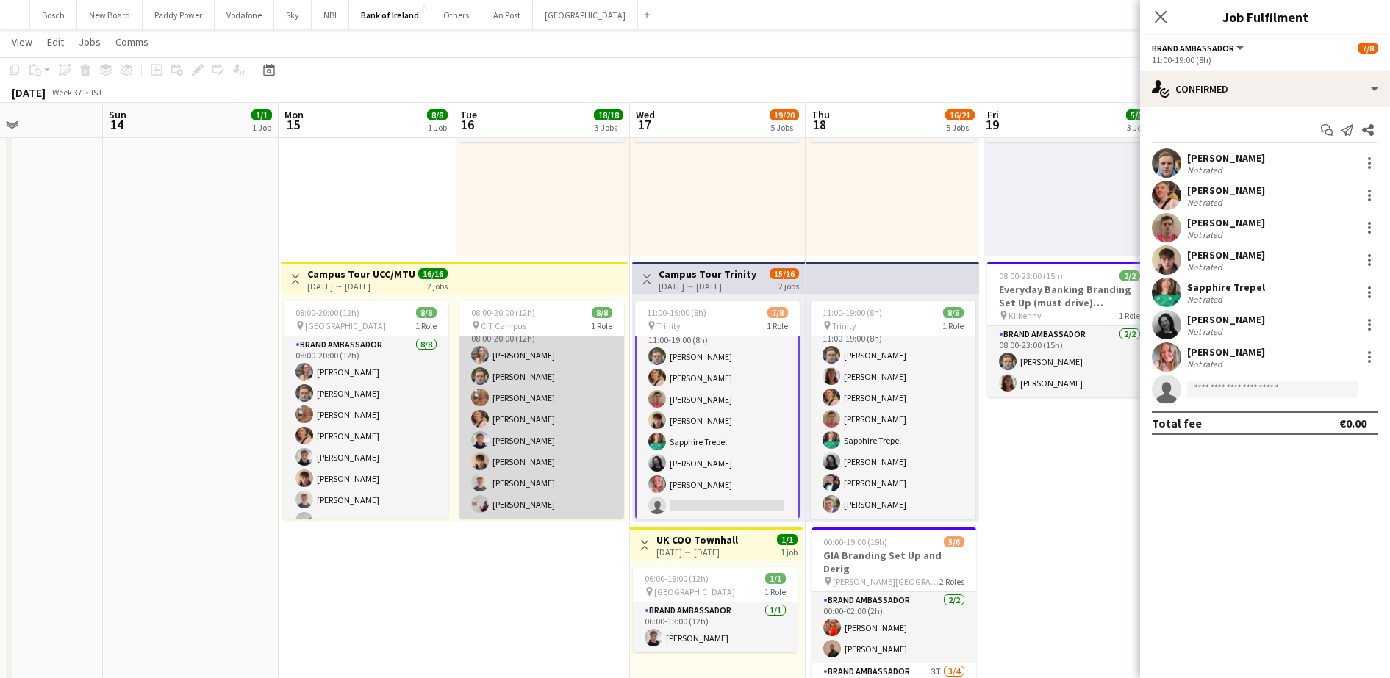
click at [539, 406] on app-card-role "Brand Ambassador [DATE] 08:00-20:00 (12h) [PERSON_NAME] [PERSON_NAME] [PERSON_N…" at bounding box center [541, 419] width 165 height 199
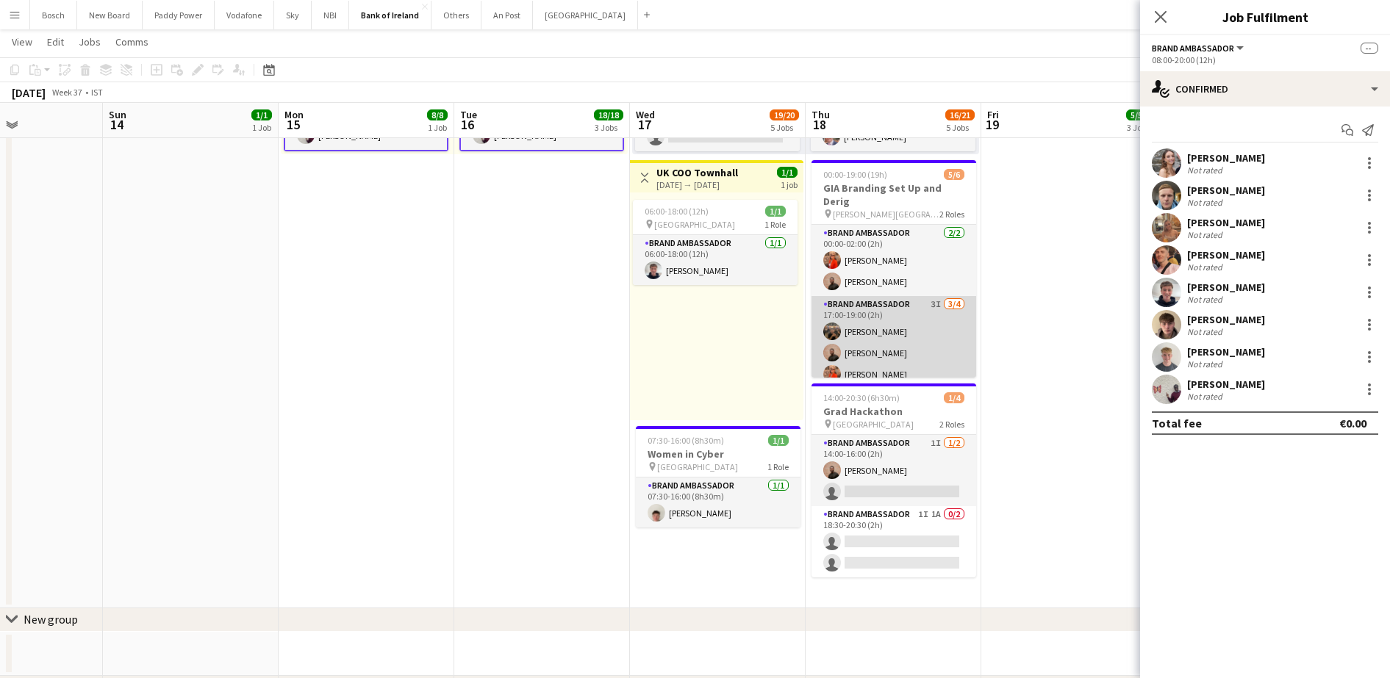
scroll to position [19, 0]
click at [873, 345] on app-card-role "Brand Ambassador 3I [DATE] 17:00-19:00 (2h) [PERSON_NAME] [PERSON_NAME] [PERSON…" at bounding box center [893, 334] width 165 height 114
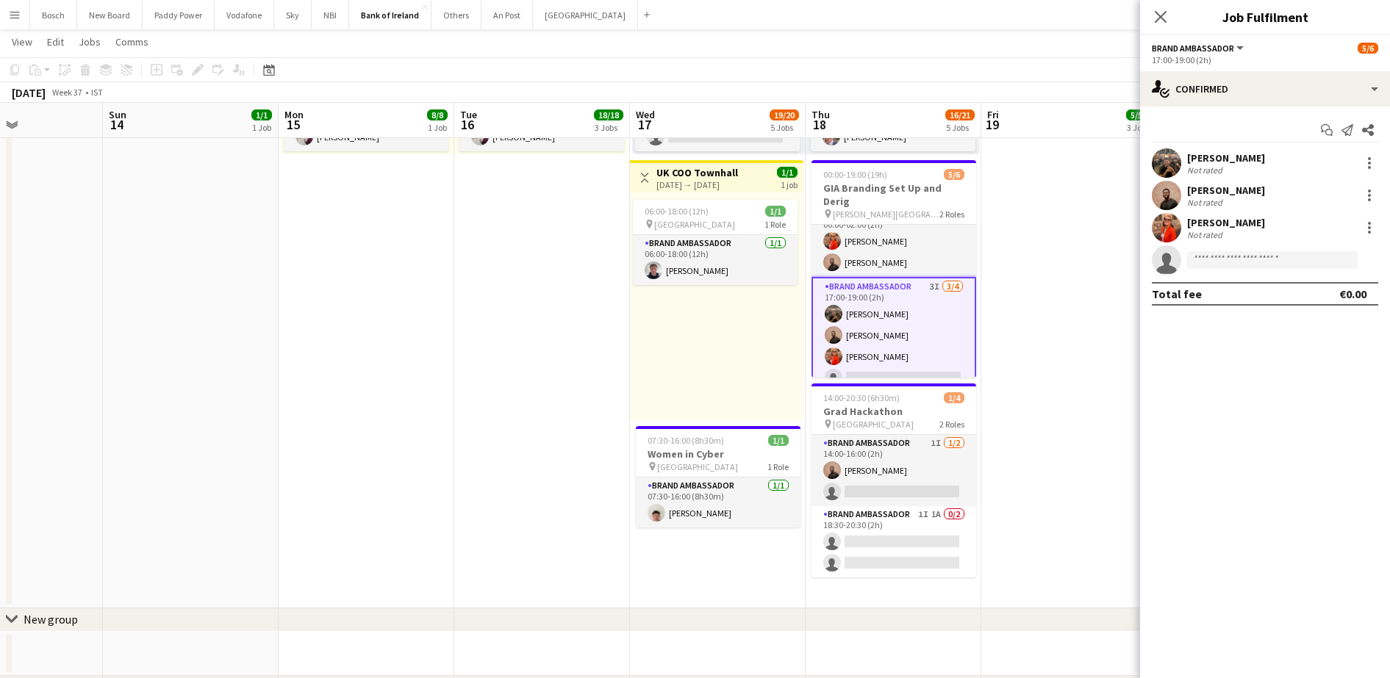
scroll to position [17, 0]
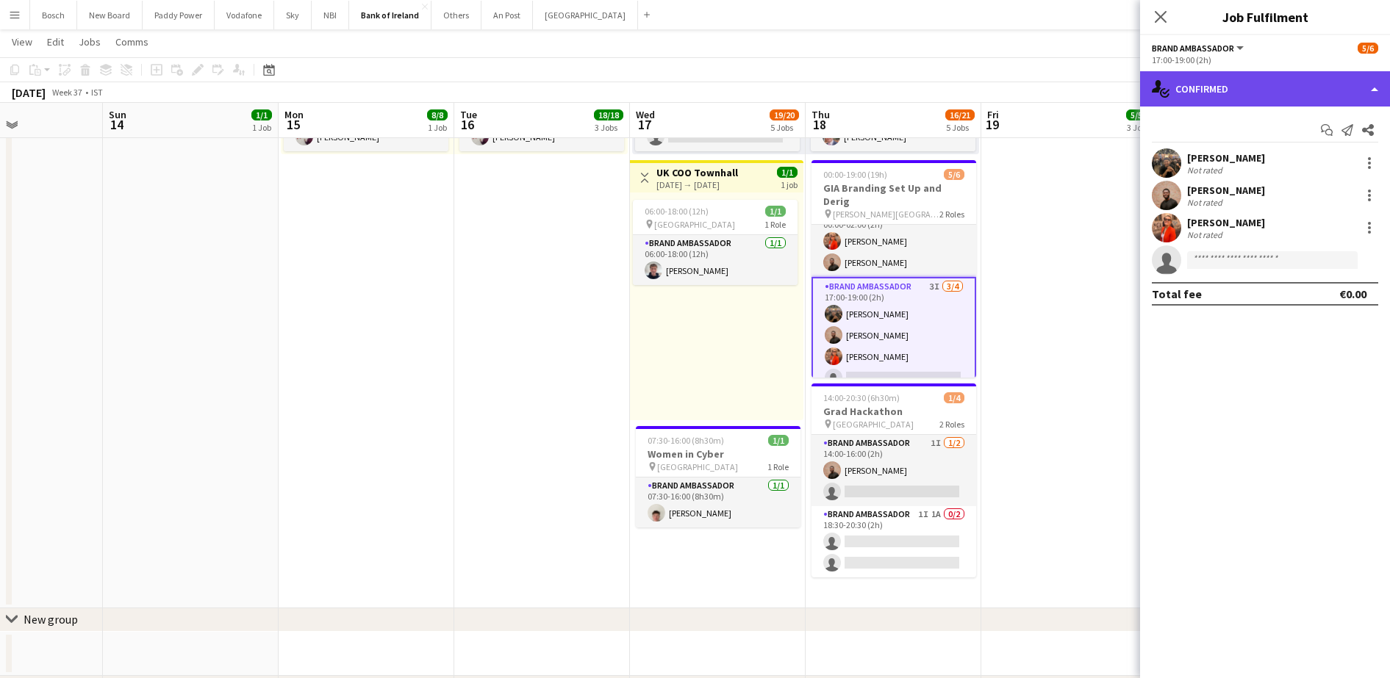
click at [1211, 90] on div "single-neutral-actions-check-2 Confirmed" at bounding box center [1265, 88] width 250 height 35
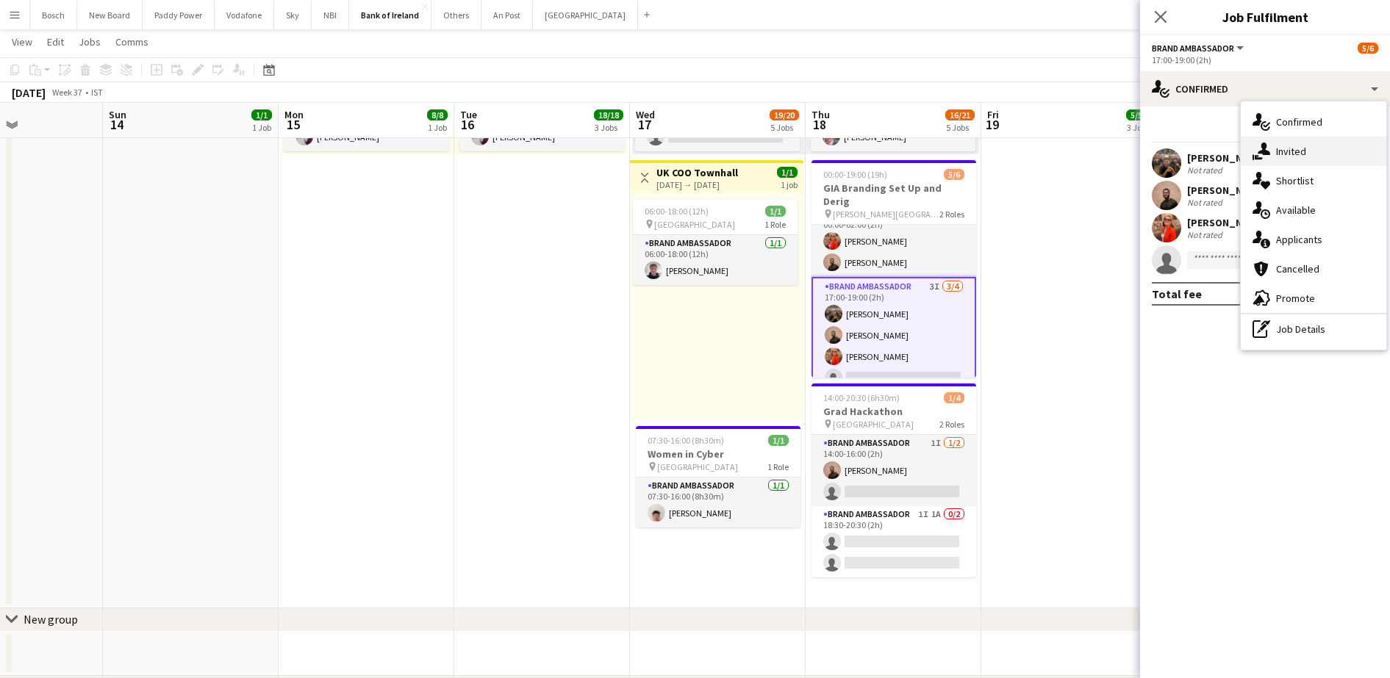
click at [1292, 155] on span "Invited" at bounding box center [1291, 151] width 30 height 13
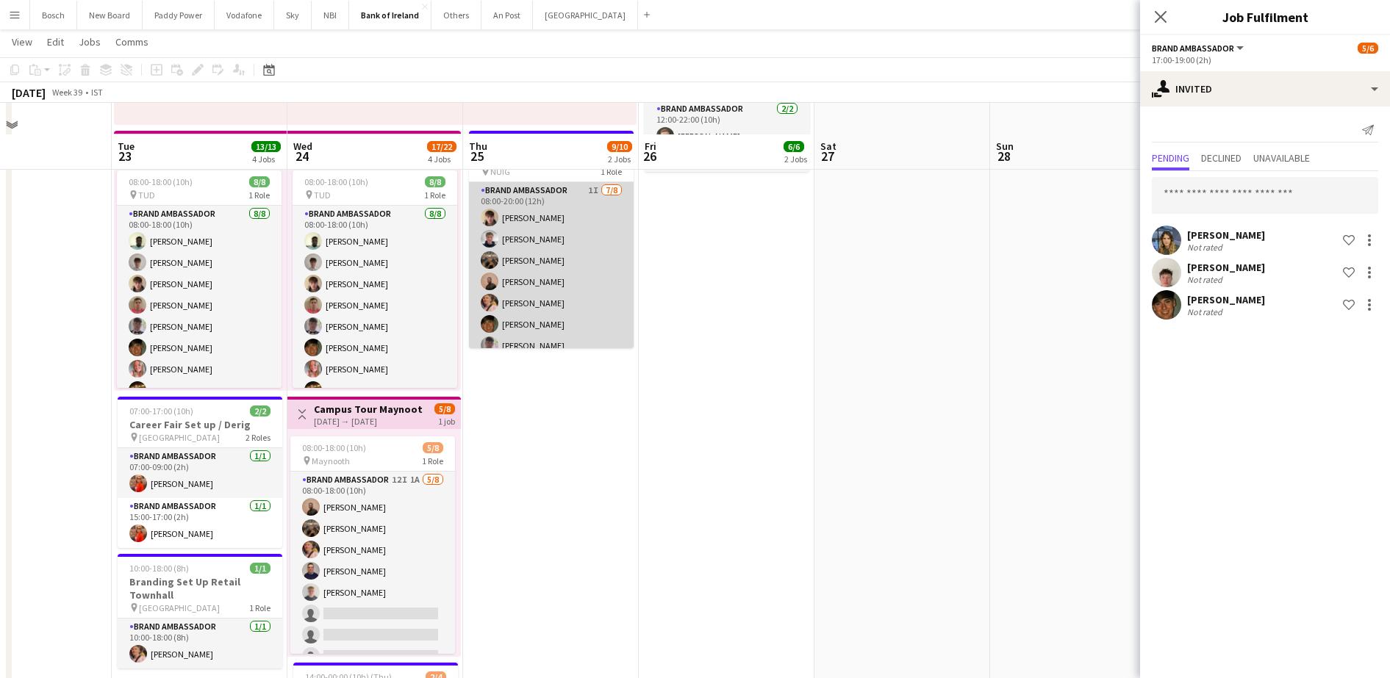
scroll to position [276, 0]
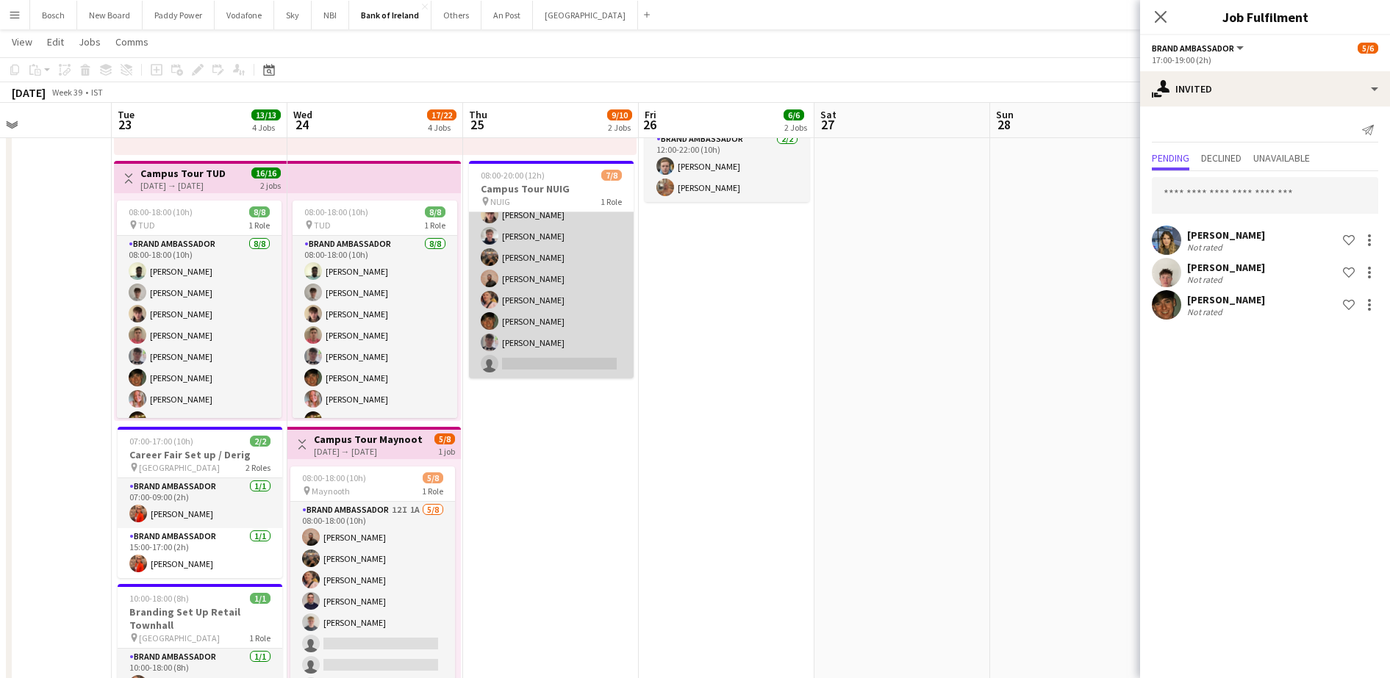
click at [503, 301] on app-card-role "Brand Ambassador 1I [DATE] 08:00-20:00 (12h) [PERSON_NAME] [PERSON_NAME] [PERSO…" at bounding box center [551, 278] width 165 height 199
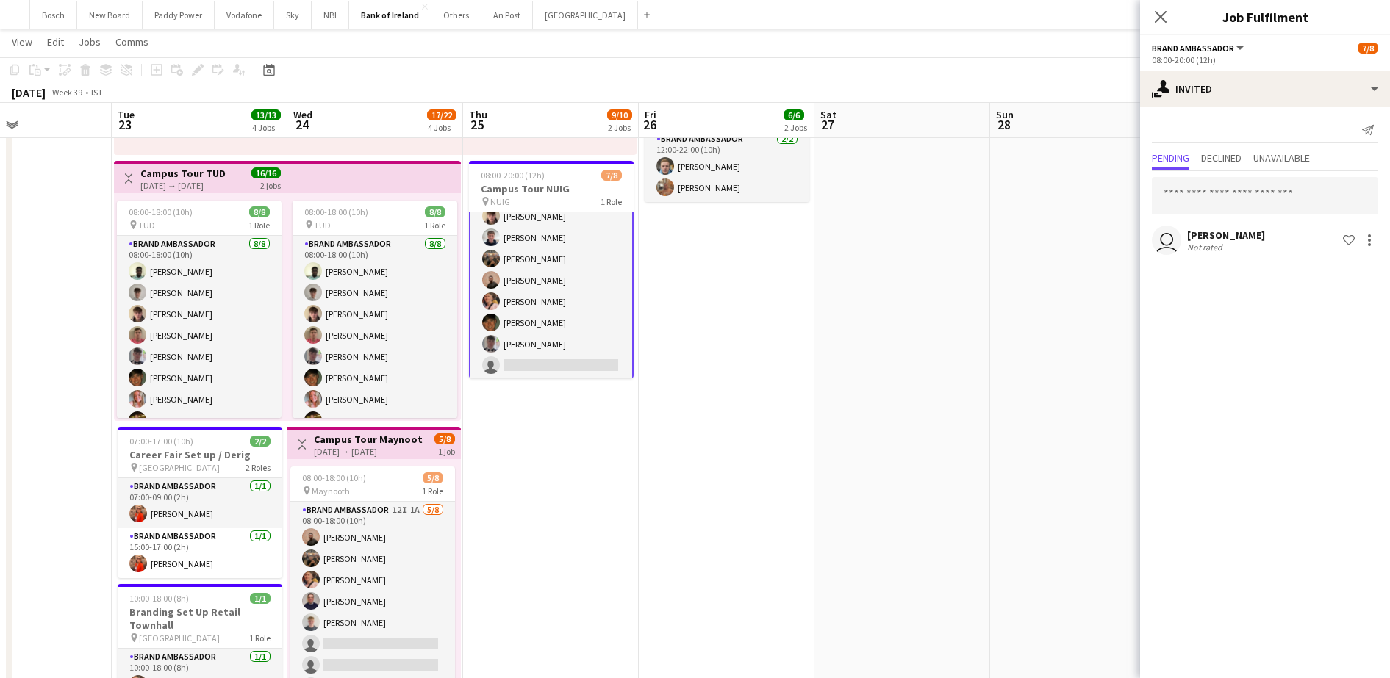
scroll to position [35, 0]
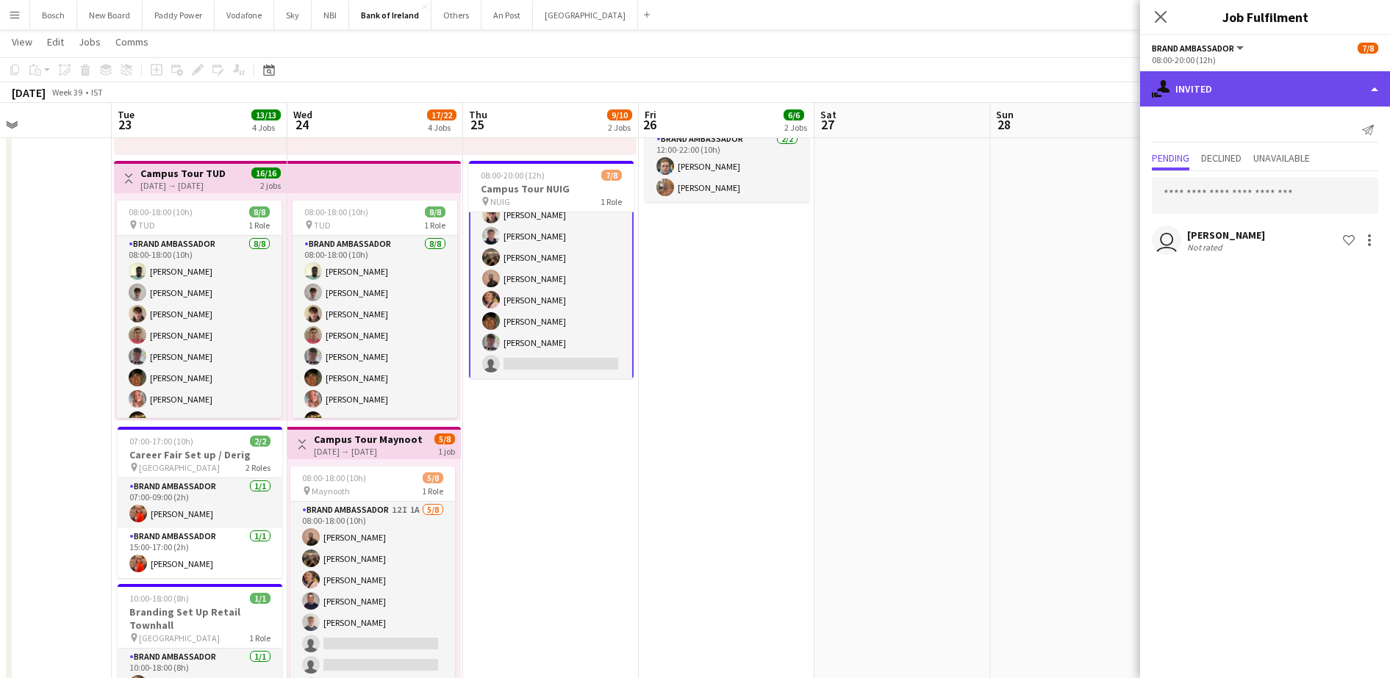
click at [1281, 87] on div "single-neutral-actions-share-1 Invited" at bounding box center [1265, 88] width 250 height 35
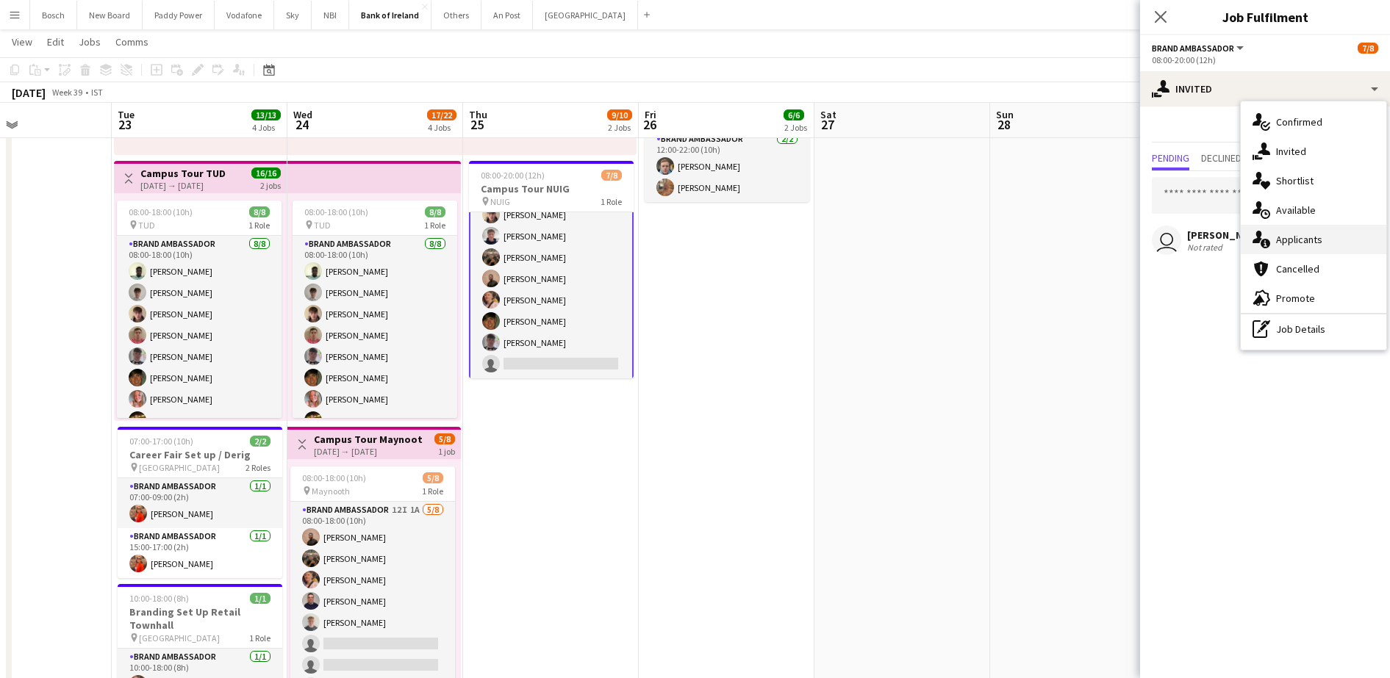
click at [1323, 237] on div "single-neutral-actions-information Applicants" at bounding box center [1314, 239] width 146 height 29
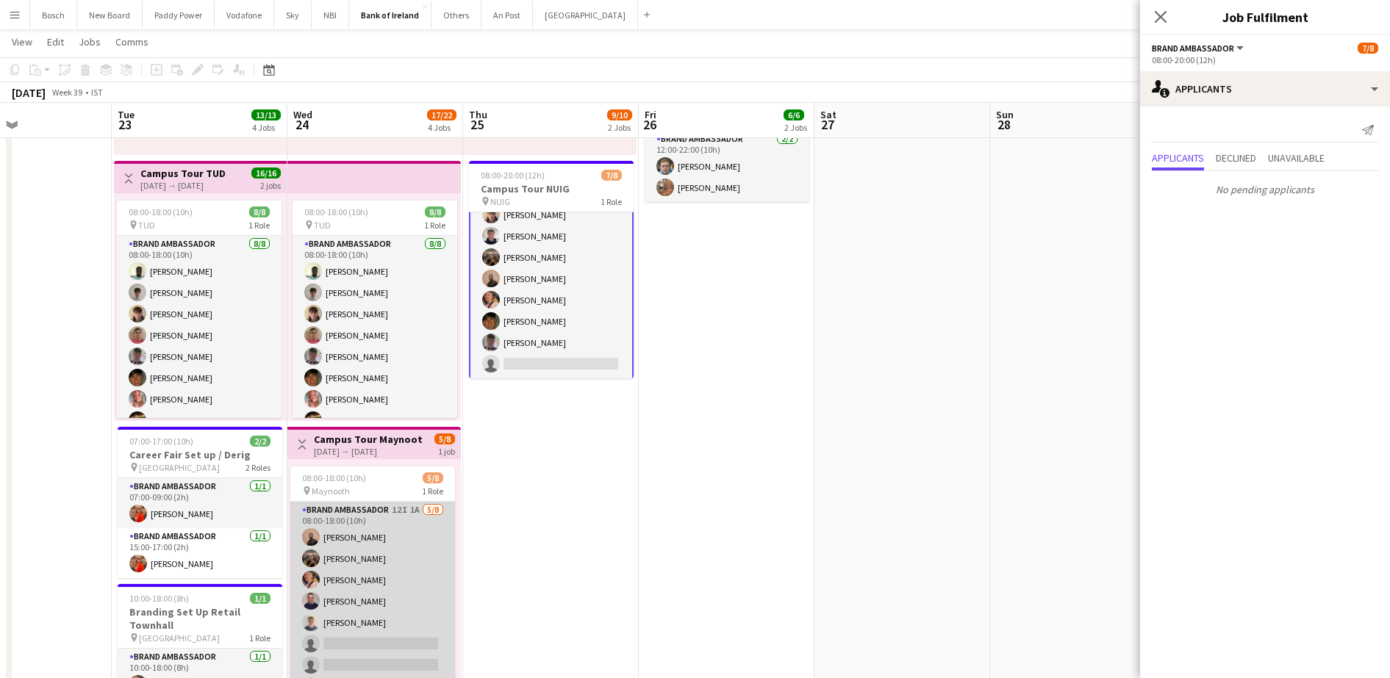
click at [405, 565] on app-card-role "Brand Ambassador 12I 1A [DATE] 08:00-18:00 (10h) [PERSON_NAME] [PERSON_NAME] [P…" at bounding box center [372, 601] width 165 height 199
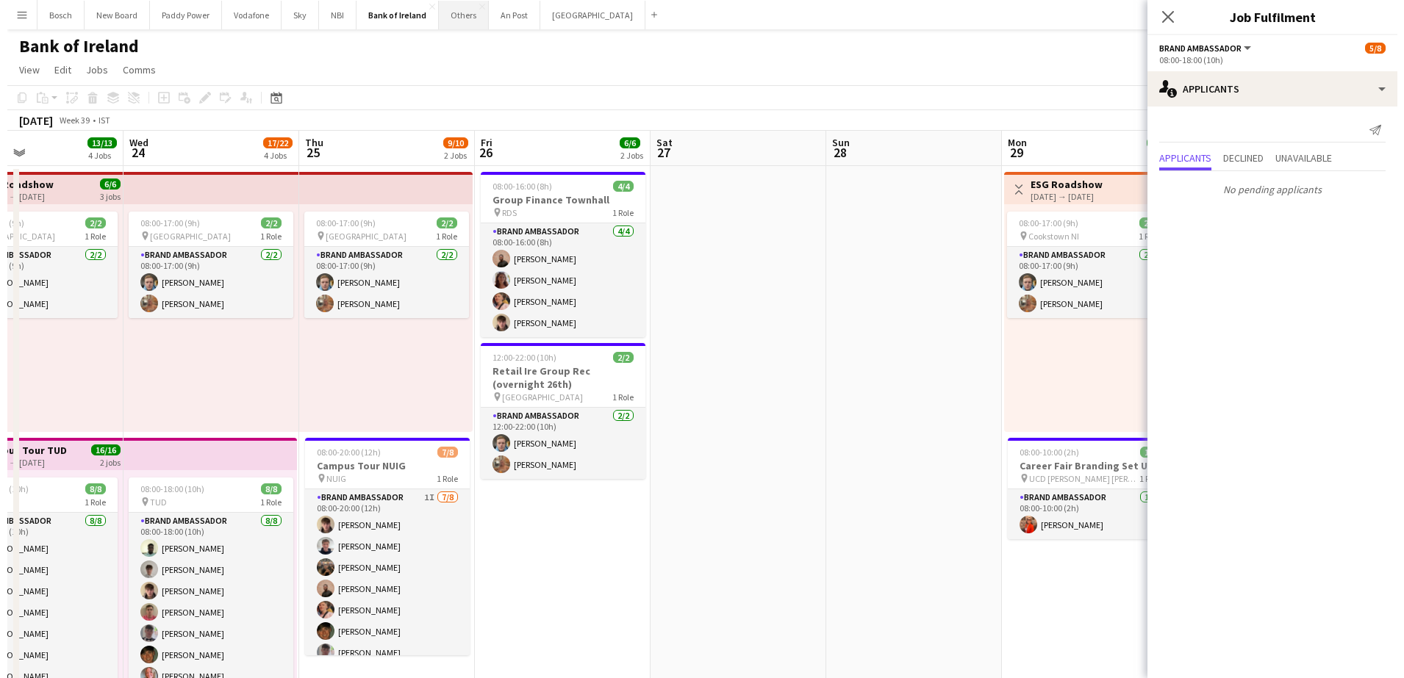
scroll to position [0, 387]
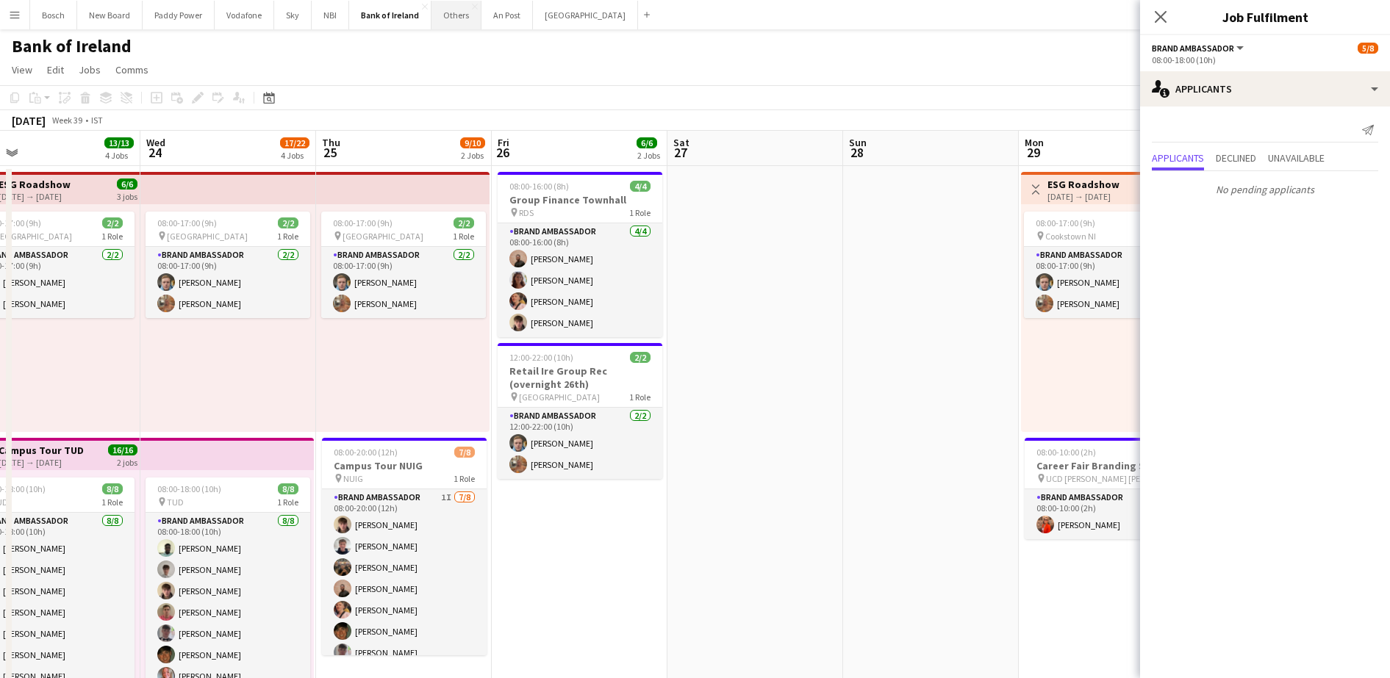
click at [470, 18] on button "Others Close" at bounding box center [456, 15] width 50 height 29
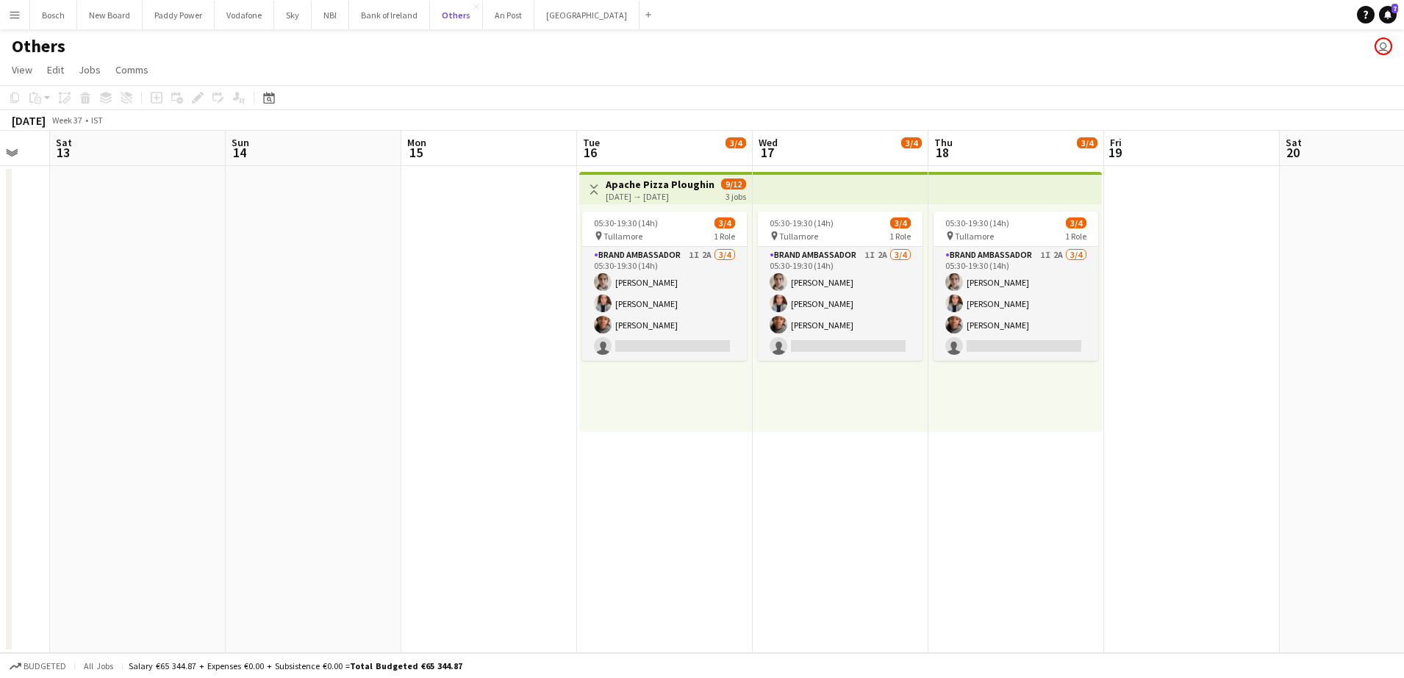
scroll to position [0, 476]
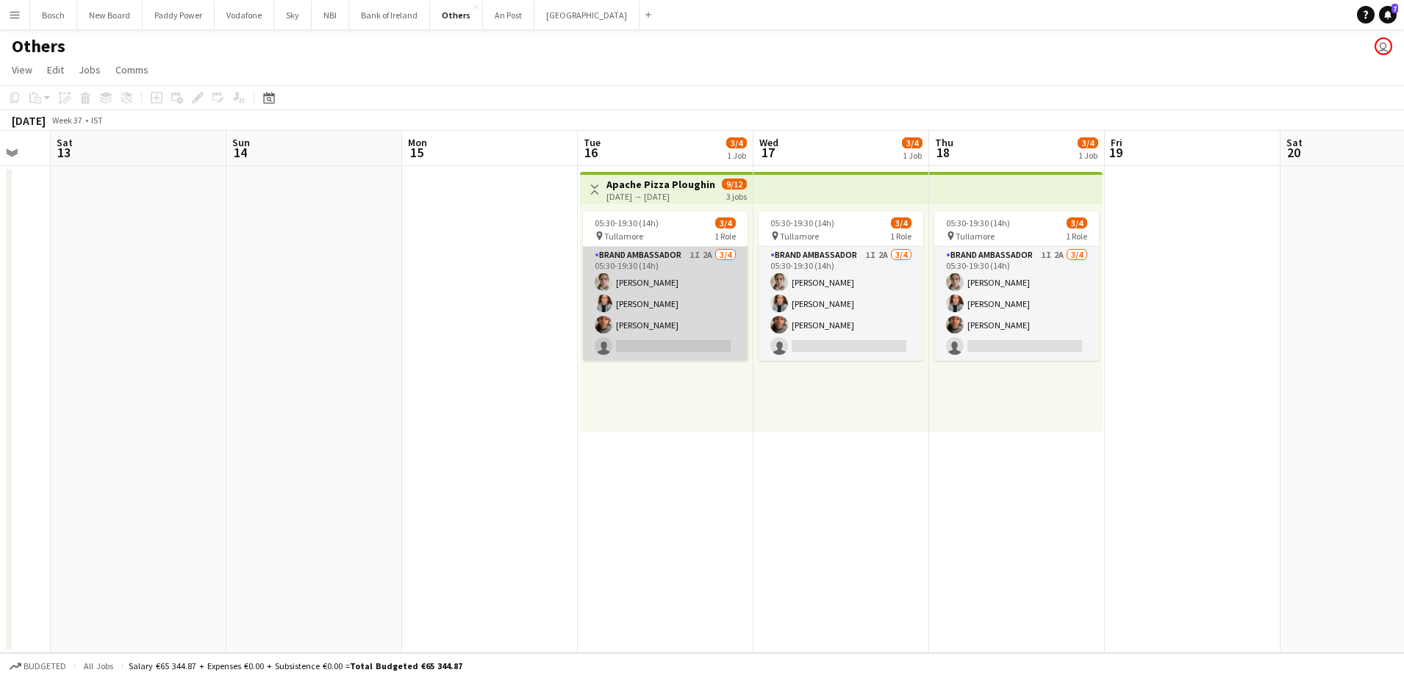
click at [642, 285] on app-card-role "Brand Ambassador 1I 2A [DATE] 05:30-19:30 (14h) [PERSON_NAME] [PERSON_NAME] [PE…" at bounding box center [665, 304] width 165 height 114
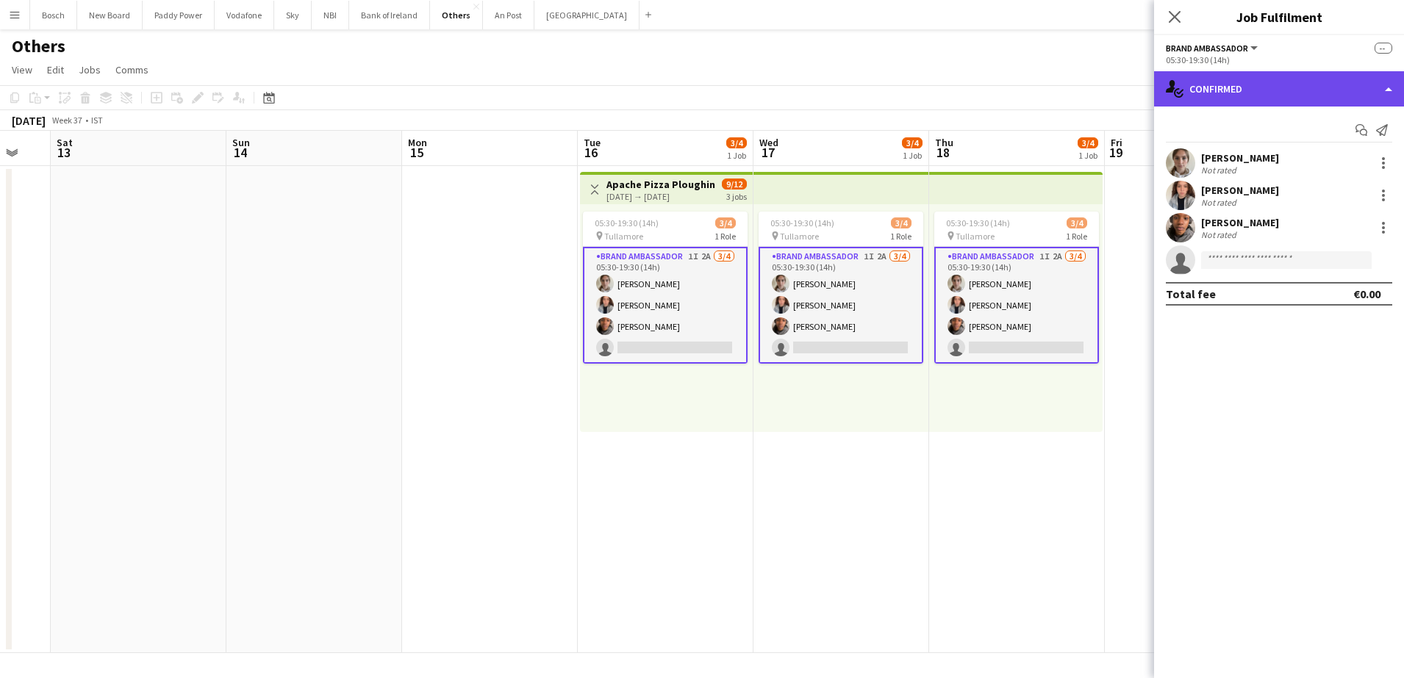
click at [1206, 79] on div "single-neutral-actions-check-2 Confirmed" at bounding box center [1279, 88] width 250 height 35
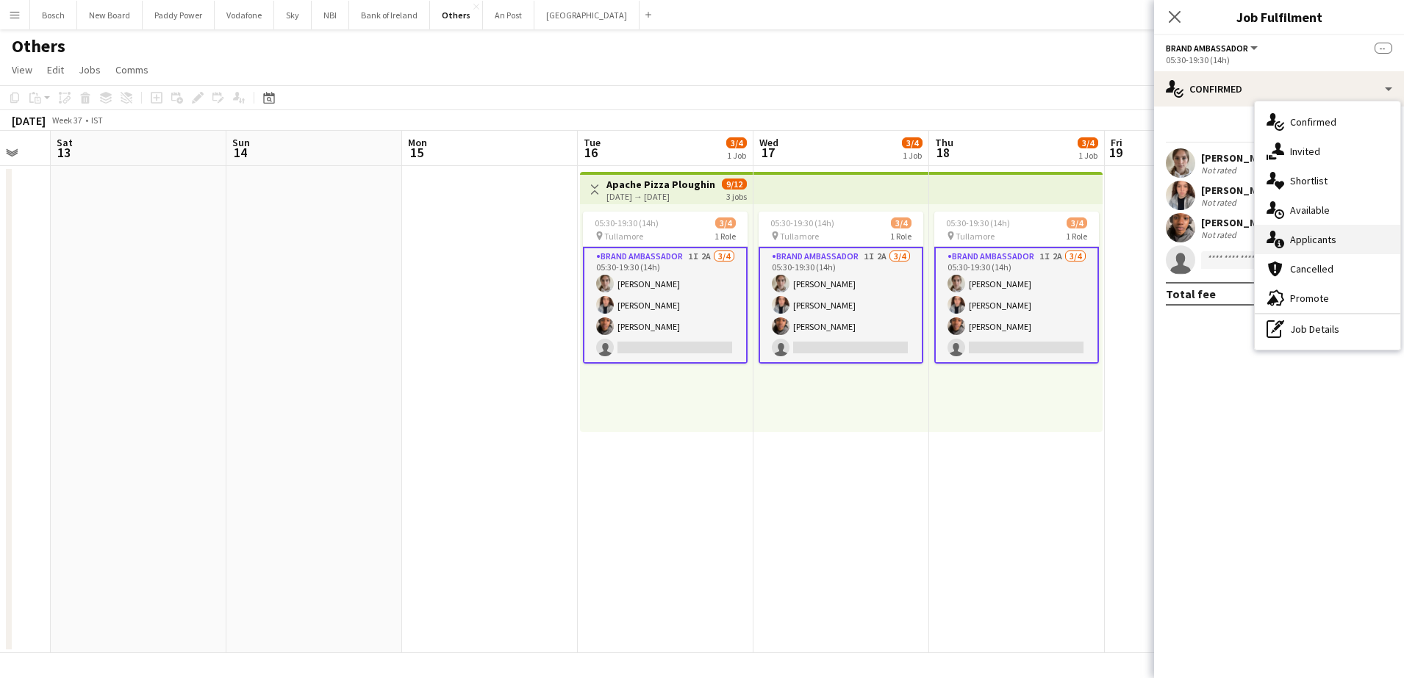
click at [1315, 237] on span "Applicants" at bounding box center [1313, 239] width 46 height 13
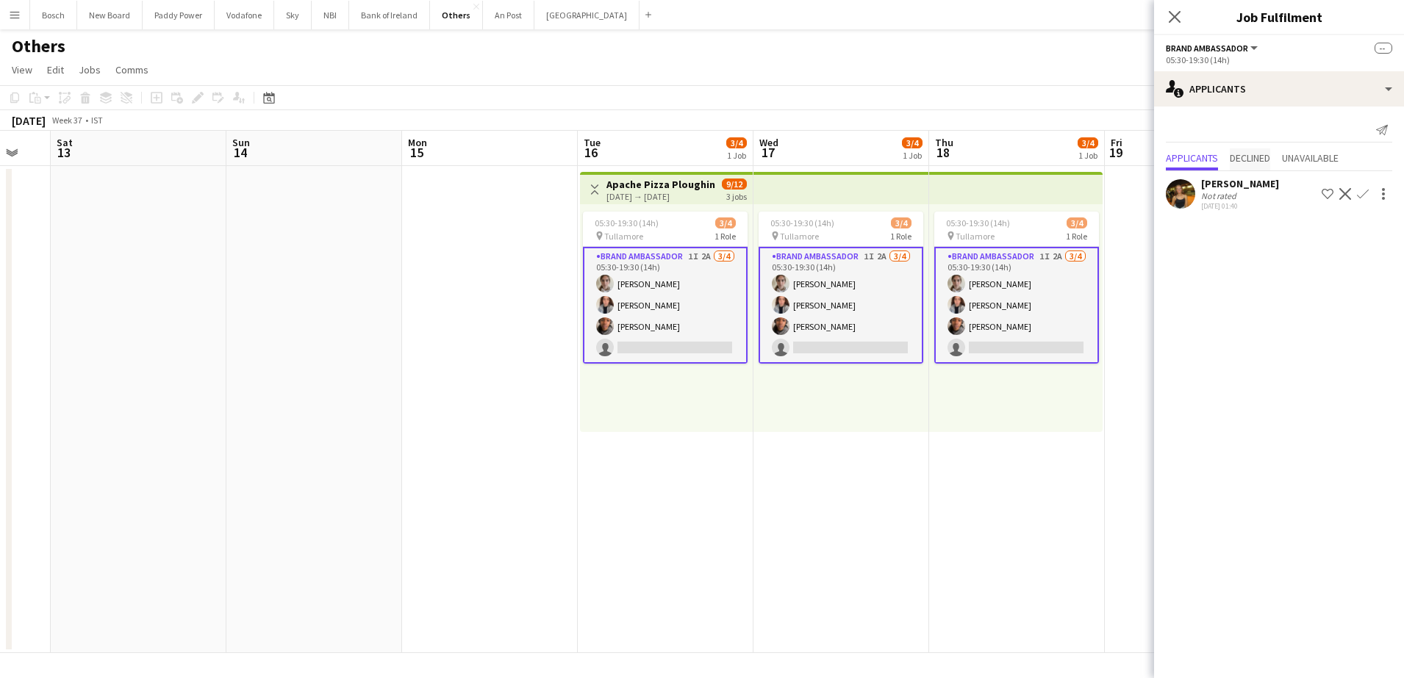
click at [1250, 153] on span "Declined" at bounding box center [1250, 158] width 40 height 10
click at [1177, 133] on span "Applicants" at bounding box center [1192, 128] width 52 height 10
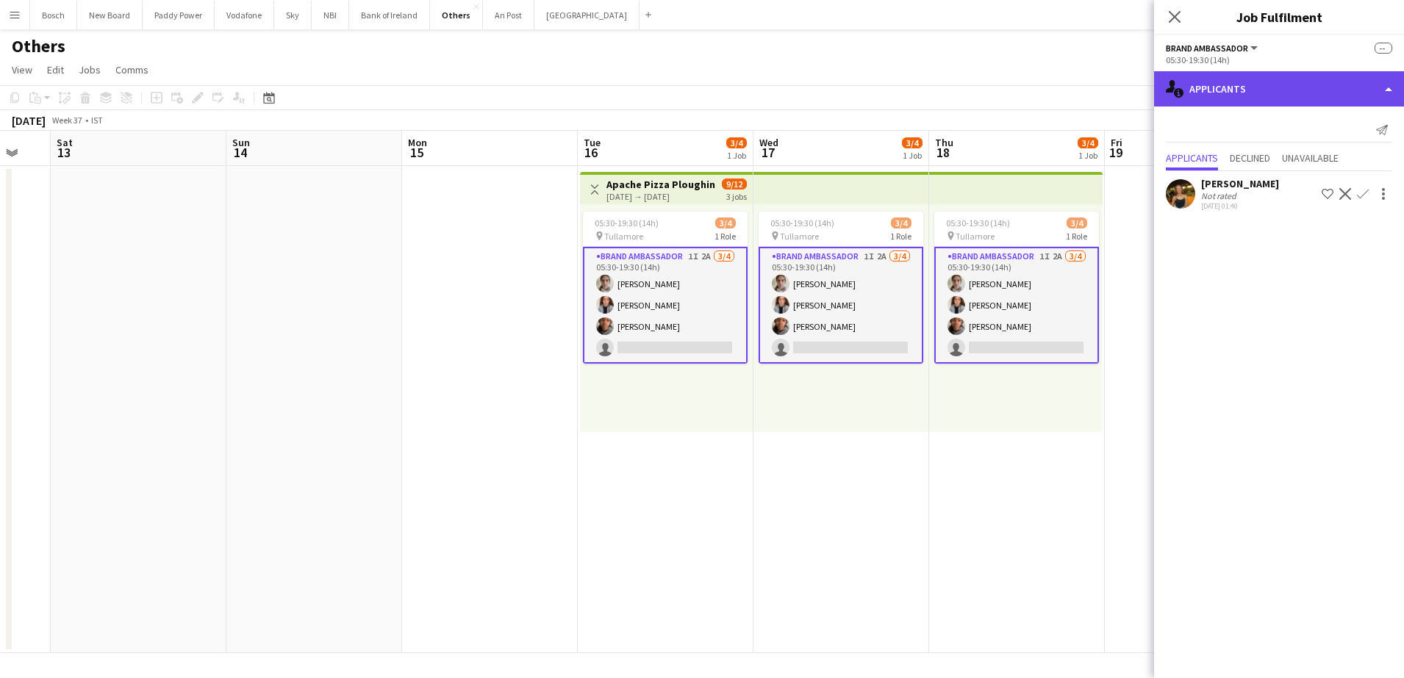
click at [1253, 87] on div "single-neutral-actions-information Applicants" at bounding box center [1279, 88] width 250 height 35
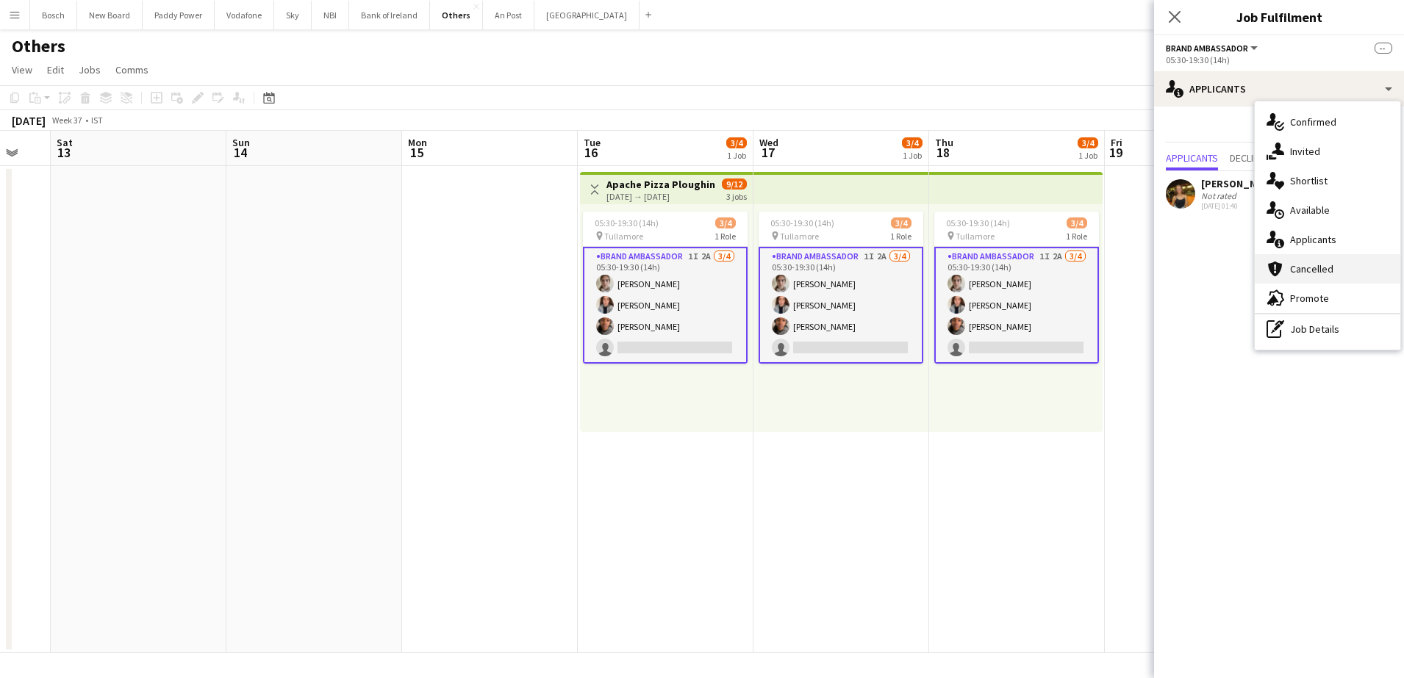
click at [1314, 272] on span "Cancelled" at bounding box center [1311, 268] width 43 height 13
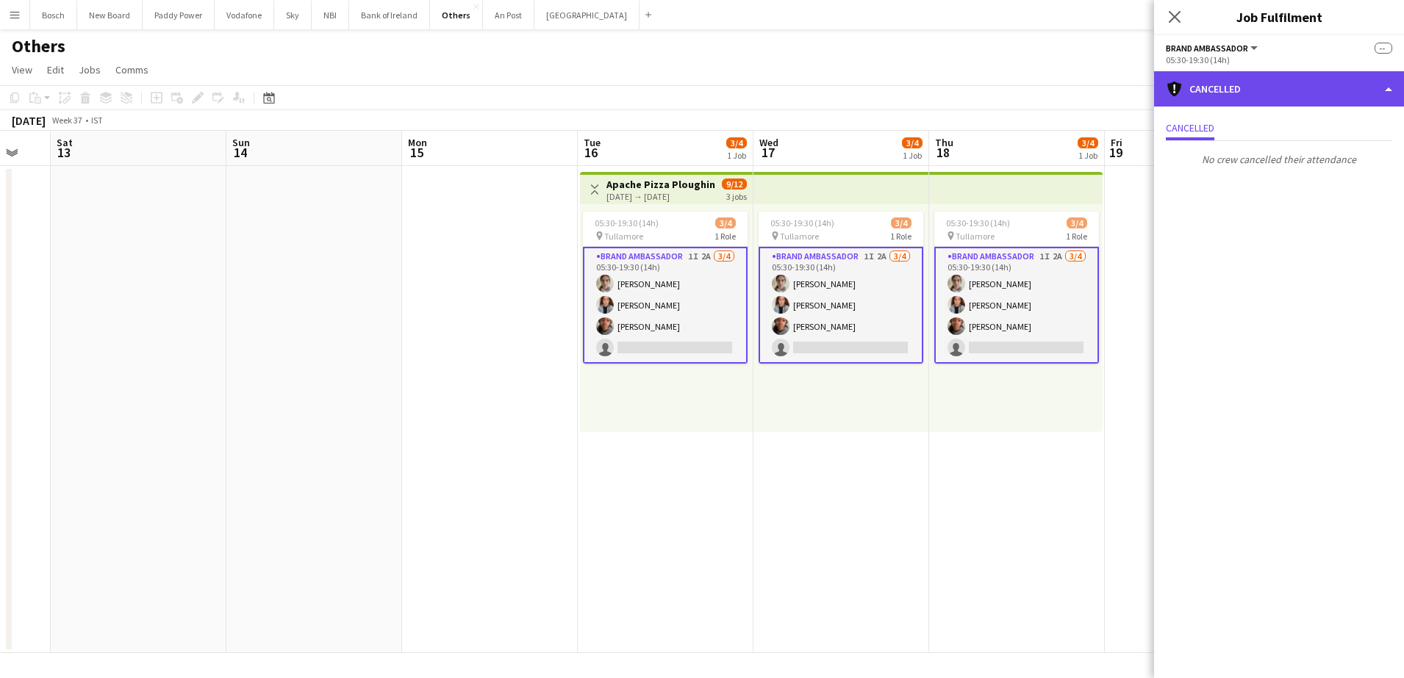
click at [1285, 100] on div "cancellation Cancelled" at bounding box center [1279, 88] width 250 height 35
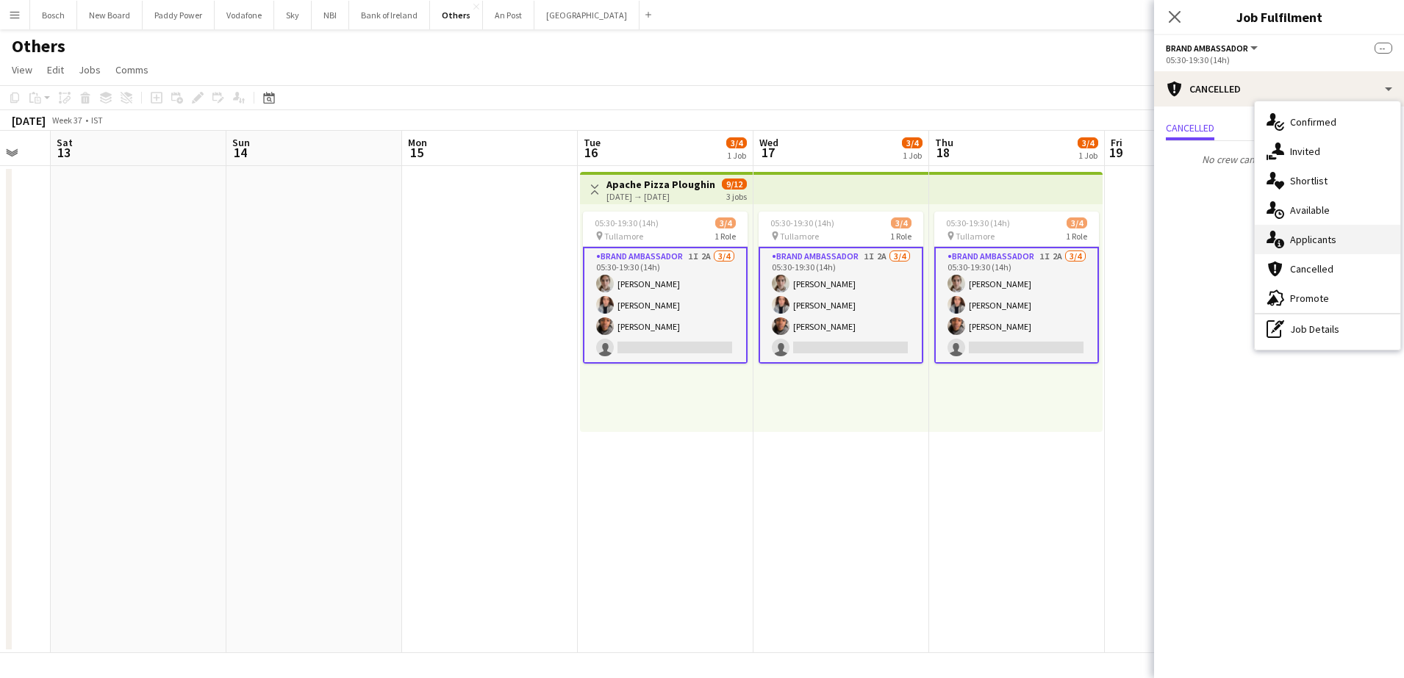
click at [1333, 233] on span "Applicants" at bounding box center [1313, 239] width 46 height 13
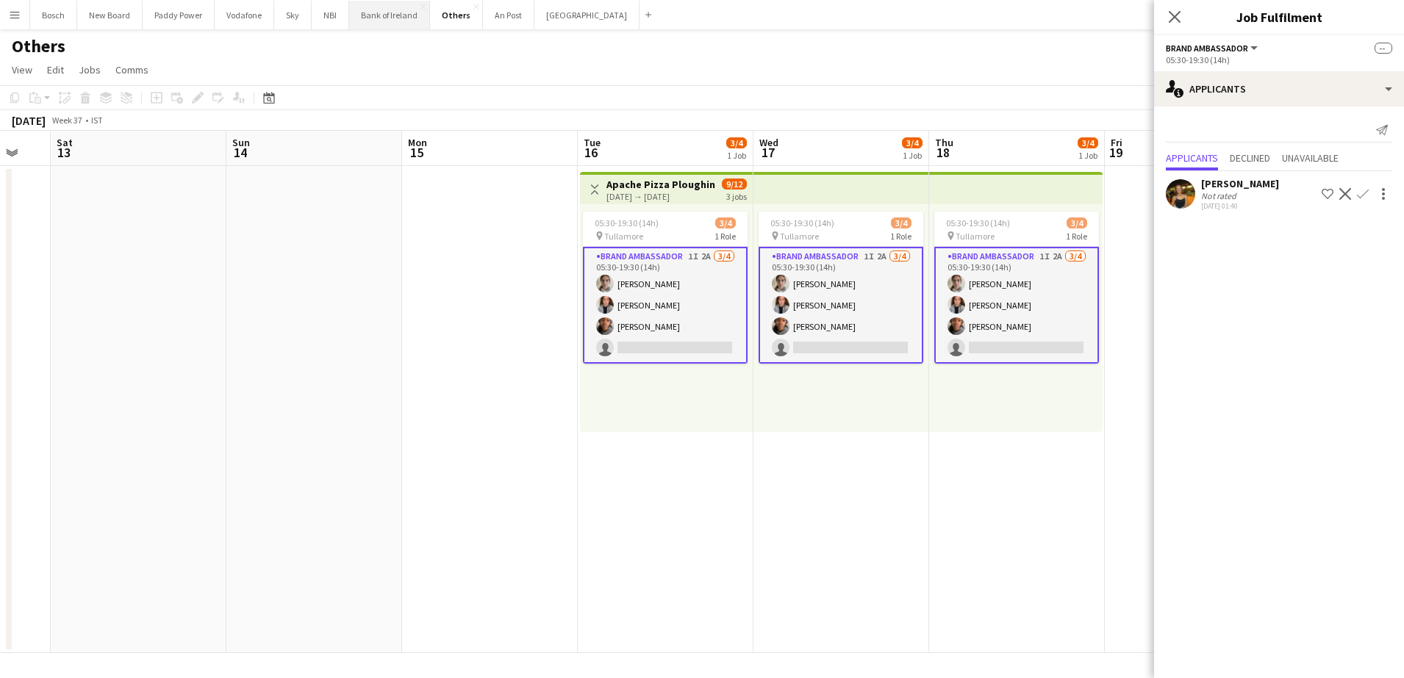
click at [379, 7] on button "Bank of Ireland Close" at bounding box center [389, 15] width 81 height 29
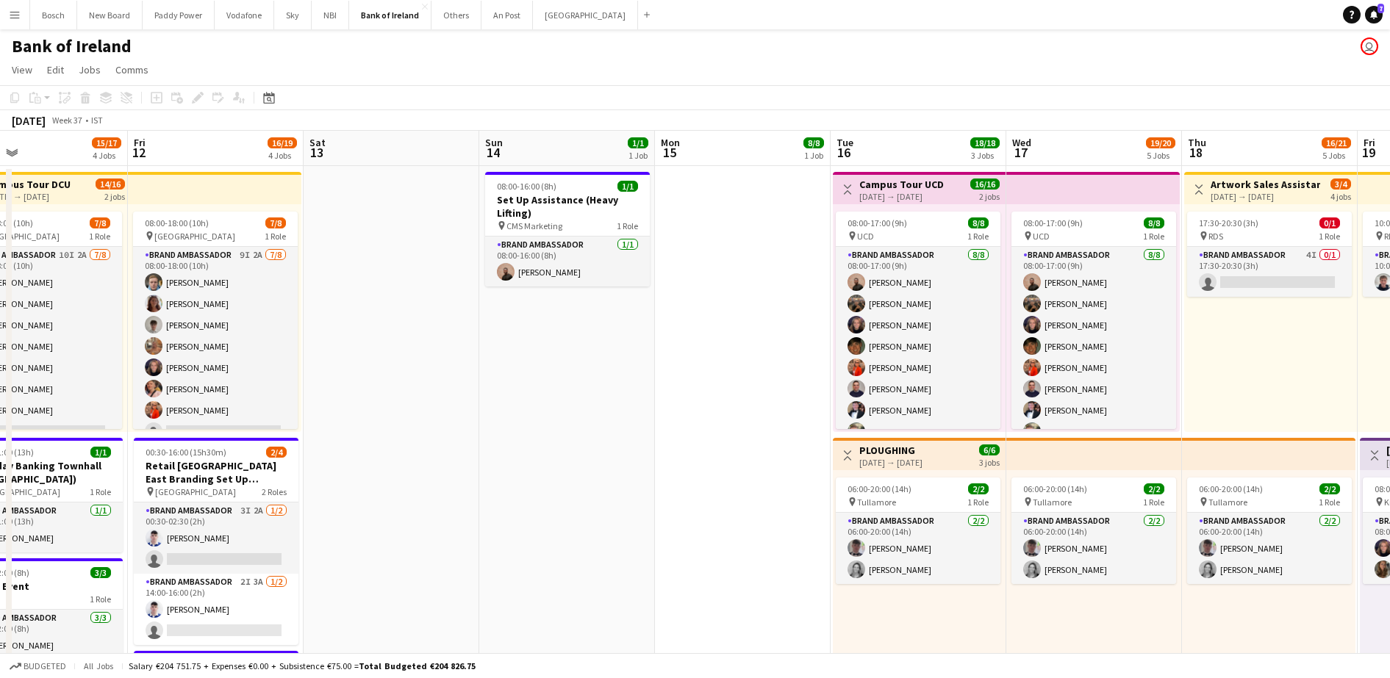
drag, startPoint x: 234, startPoint y: 393, endPoint x: 968, endPoint y: 354, distance: 734.6
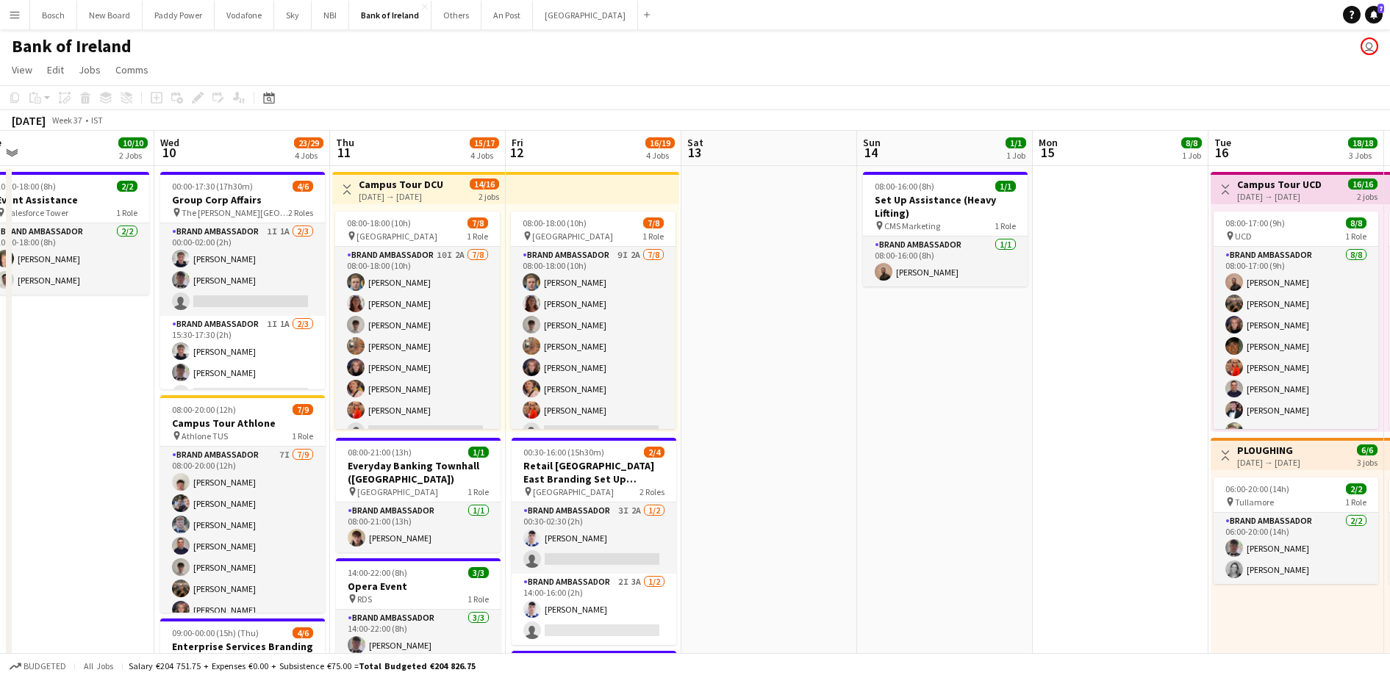
scroll to position [0, 367]
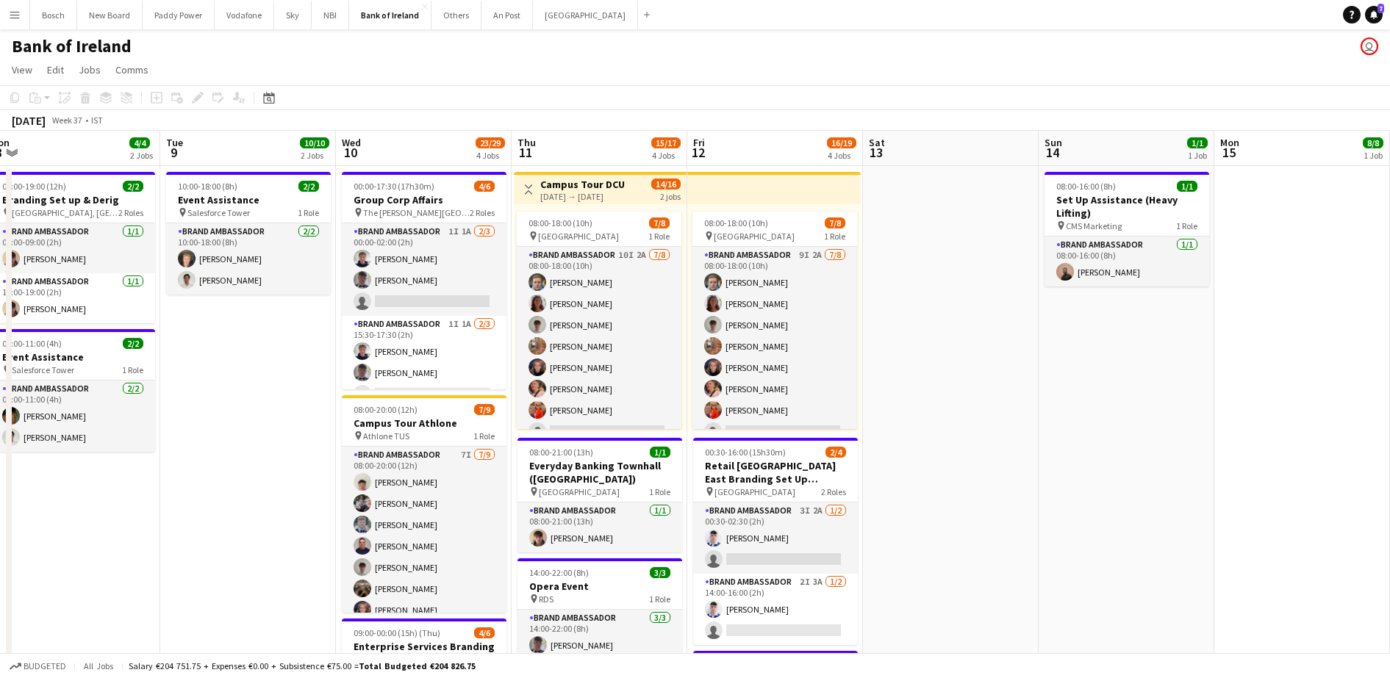
drag, startPoint x: 646, startPoint y: 368, endPoint x: 1030, endPoint y: 354, distance: 383.9
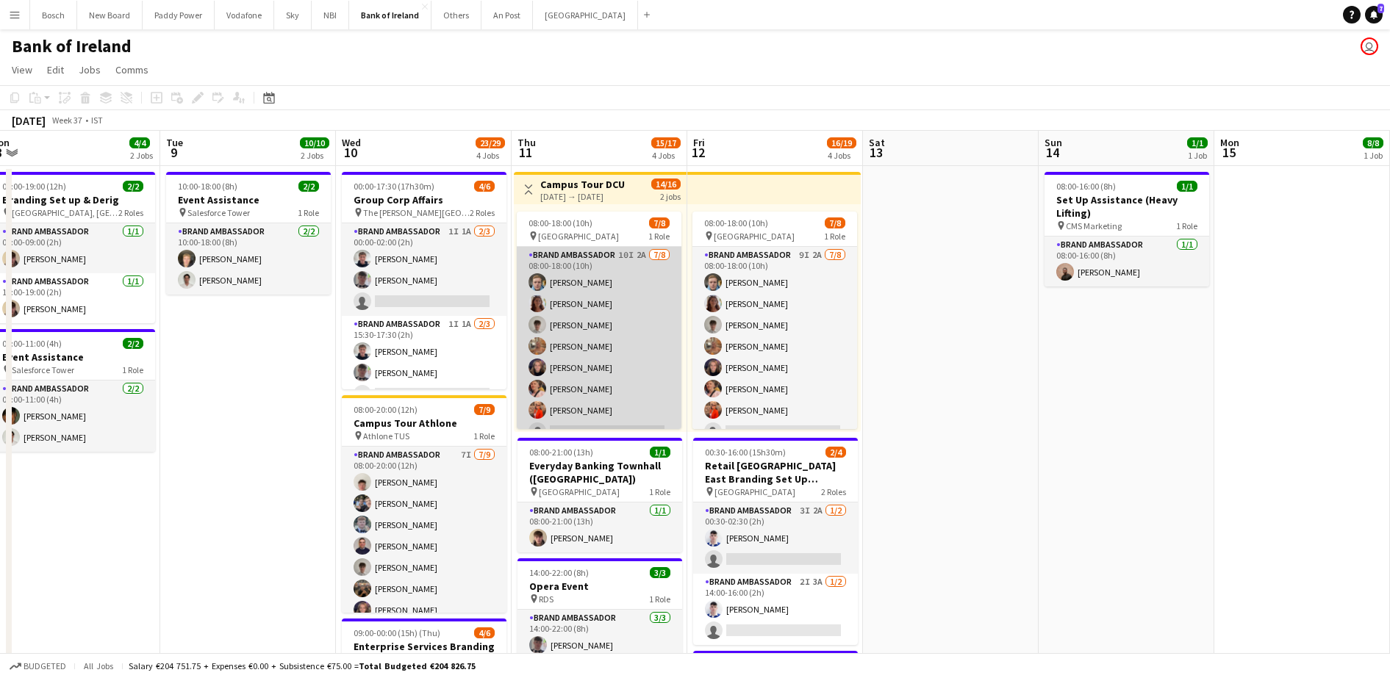
click at [540, 328] on app-user-avatar at bounding box center [537, 325] width 18 height 18
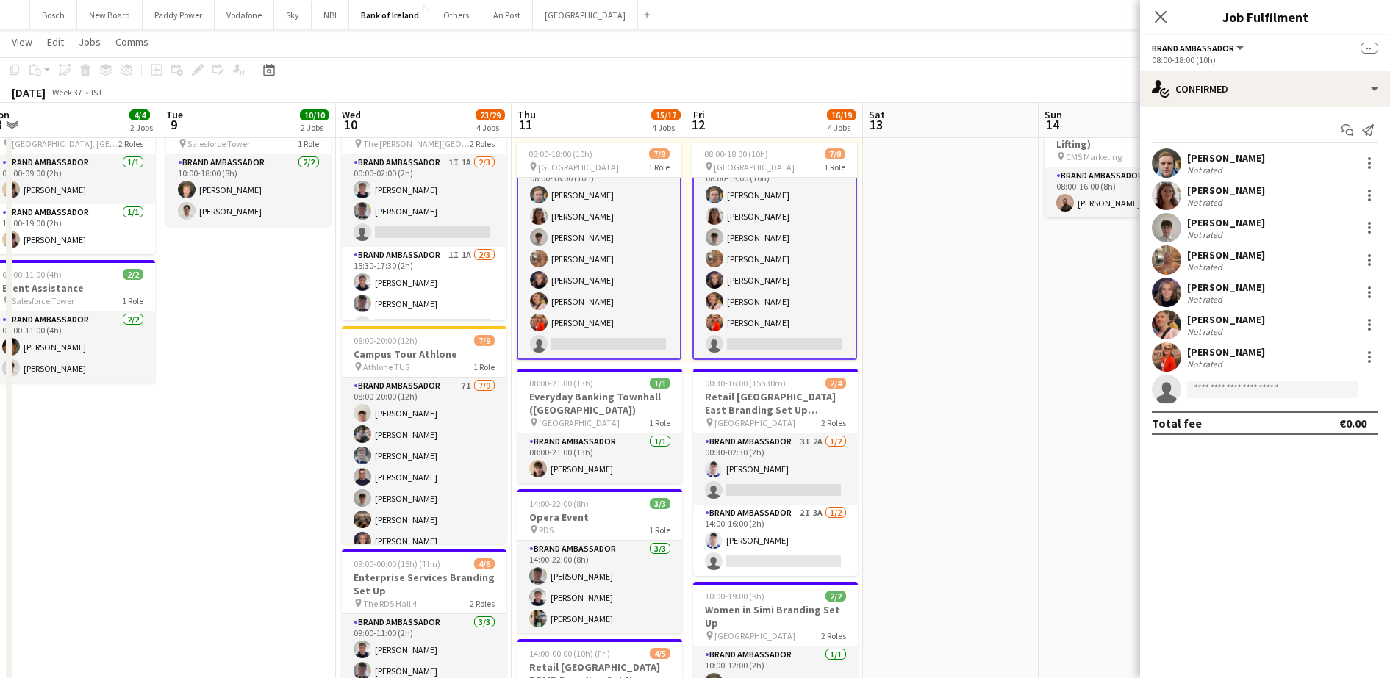
scroll to position [92, 0]
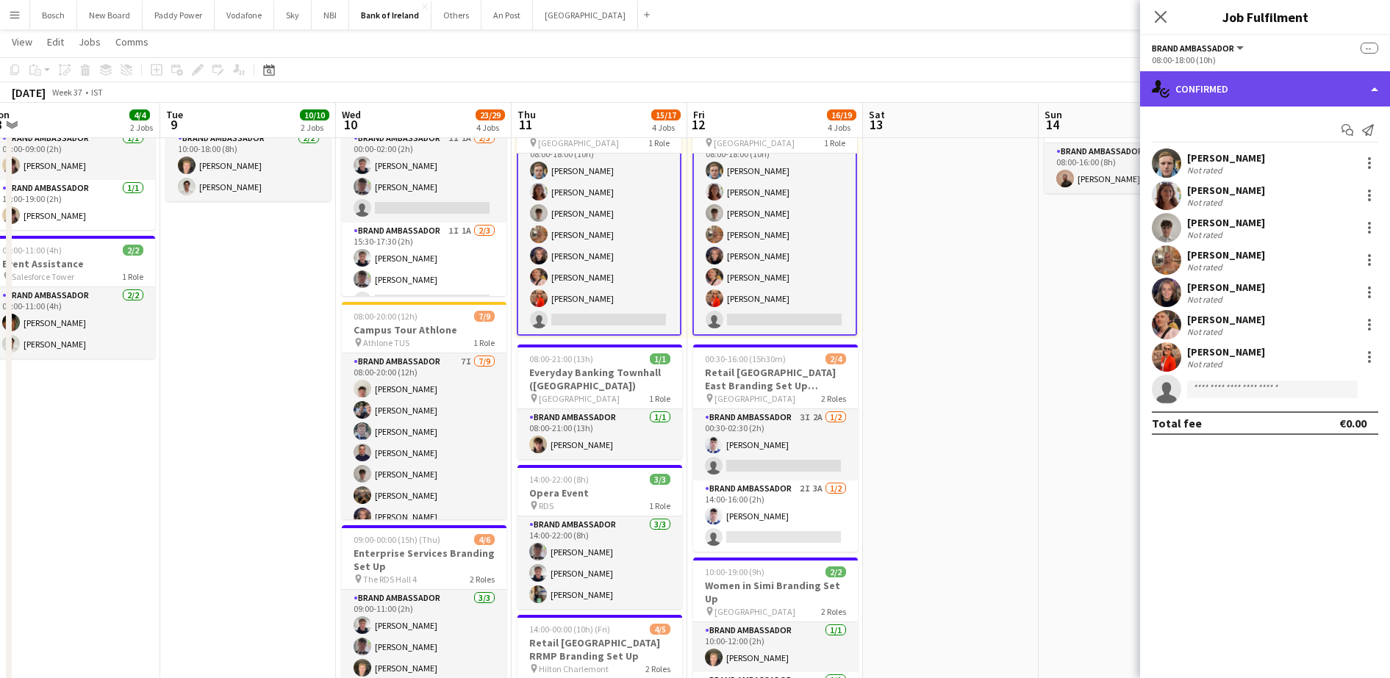
click at [1255, 76] on div "single-neutral-actions-check-2 Confirmed" at bounding box center [1265, 88] width 250 height 35
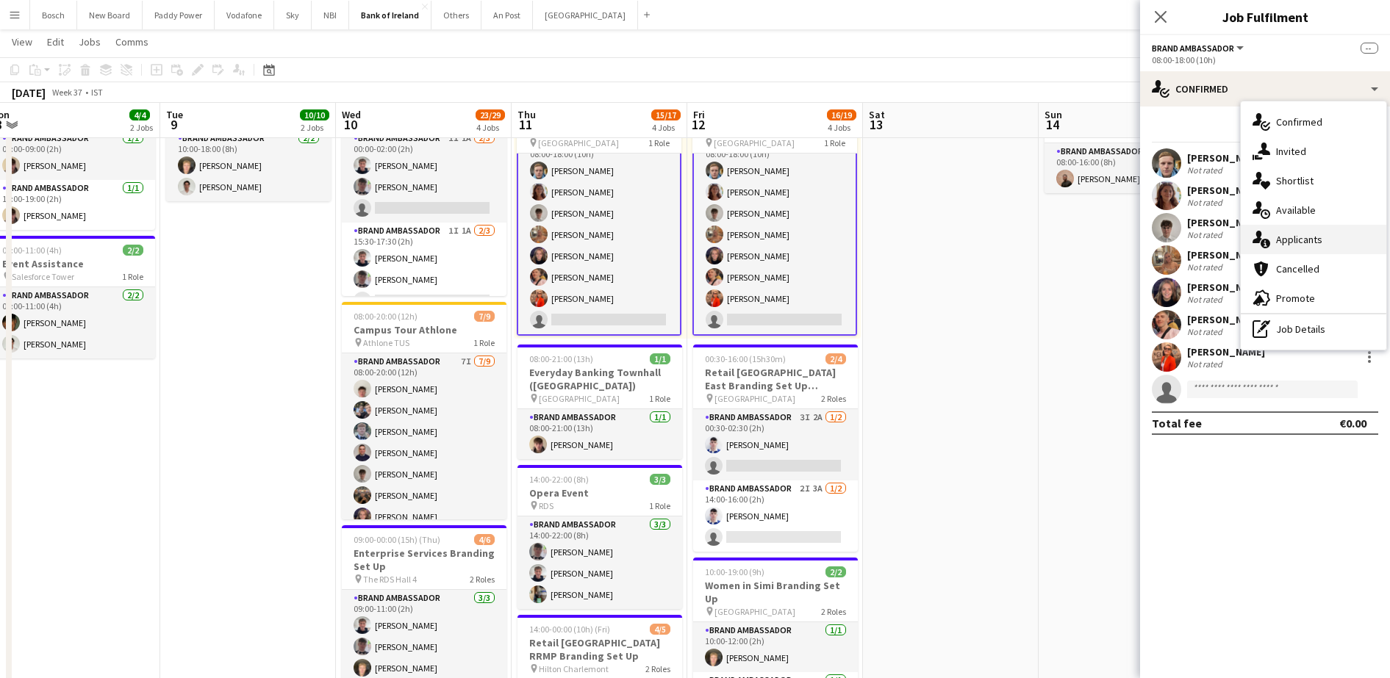
click at [1327, 232] on div "single-neutral-actions-information Applicants" at bounding box center [1314, 239] width 146 height 29
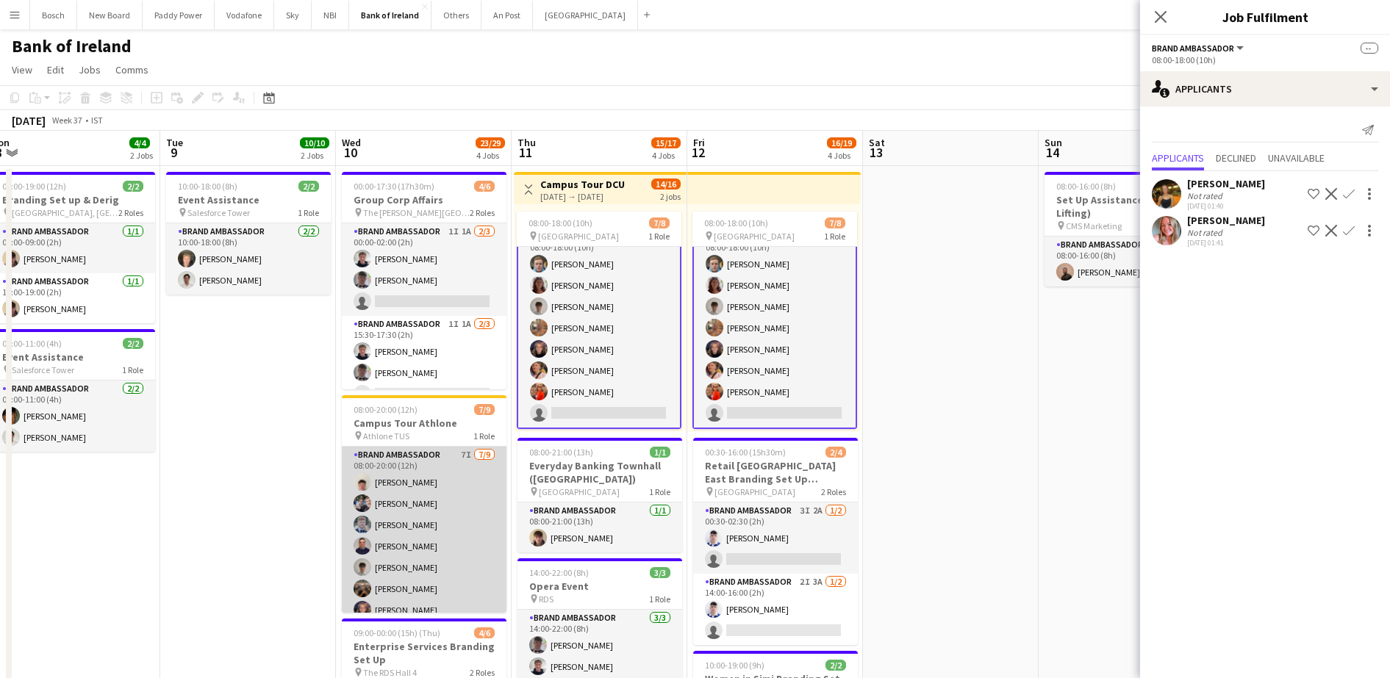
scroll to position [54, 0]
click at [437, 459] on app-card-role "Brand Ambassador 7I [DATE] 08:00-20:00 (12h) [PERSON_NAME] [PERSON_NAME] [PERSO…" at bounding box center [424, 502] width 165 height 220
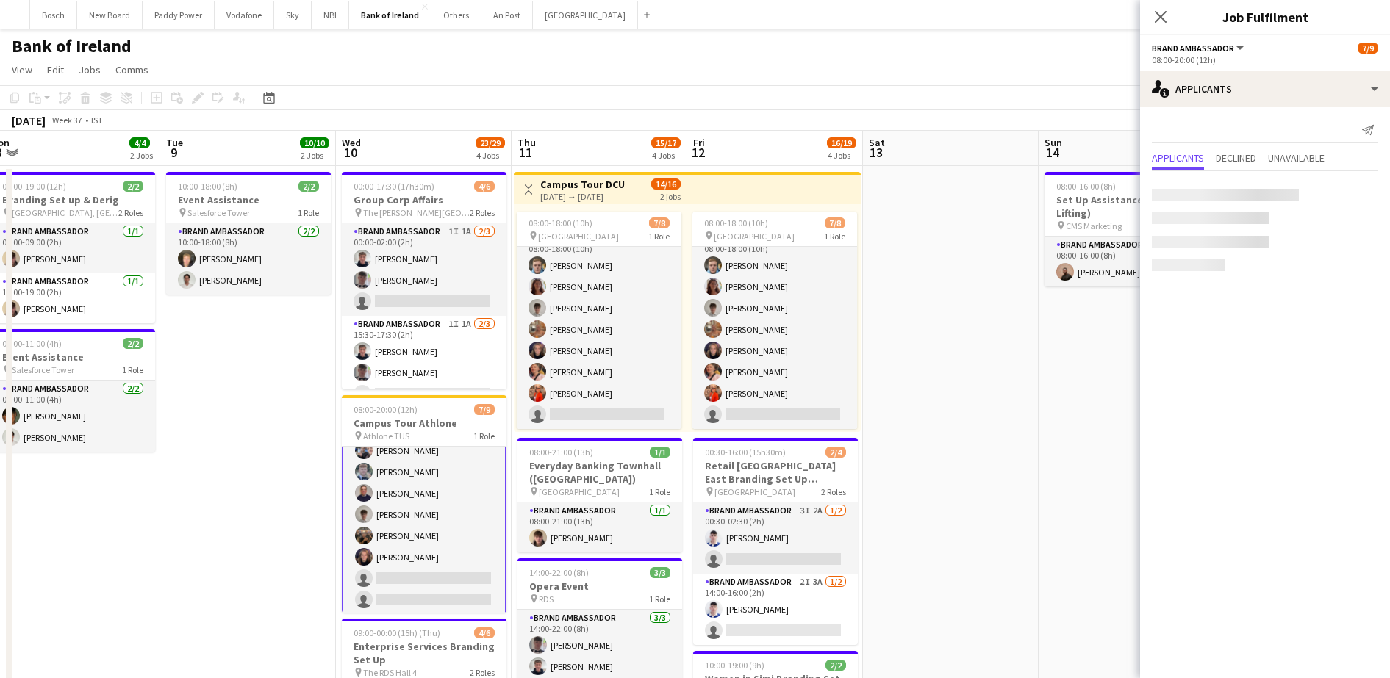
scroll to position [56, 0]
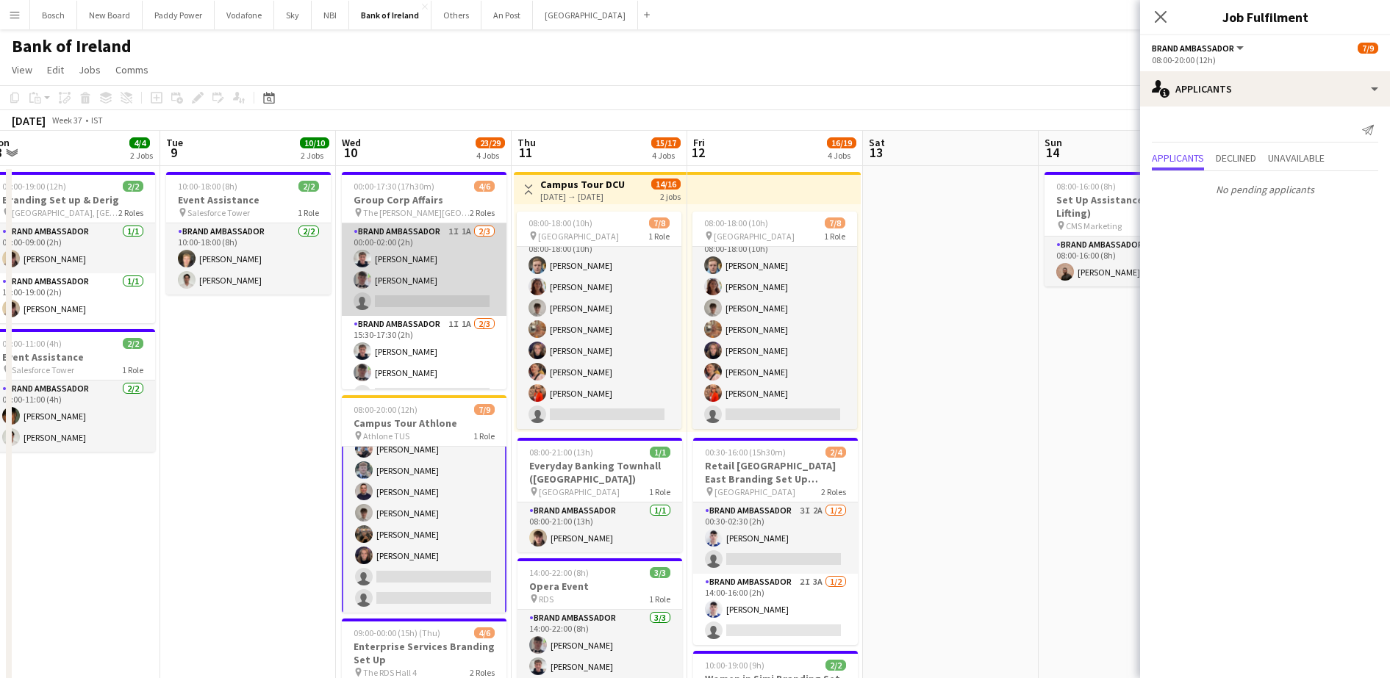
click at [419, 287] on app-card-role "Brand Ambassador 1I 1A [DATE] 00:00-02:00 (2h) [PERSON_NAME] [PERSON_NAME] sing…" at bounding box center [424, 269] width 165 height 93
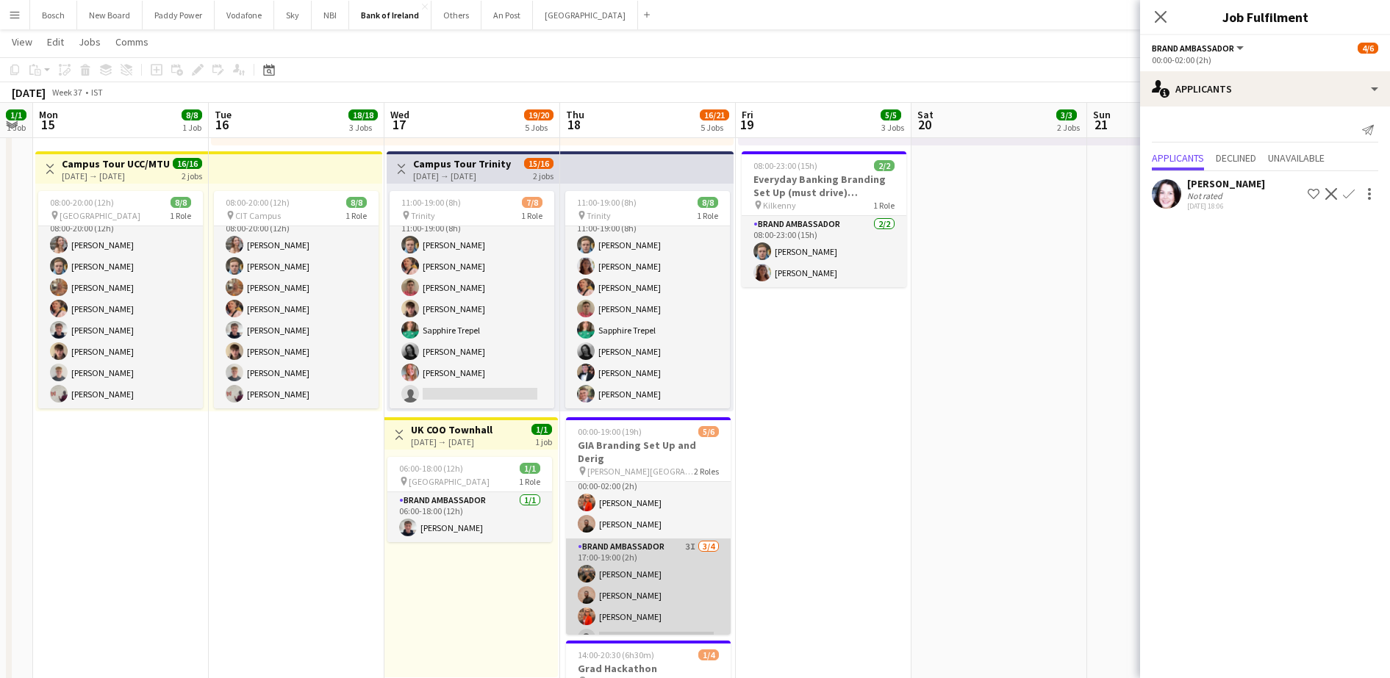
scroll to position [19, 0]
click at [632, 570] on app-card-role "Brand Ambassador 3I [DATE] 17:00-19:00 (2h) [PERSON_NAME] [PERSON_NAME] [PERSON…" at bounding box center [648, 591] width 165 height 114
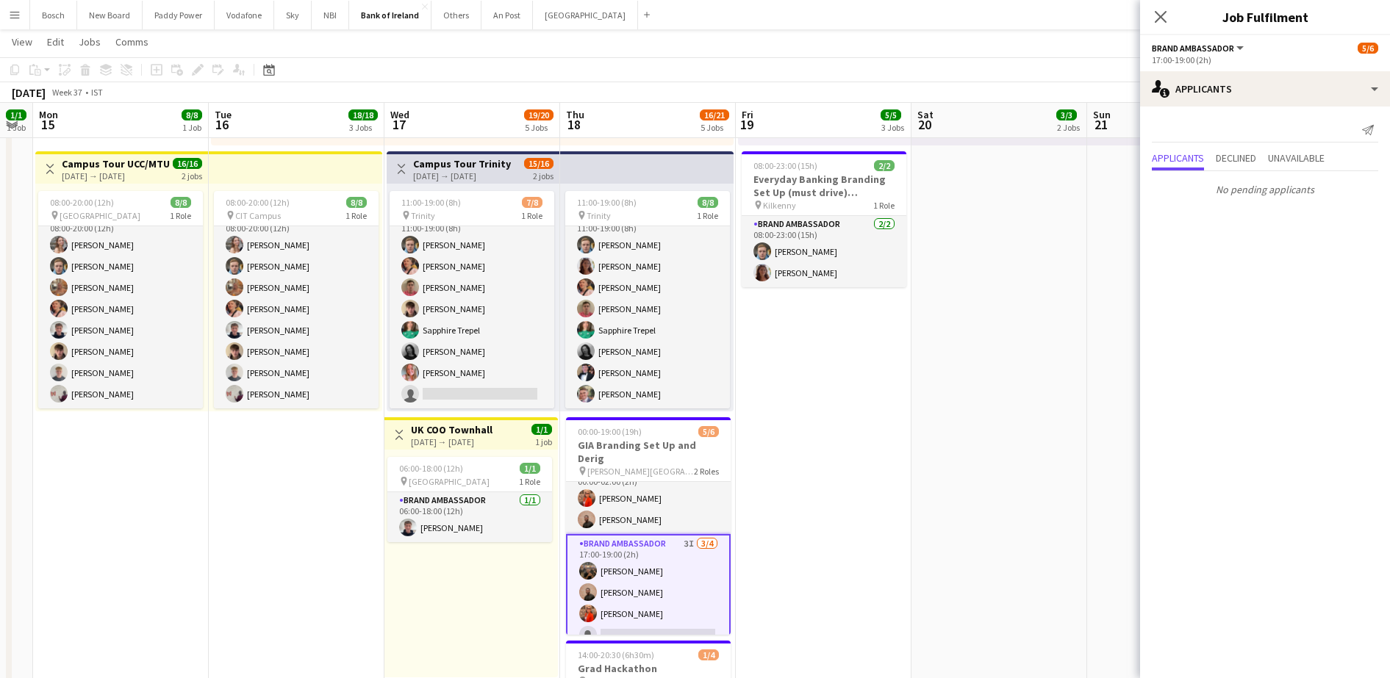
scroll to position [0, 318]
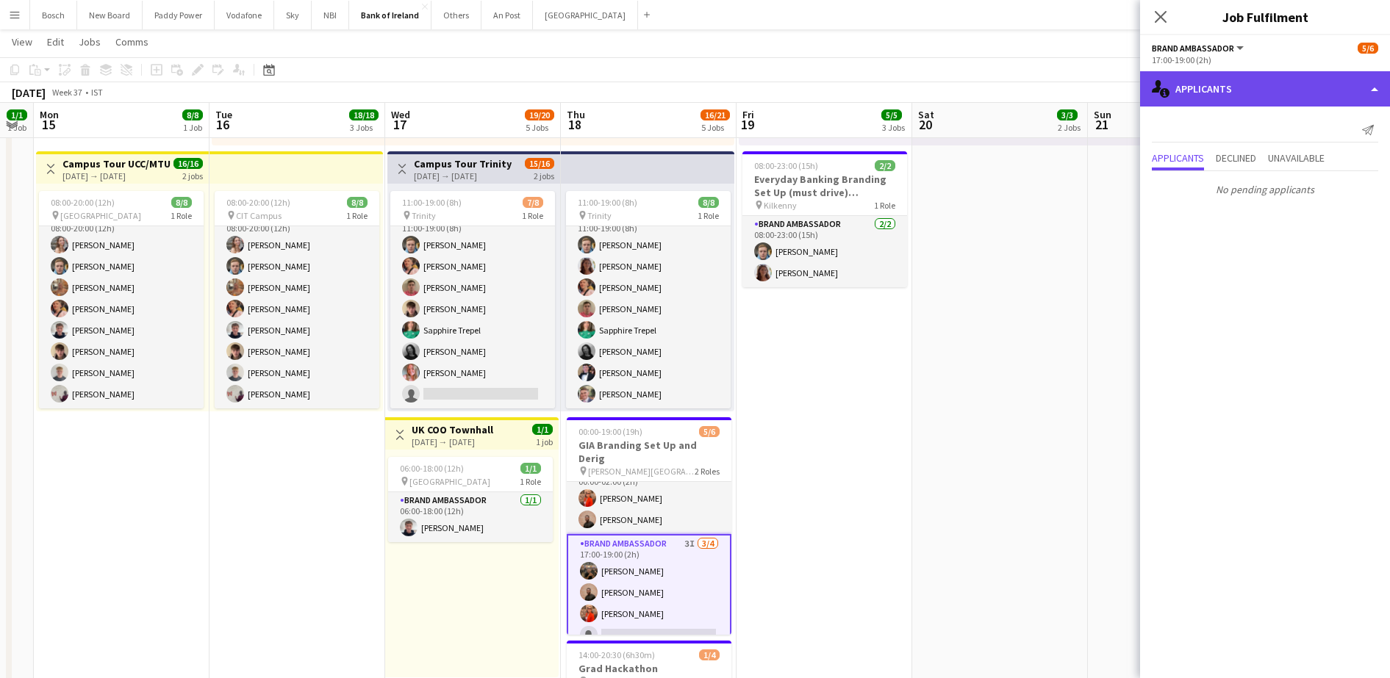
click at [1228, 89] on div "single-neutral-actions-information Applicants" at bounding box center [1265, 88] width 250 height 35
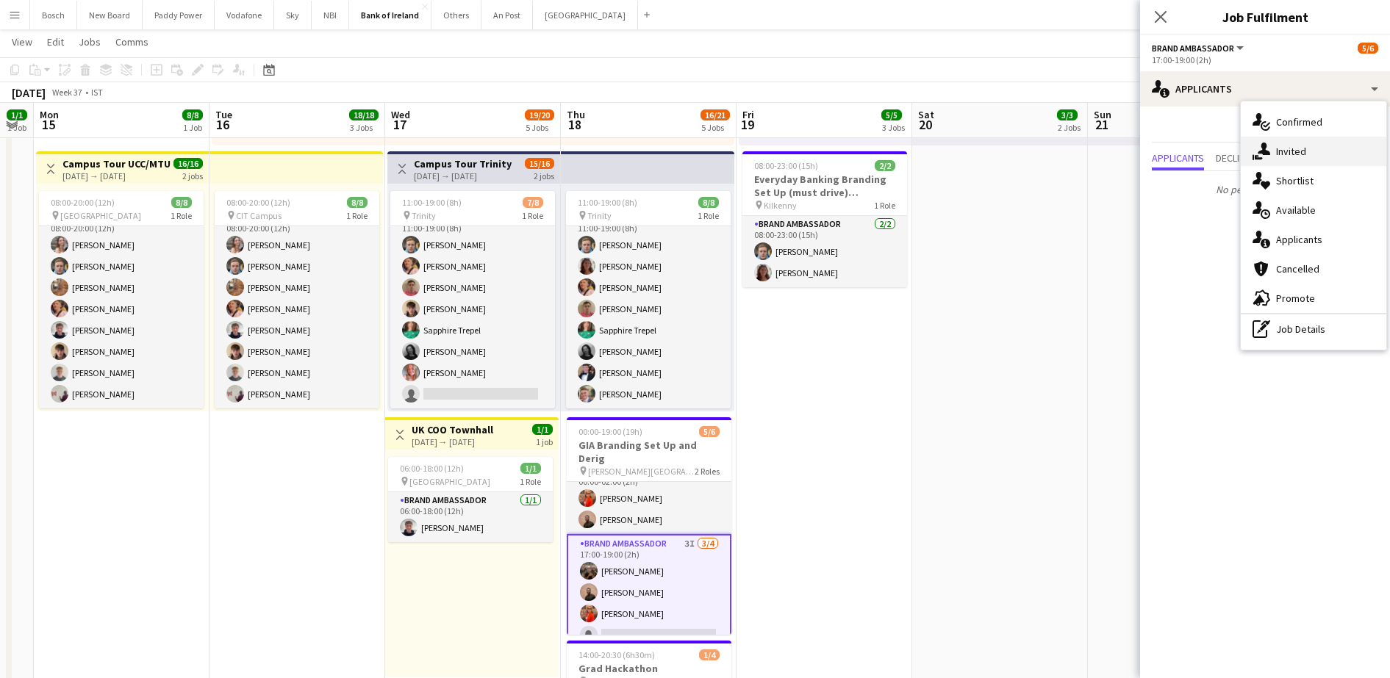
click at [1305, 156] on span "Invited" at bounding box center [1291, 151] width 30 height 13
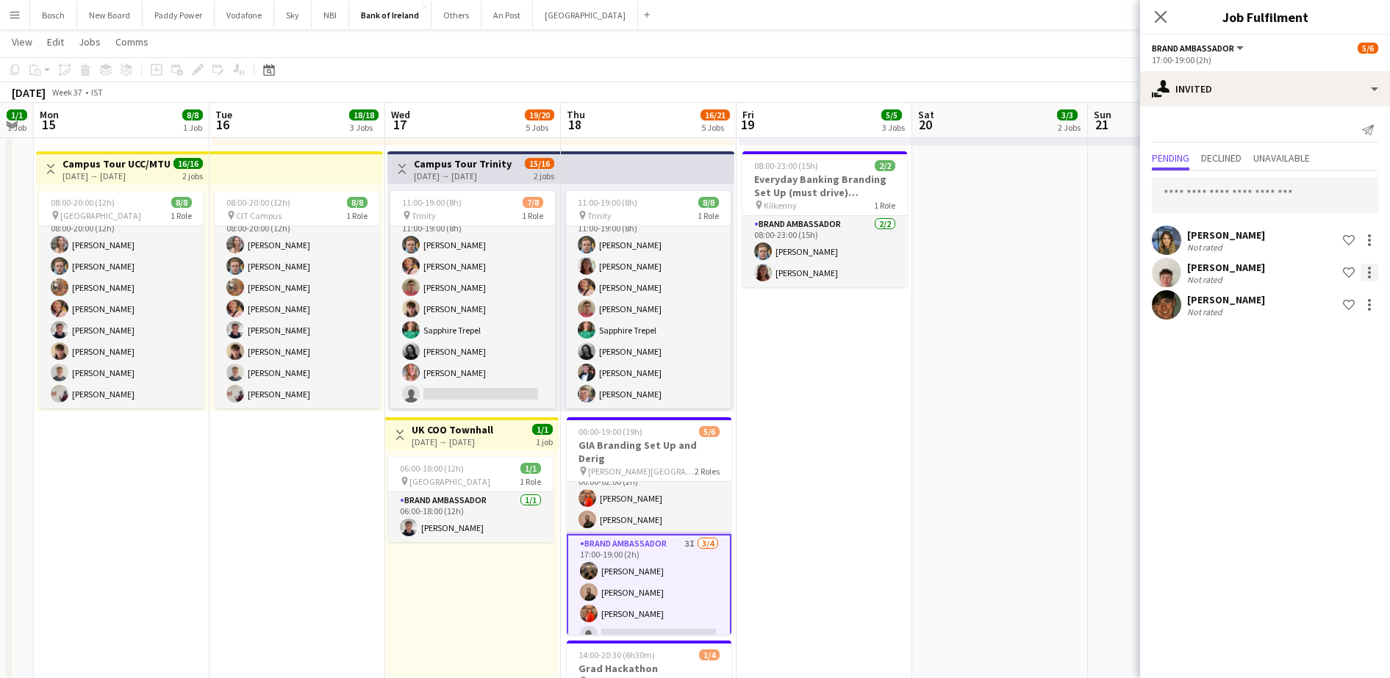
click at [1374, 271] on div at bounding box center [1369, 273] width 18 height 18
click at [1333, 334] on span "Send notification" at bounding box center [1323, 335] width 87 height 12
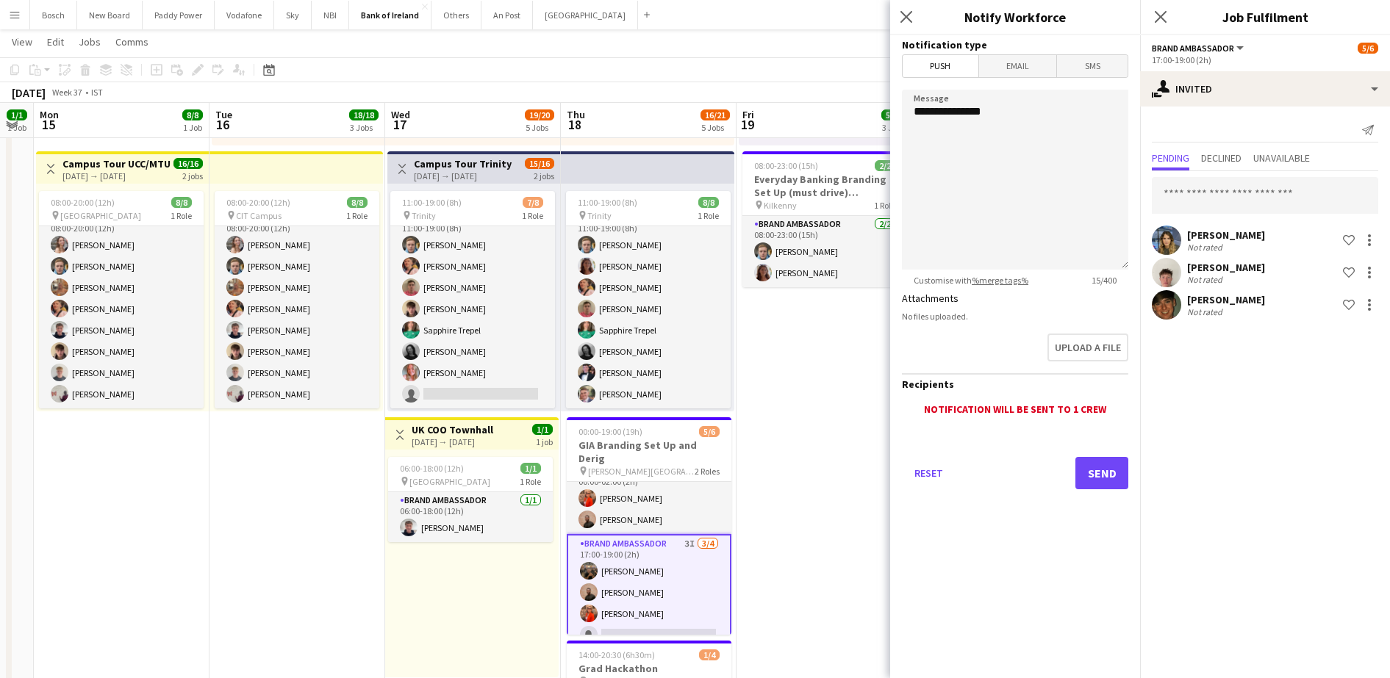
click at [1091, 491] on div "Reset Send" at bounding box center [1015, 479] width 226 height 103
click at [1091, 481] on button "Send" at bounding box center [1101, 473] width 53 height 32
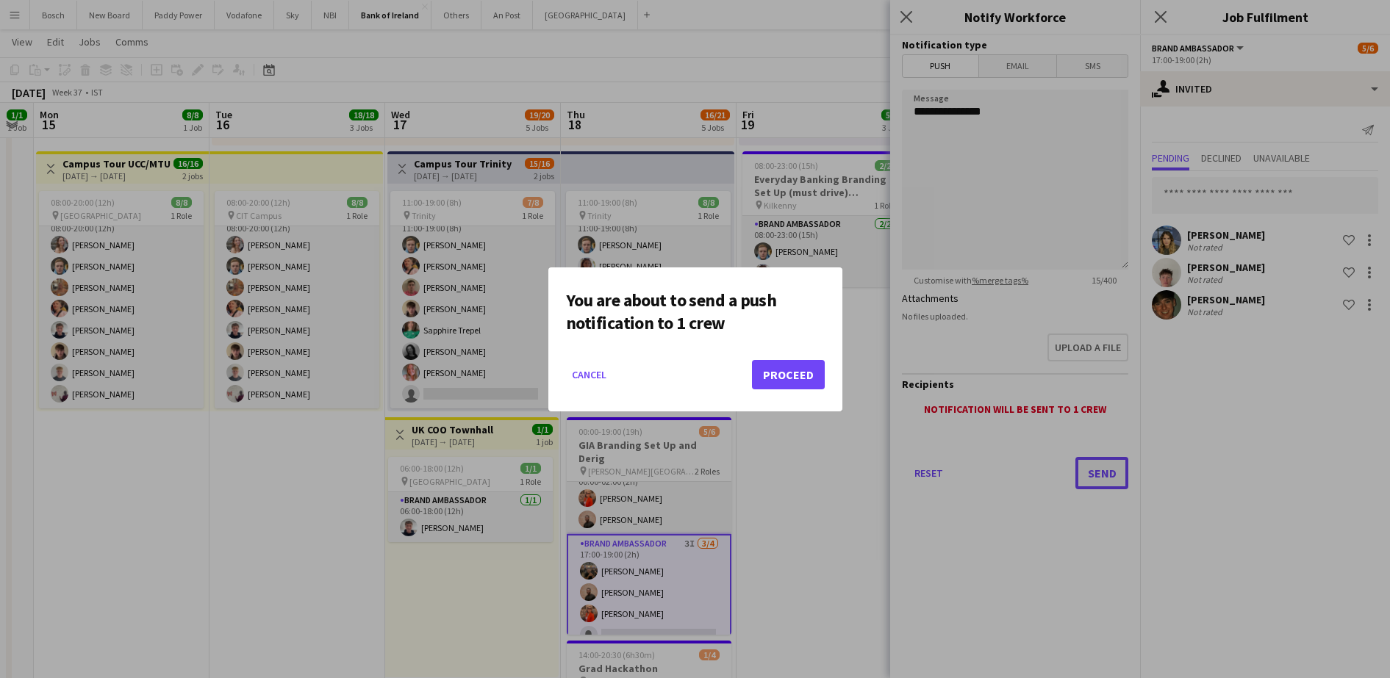
scroll to position [0, 0]
click at [781, 374] on button "Proceed" at bounding box center [788, 374] width 73 height 29
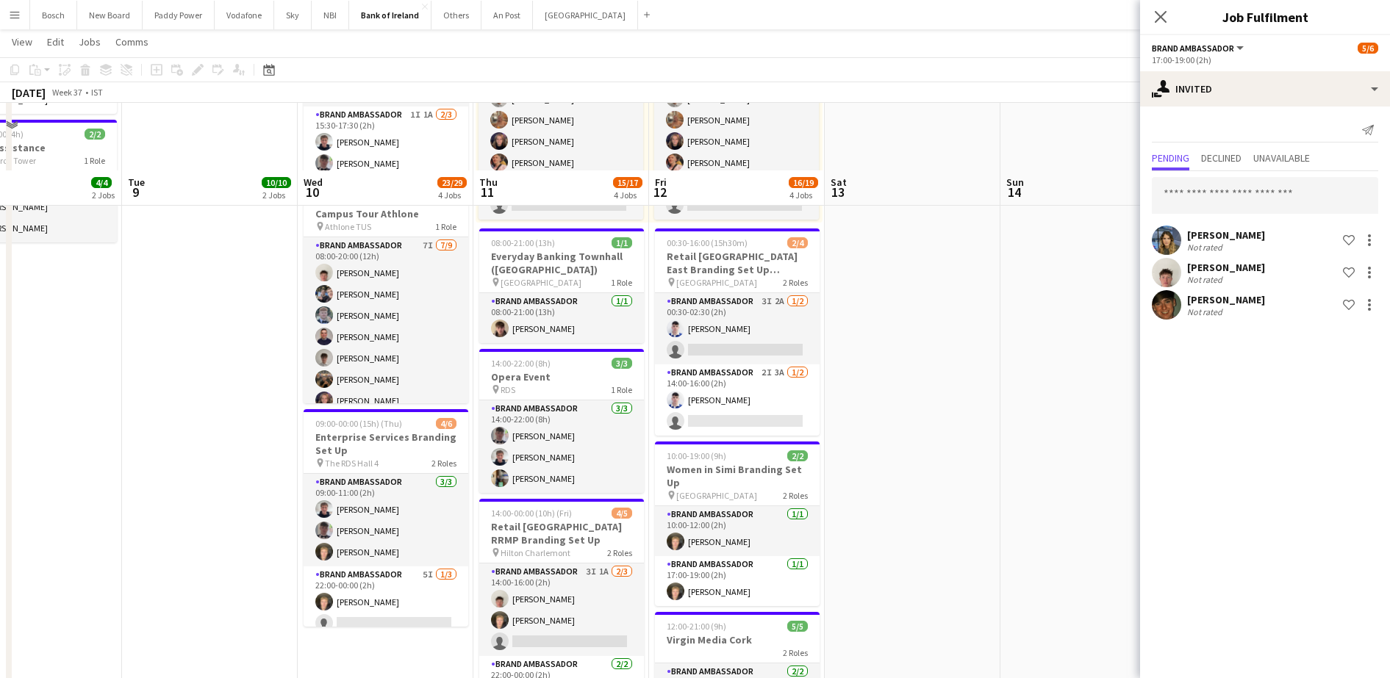
scroll to position [184, 0]
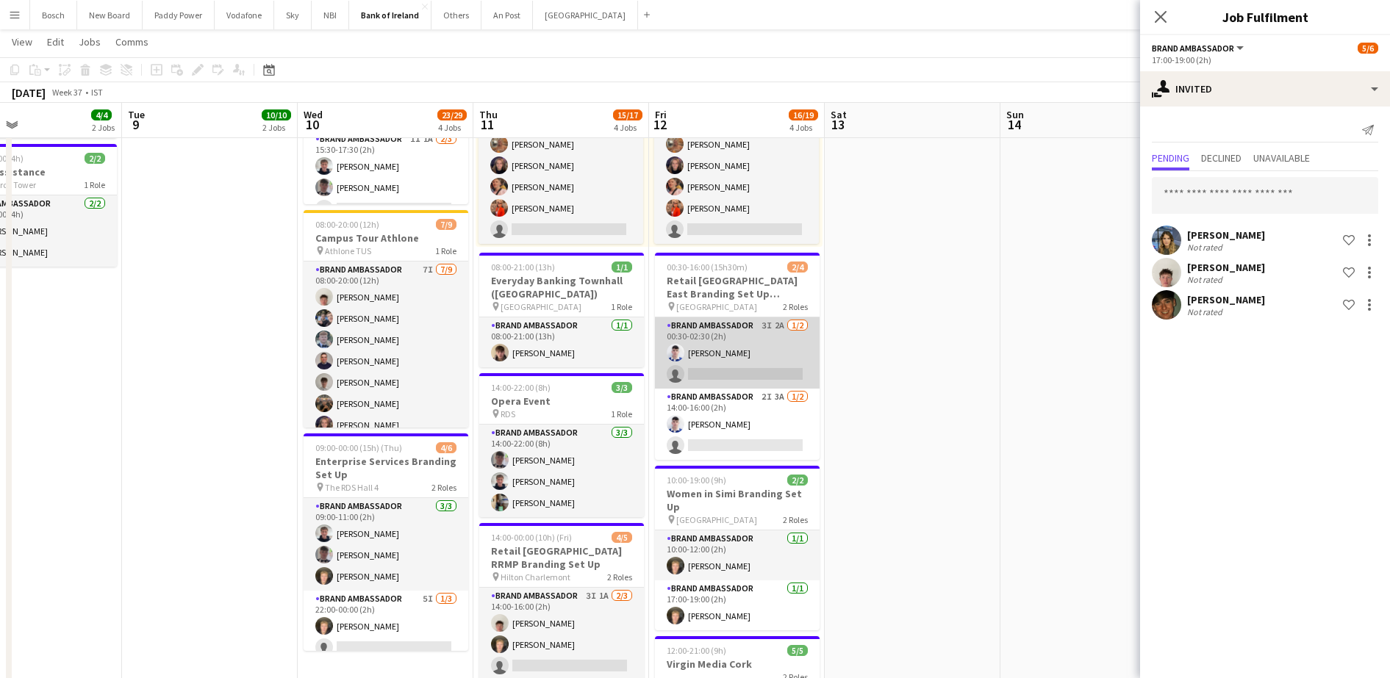
click at [745, 356] on app-card-role "Brand Ambassador 3I 2A [DATE] 00:30-02:30 (2h) [DEMOGRAPHIC_DATA][PERSON_NAME] …" at bounding box center [737, 353] width 165 height 71
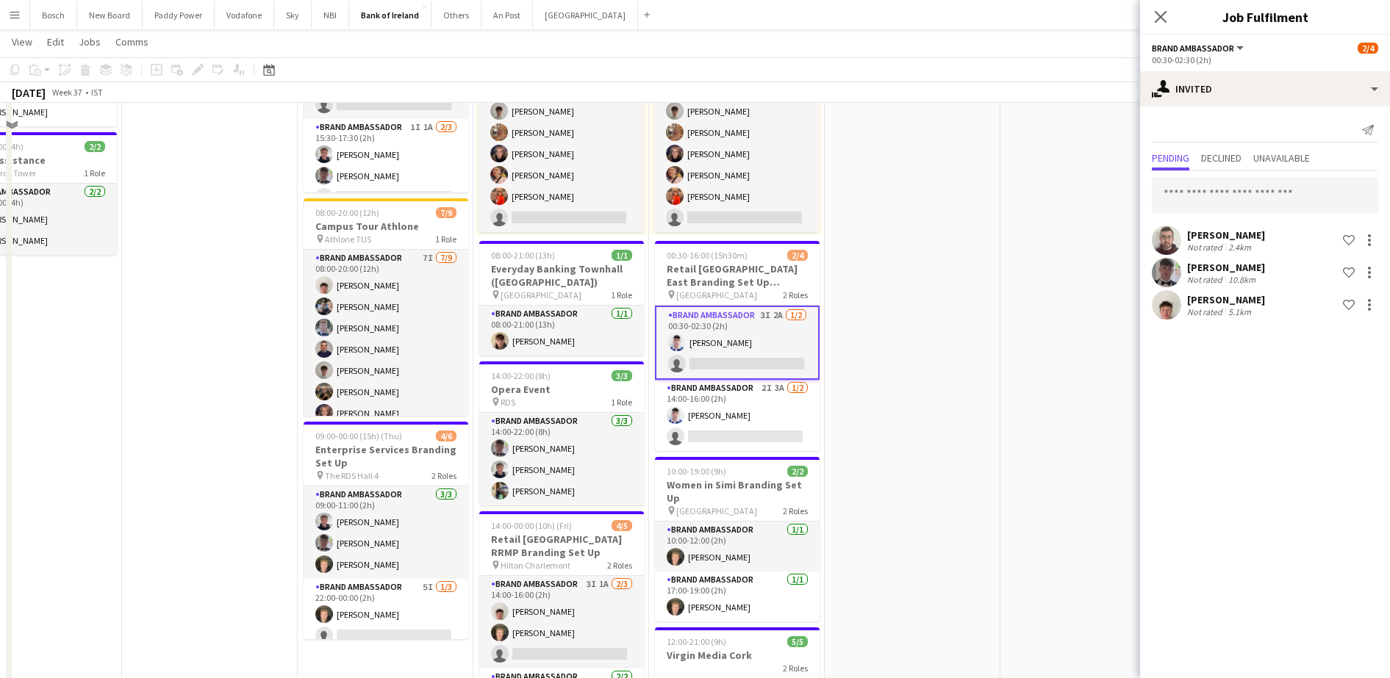
scroll to position [0, 0]
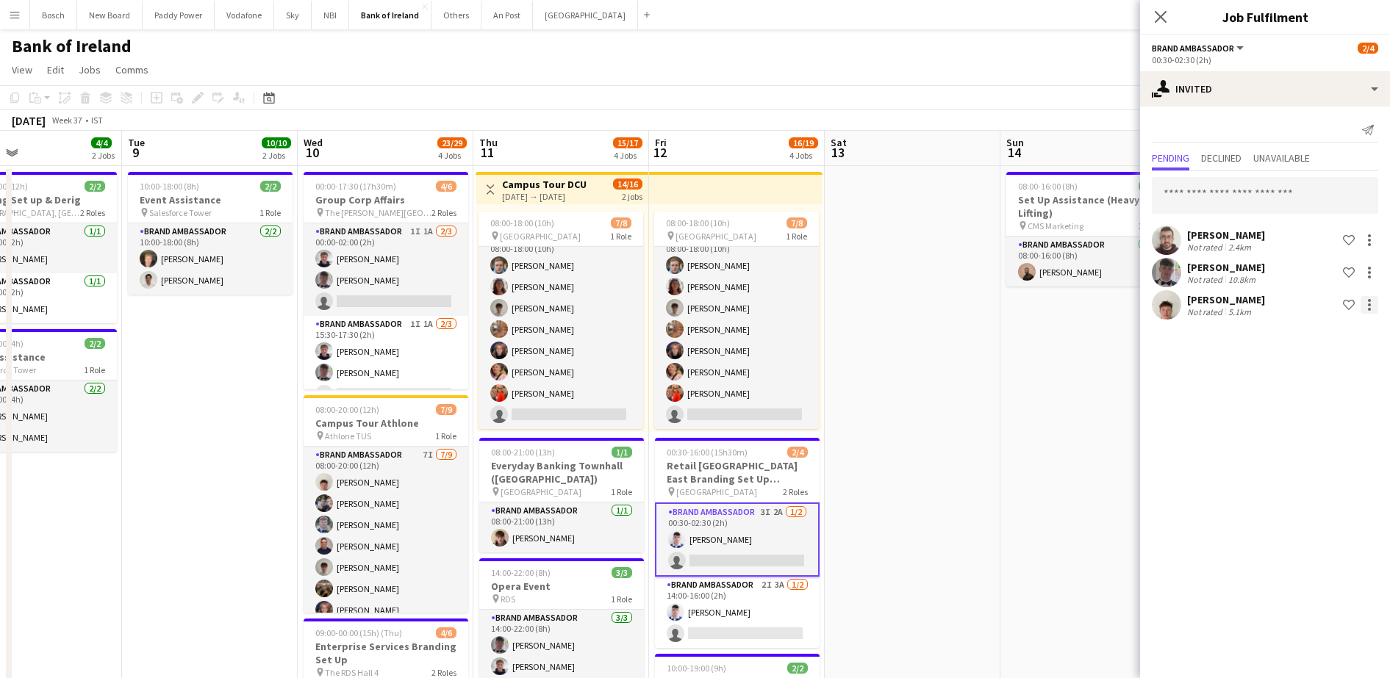
click at [1365, 296] on div at bounding box center [1369, 305] width 18 height 18
click at [1330, 367] on span "Send notification" at bounding box center [1323, 367] width 87 height 12
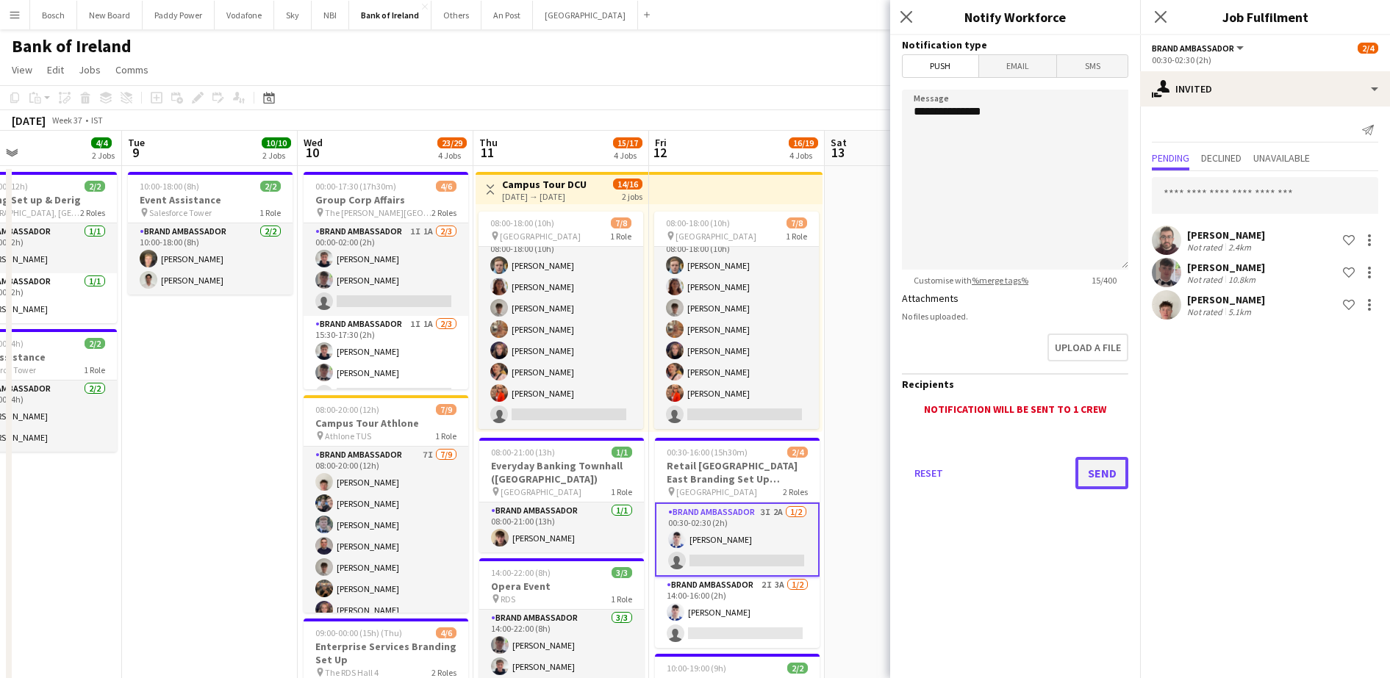
click at [1116, 466] on button "Send" at bounding box center [1101, 473] width 53 height 32
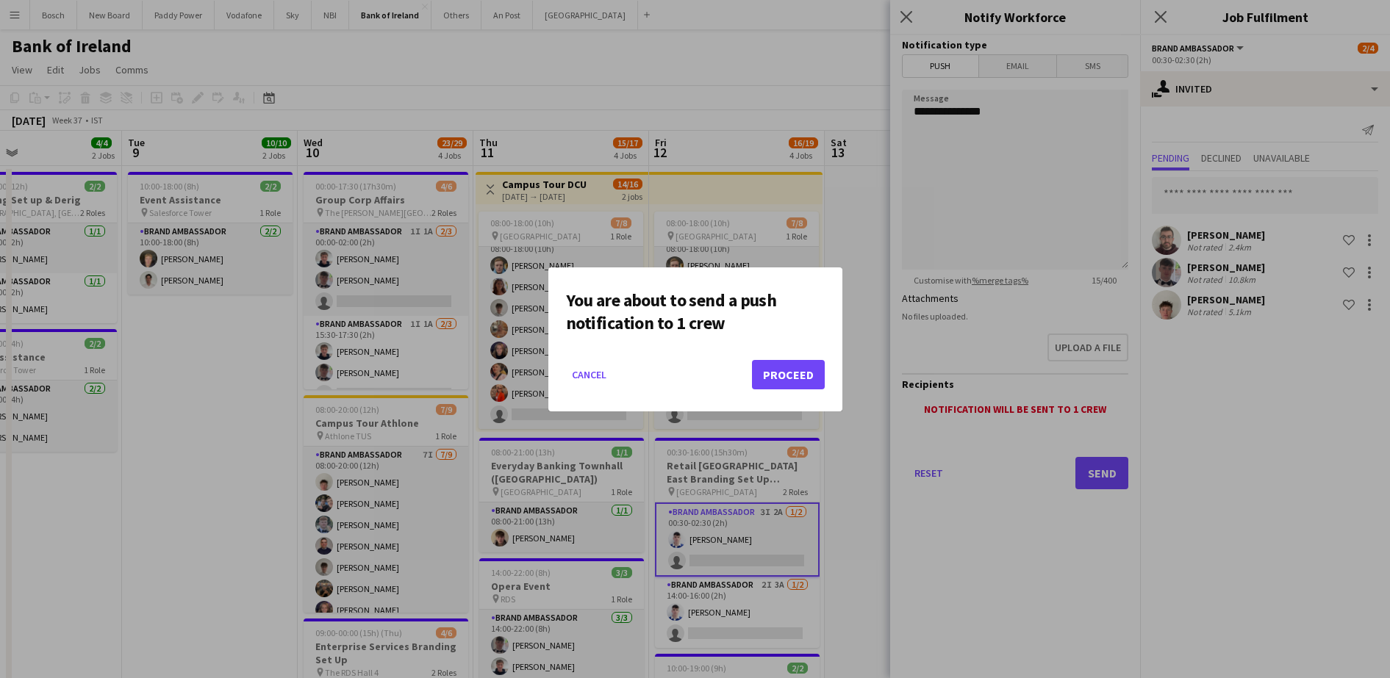
drag, startPoint x: 797, startPoint y: 348, endPoint x: 797, endPoint y: 363, distance: 15.4
click at [797, 351] on div "You are about to send a push notification to 1 crew Cancel Proceed" at bounding box center [695, 340] width 294 height 144
click at [797, 375] on button "Proceed" at bounding box center [788, 374] width 73 height 29
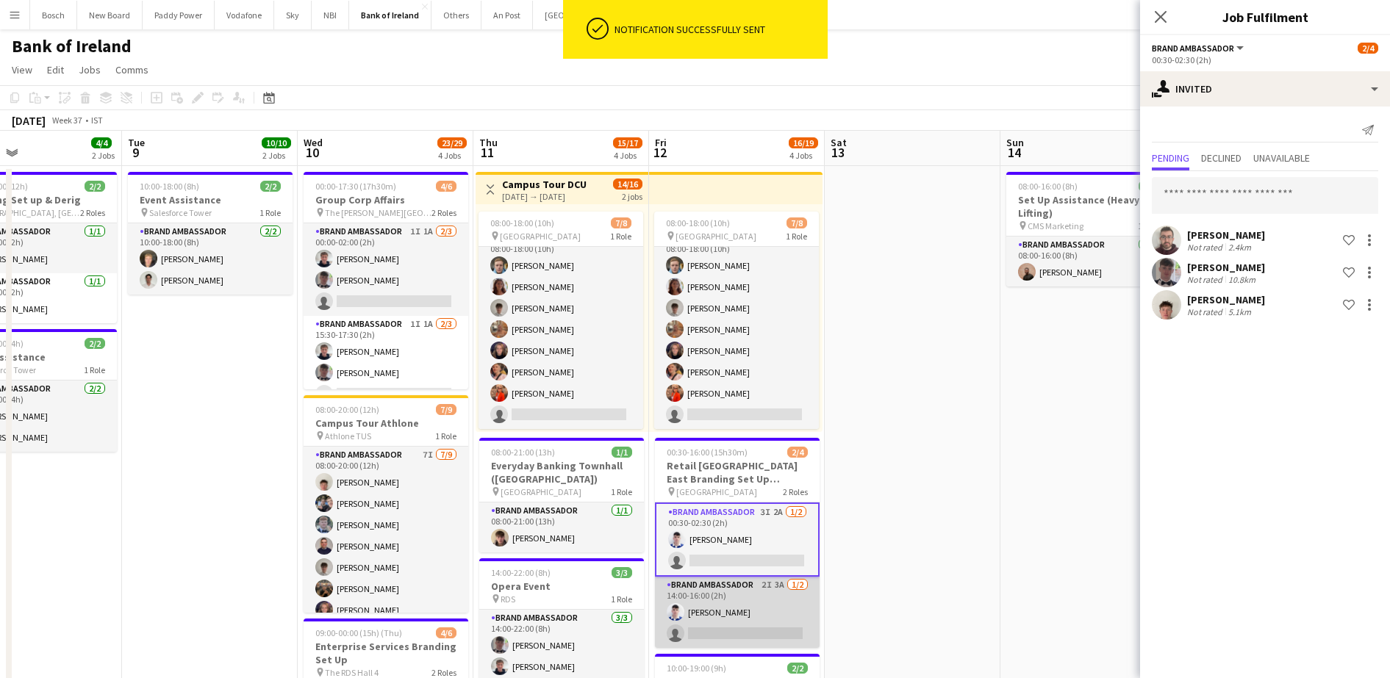
click at [753, 616] on app-card-role "Brand Ambassador 2I 3A [DATE] 14:00-16:00 (2h) [DEMOGRAPHIC_DATA][PERSON_NAME] …" at bounding box center [737, 612] width 165 height 71
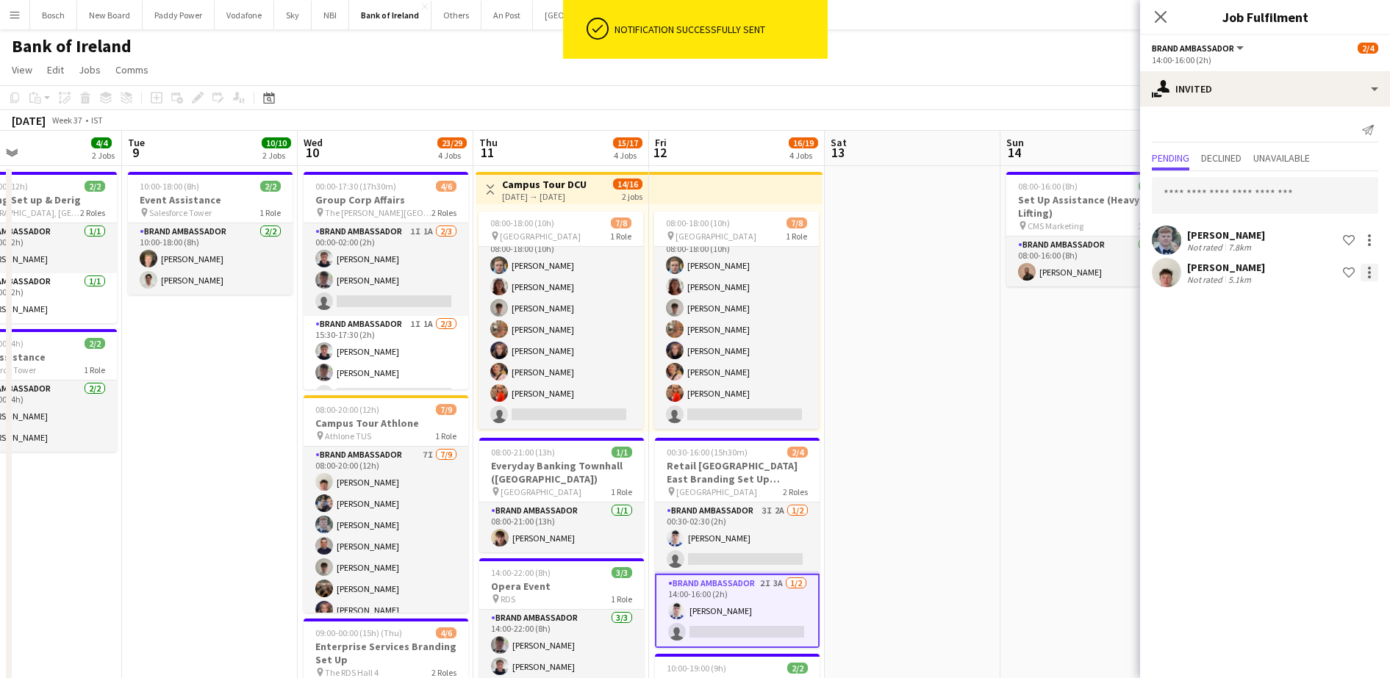
click at [1367, 268] on div at bounding box center [1369, 273] width 18 height 18
click at [1309, 336] on span "Send notification" at bounding box center [1323, 335] width 87 height 12
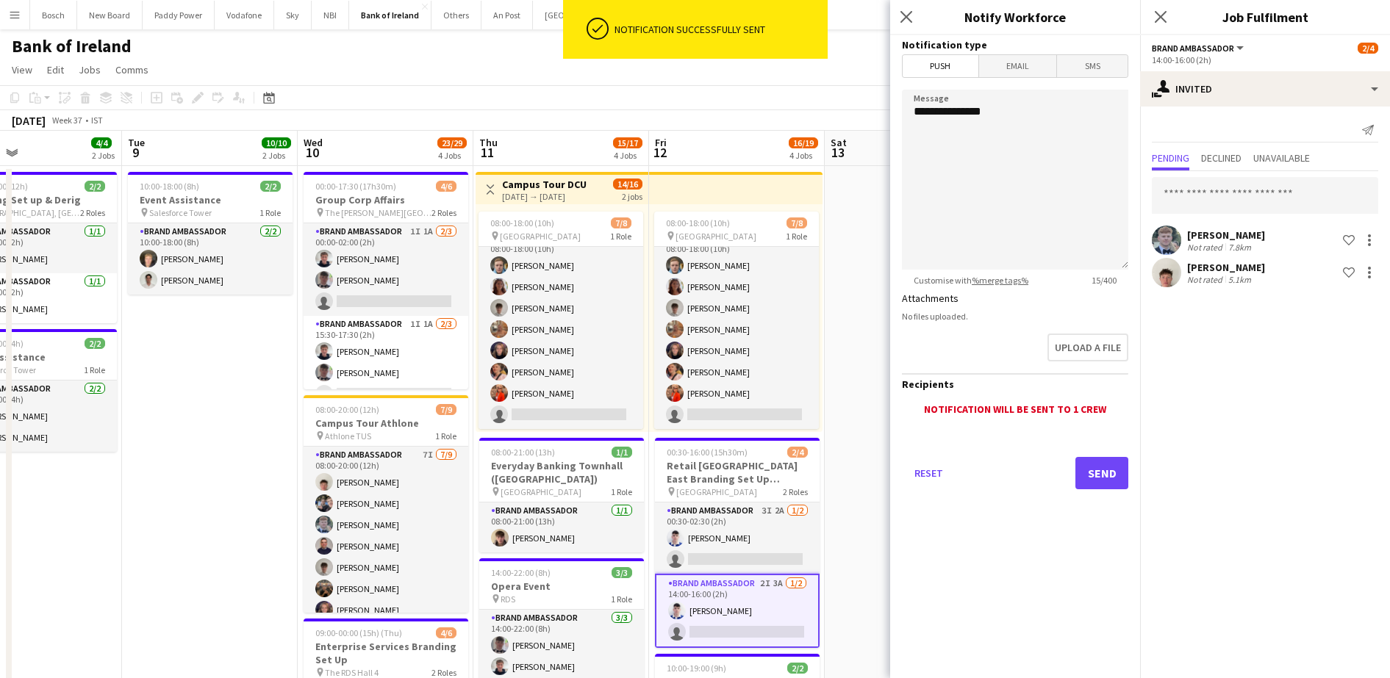
click at [1092, 456] on div "Reset Send" at bounding box center [1015, 479] width 226 height 103
click at [1094, 469] on button "Send" at bounding box center [1101, 473] width 53 height 32
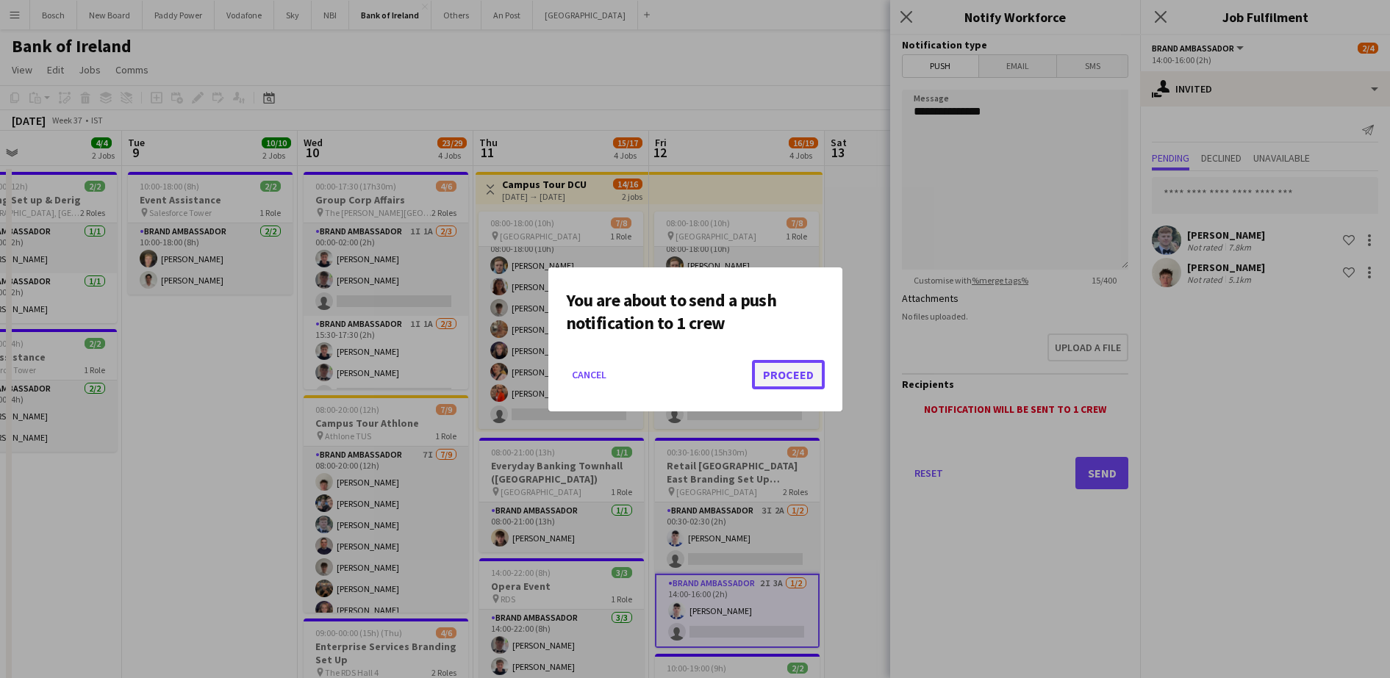
click at [794, 380] on button "Proceed" at bounding box center [788, 374] width 73 height 29
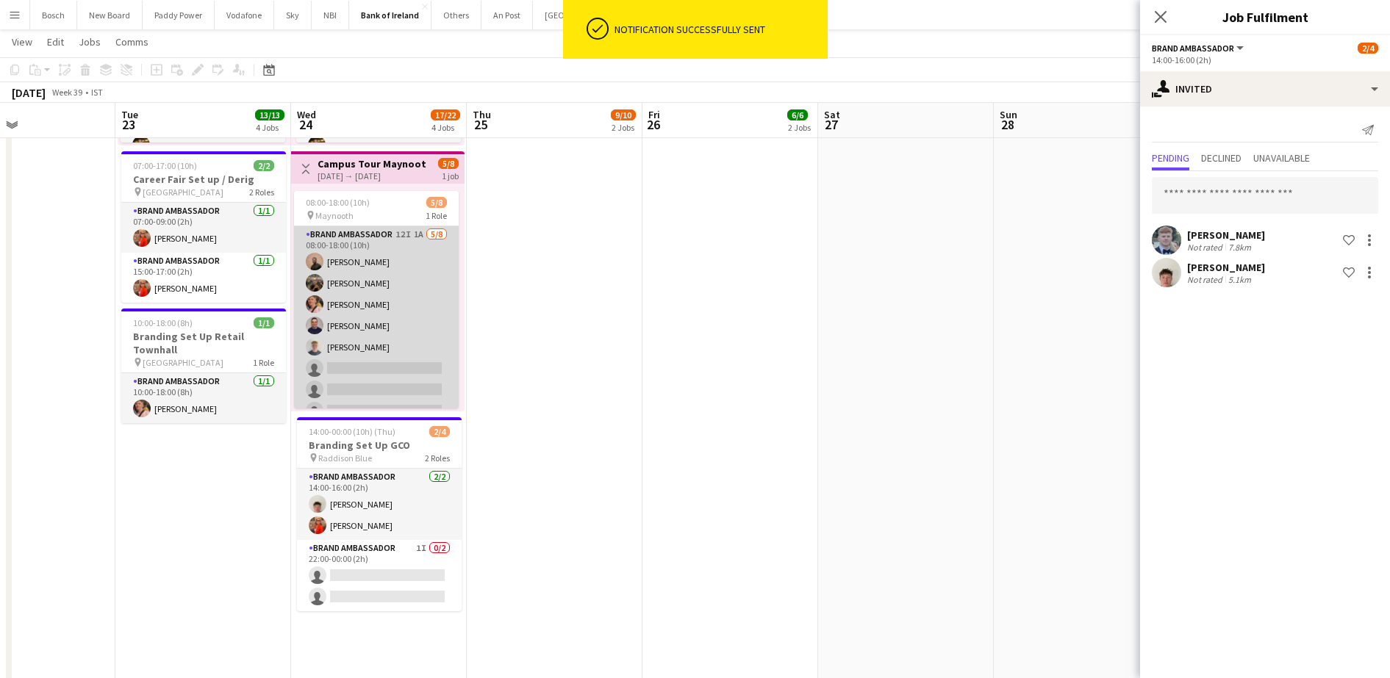
click at [398, 363] on app-card-role "Brand Ambassador 12I 1A [DATE] 08:00-18:00 (10h) [PERSON_NAME] [PERSON_NAME] [P…" at bounding box center [376, 325] width 165 height 199
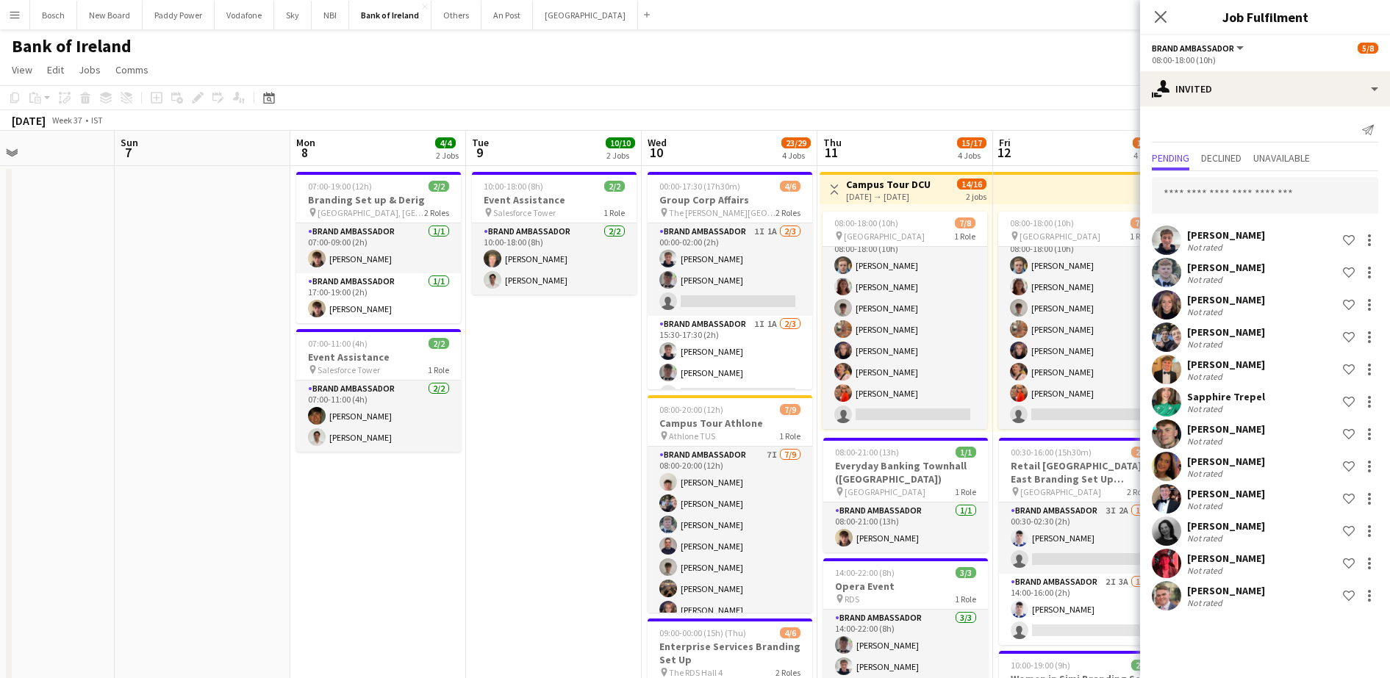
scroll to position [0, 318]
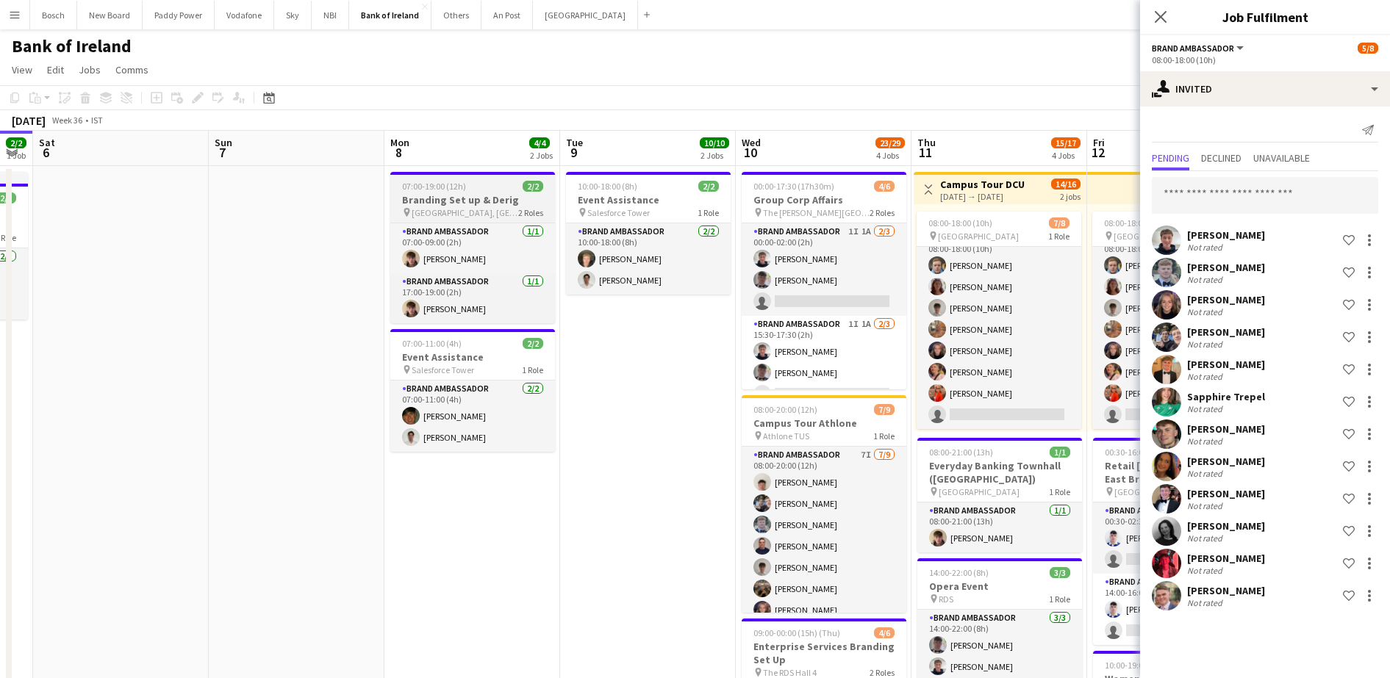
click at [453, 198] on h3 "Branding Set up & Derig" at bounding box center [472, 199] width 165 height 13
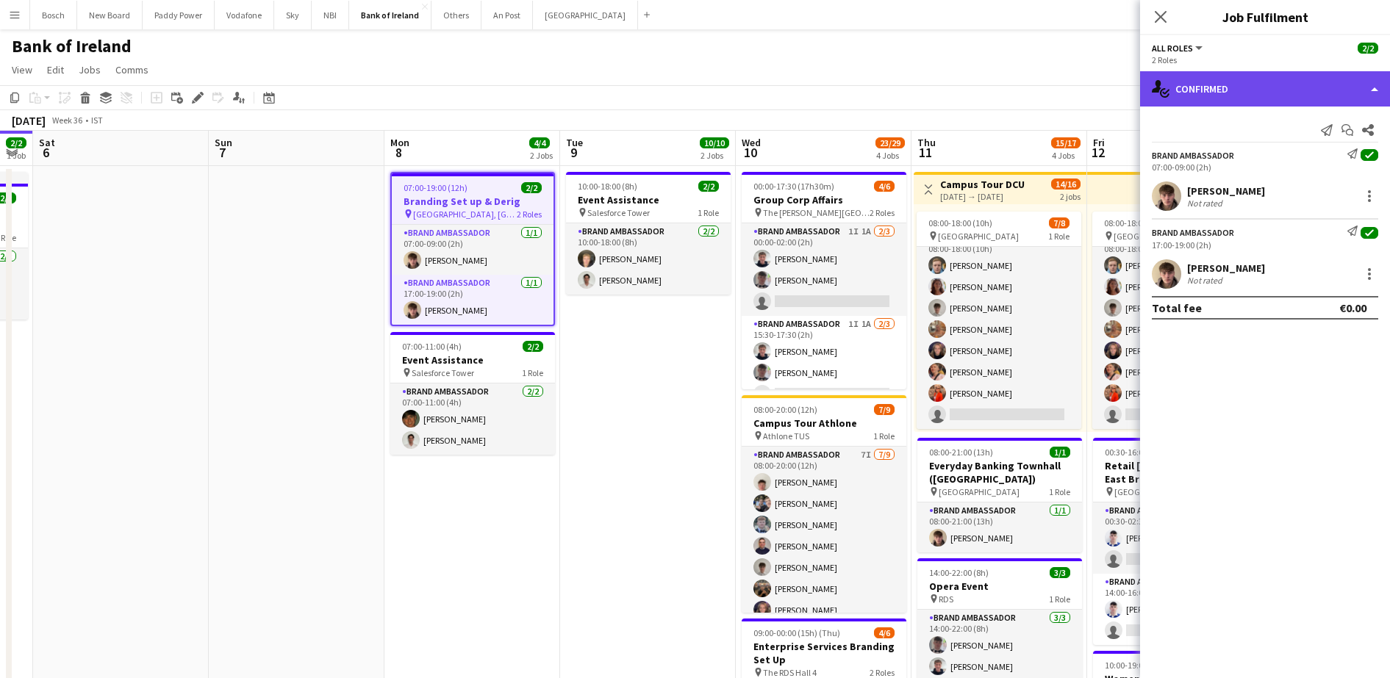
click at [1261, 88] on div "single-neutral-actions-check-2 Confirmed" at bounding box center [1265, 88] width 250 height 35
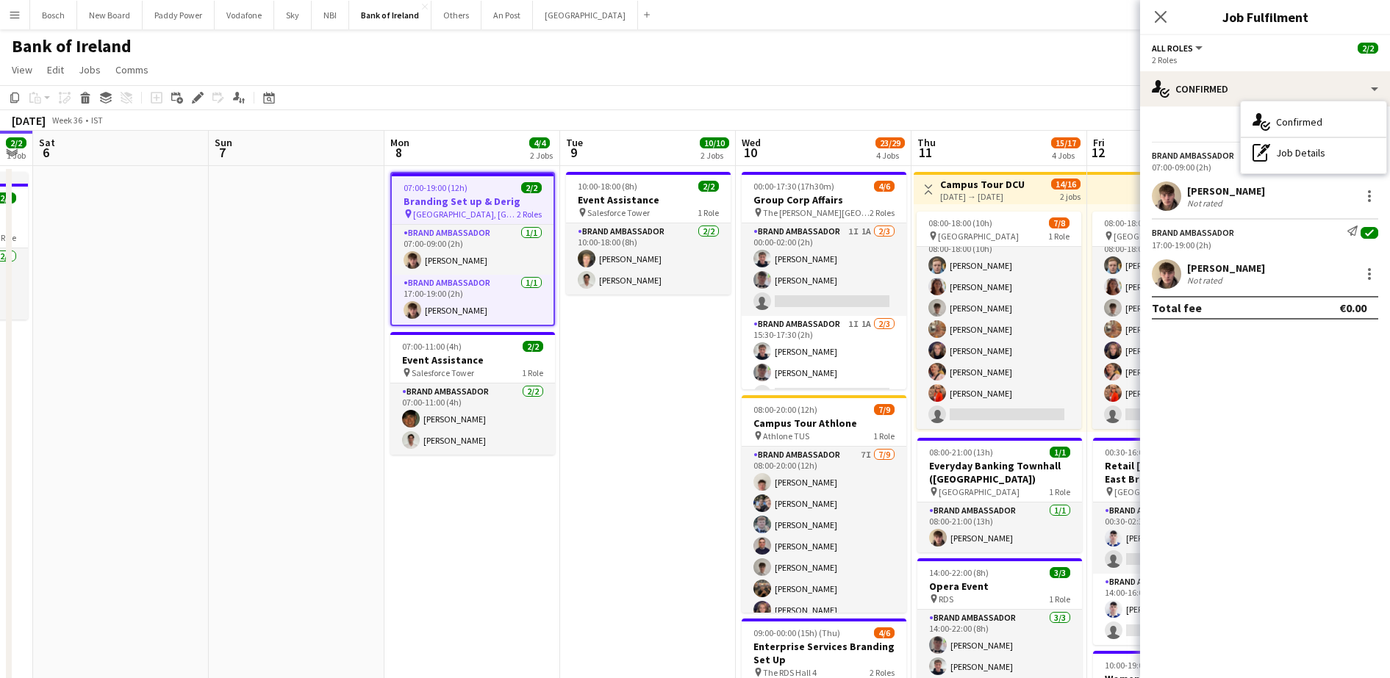
drag, startPoint x: 203, startPoint y: 96, endPoint x: 922, endPoint y: 148, distance: 720.8
click at [201, 96] on icon "Edit" at bounding box center [198, 98] width 12 height 12
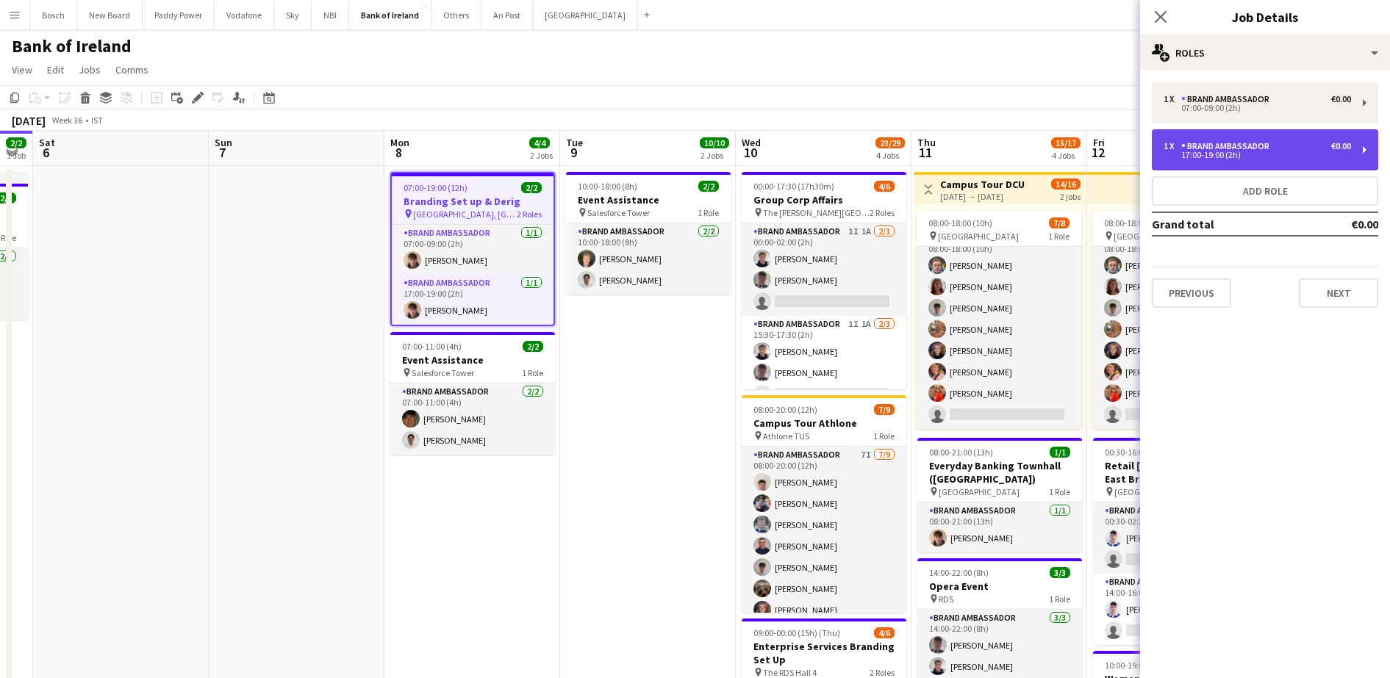
click at [1201, 154] on div "17:00-19:00 (2h)" at bounding box center [1256, 154] width 187 height 7
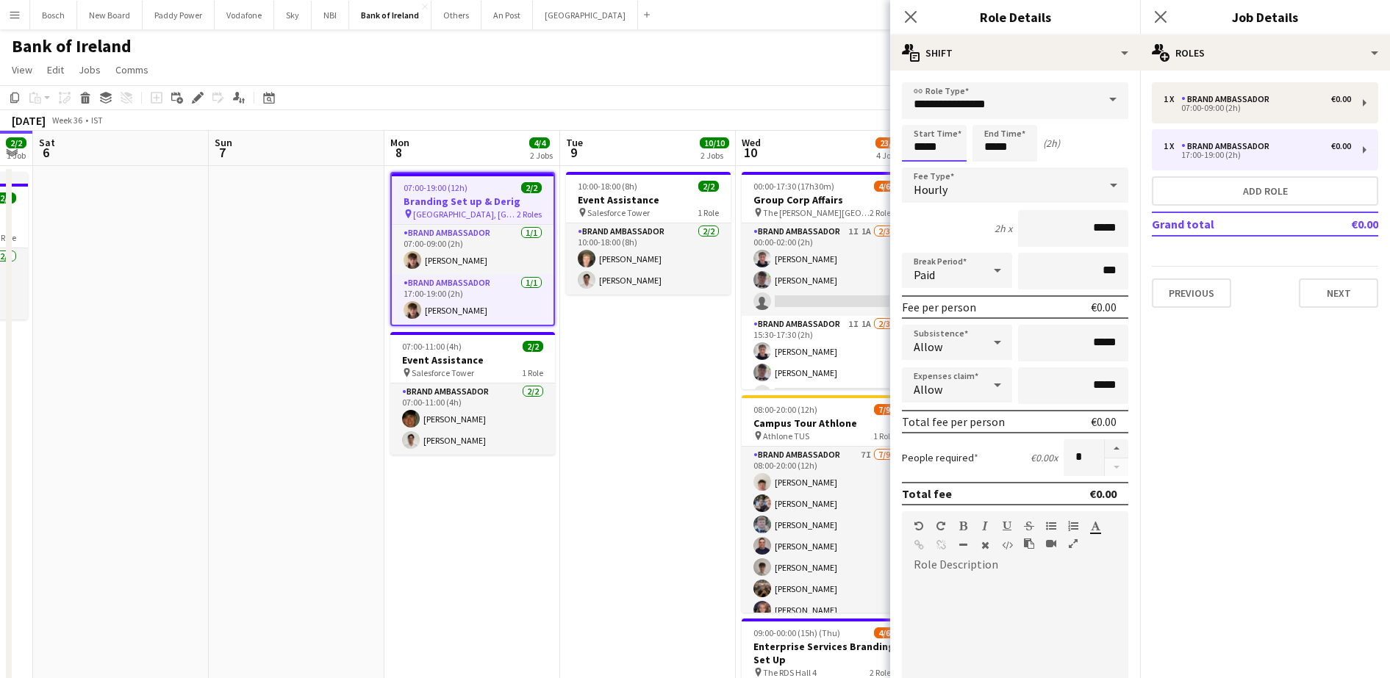
click at [933, 147] on input "*****" at bounding box center [934, 143] width 65 height 37
click at [938, 146] on input "*****" at bounding box center [934, 143] width 65 height 37
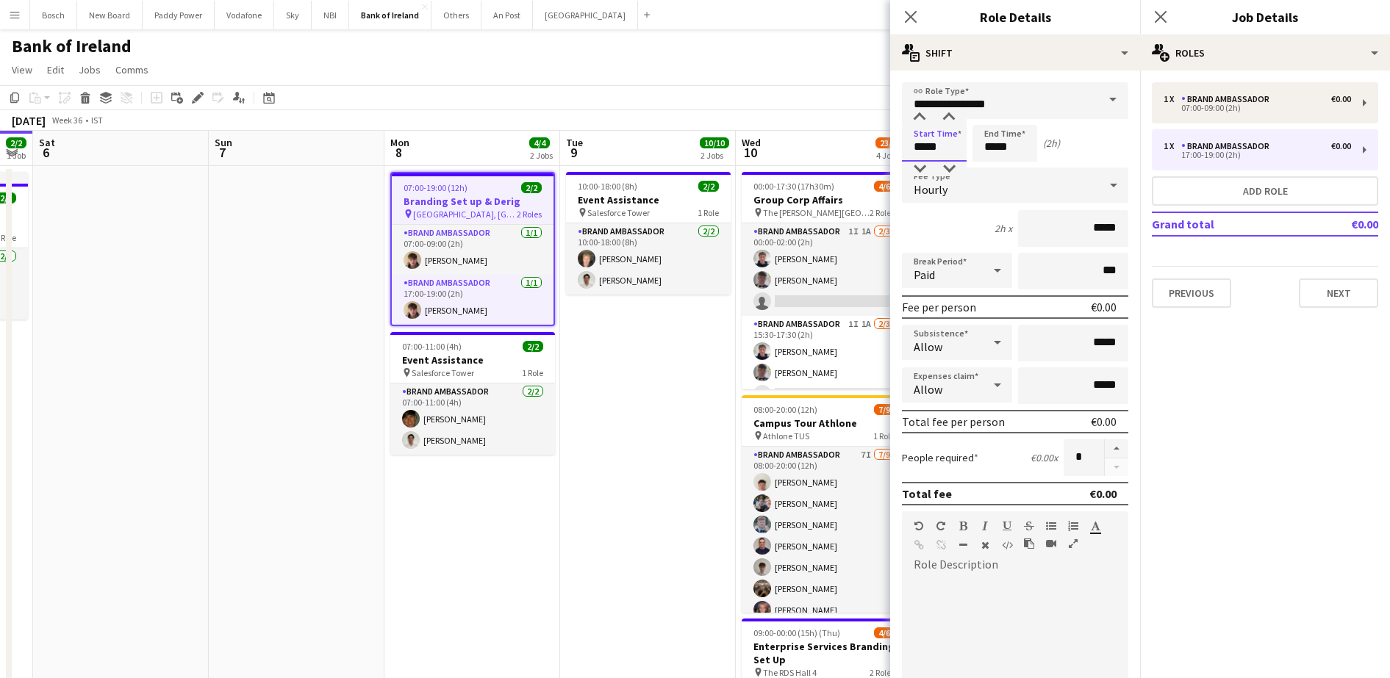
click at [938, 146] on input "*****" at bounding box center [934, 143] width 65 height 37
type input "*****"
click at [991, 157] on input "*****" at bounding box center [1004, 143] width 65 height 37
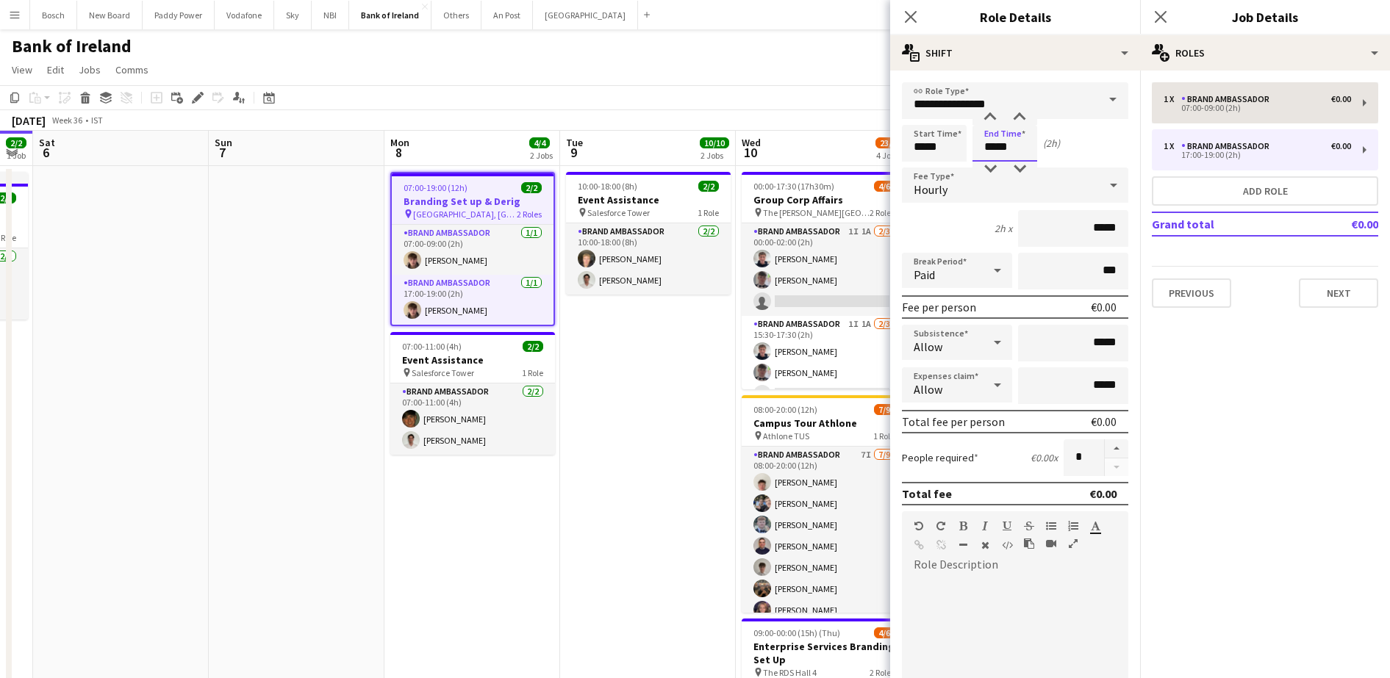
type input "*****"
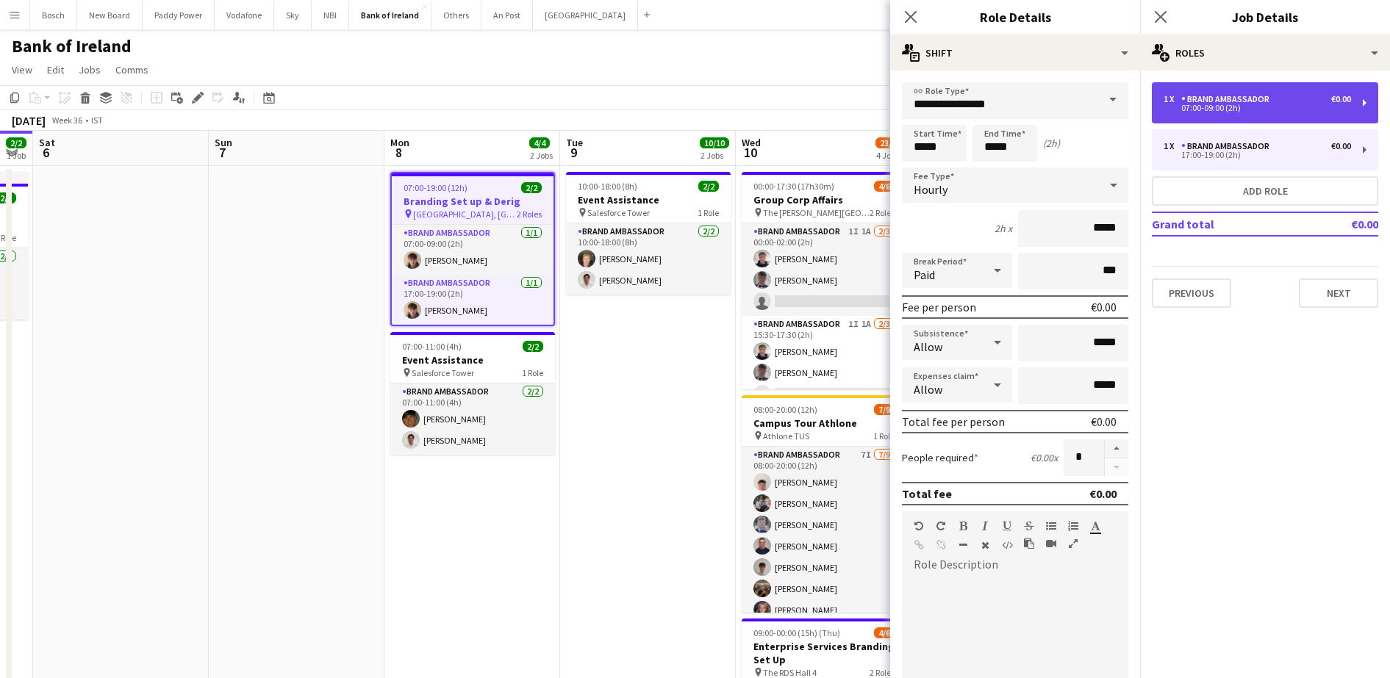
click at [1239, 106] on div "07:00-09:00 (2h)" at bounding box center [1256, 107] width 187 height 7
type input "*****"
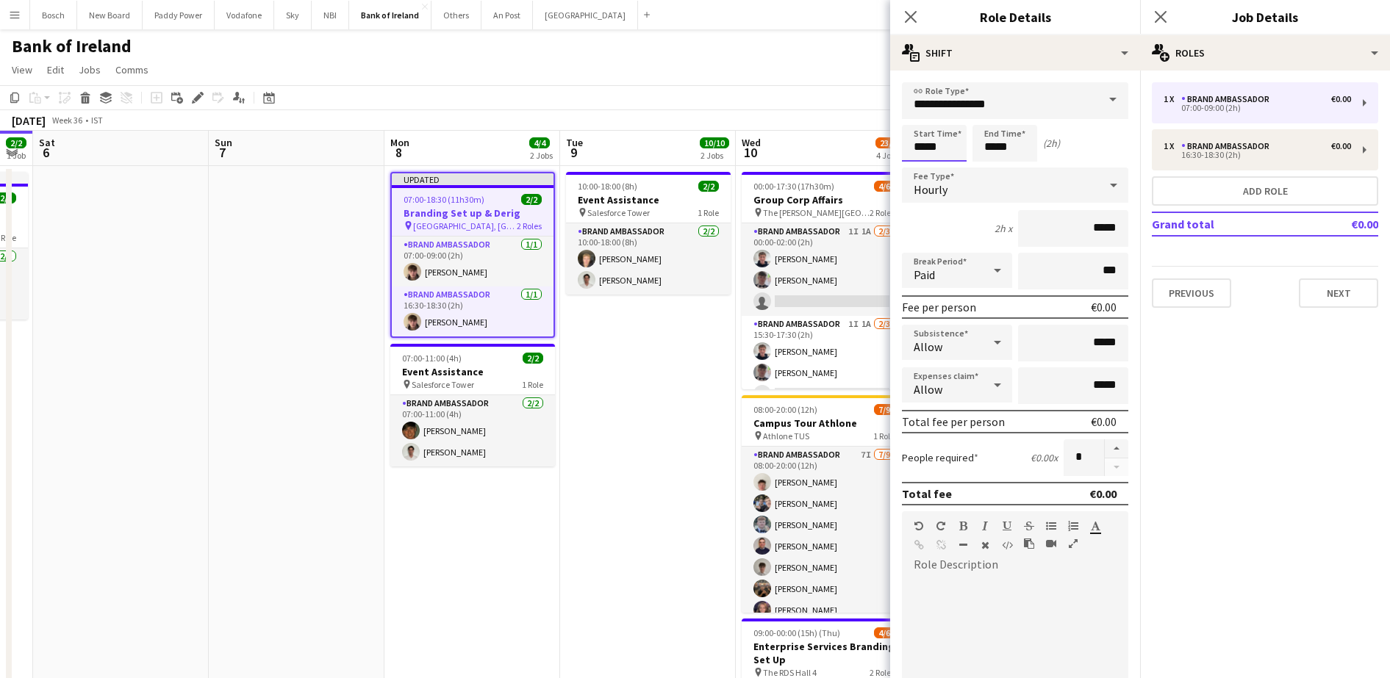
click at [930, 143] on input "*****" at bounding box center [934, 143] width 65 height 37
click at [999, 146] on input "*****" at bounding box center [1004, 143] width 65 height 37
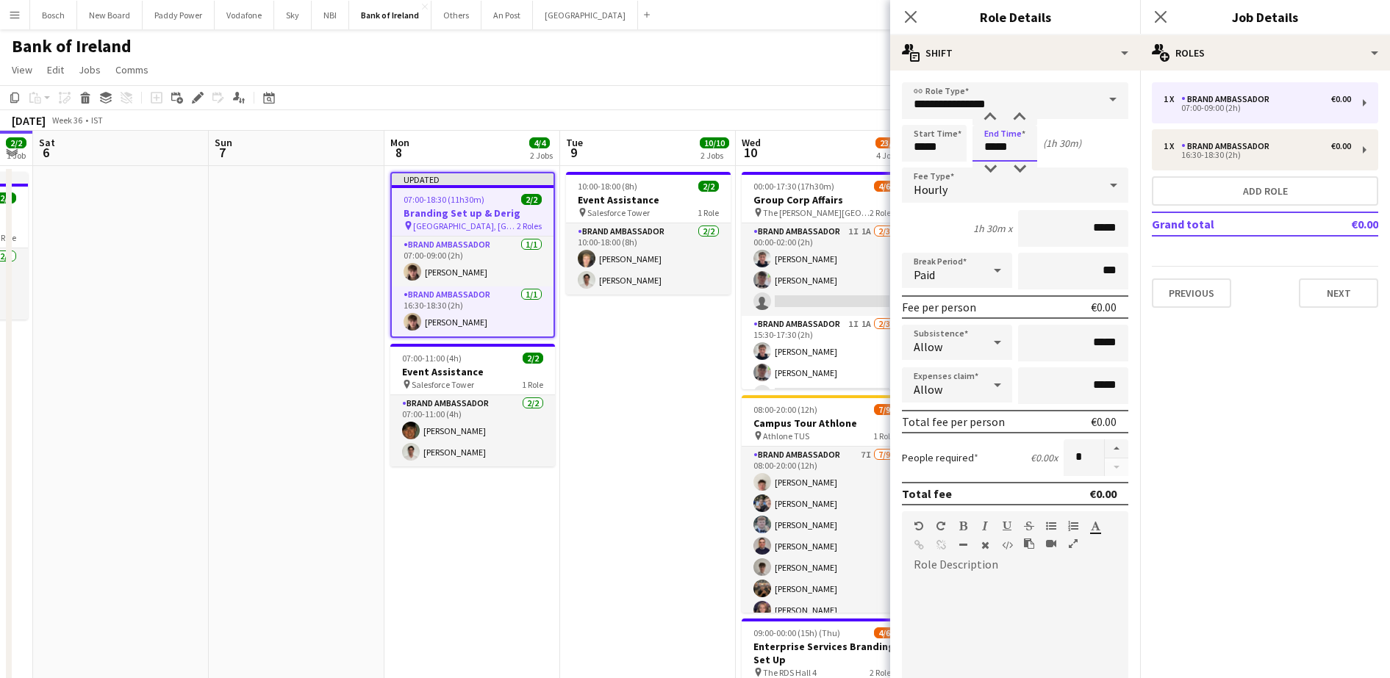
click at [999, 146] on input "*****" at bounding box center [1004, 143] width 65 height 37
click at [928, 149] on input "*****" at bounding box center [934, 143] width 65 height 37
type input "*****"
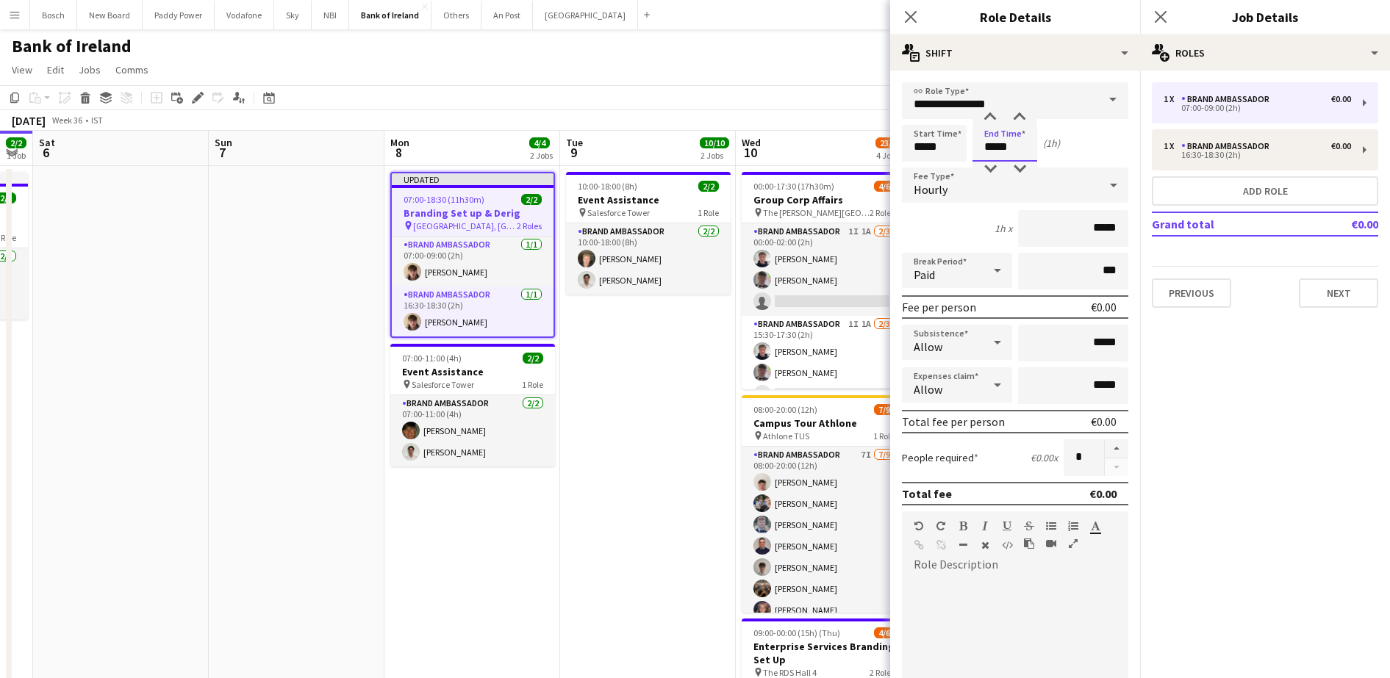
click at [996, 141] on input "*****" at bounding box center [1004, 143] width 65 height 37
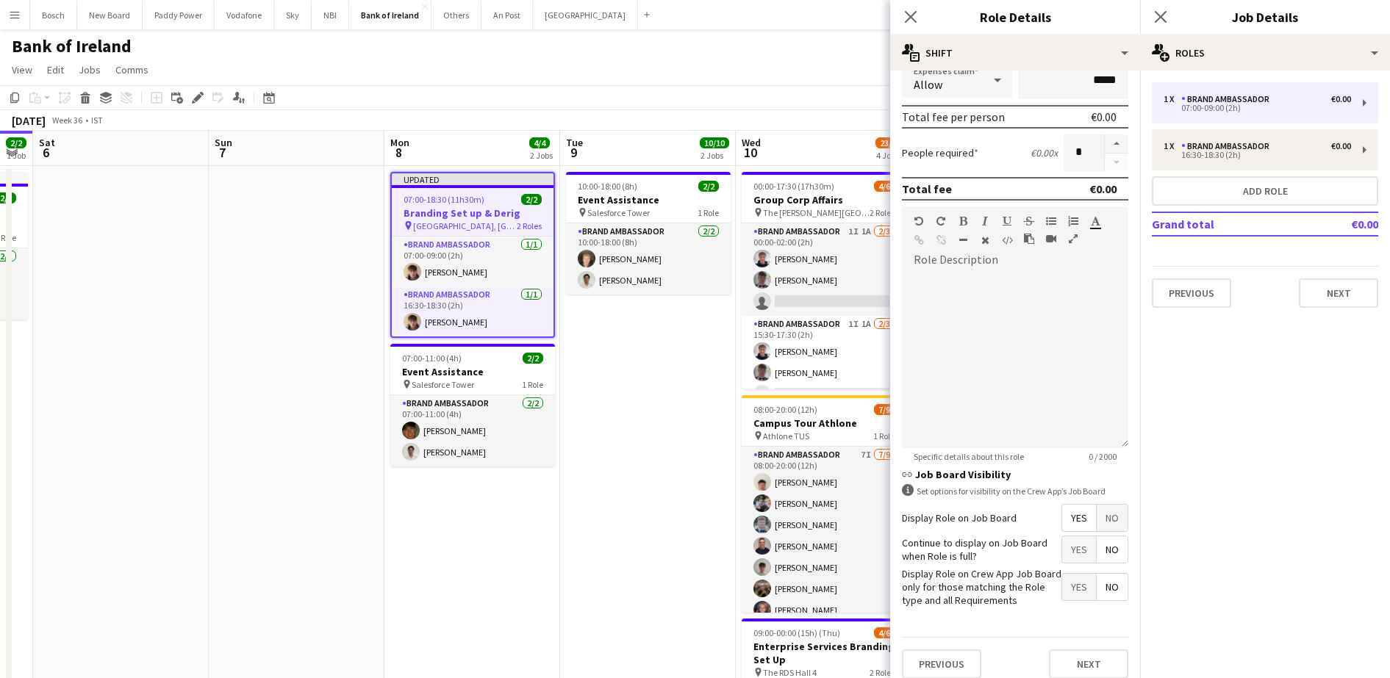
scroll to position [318, 0]
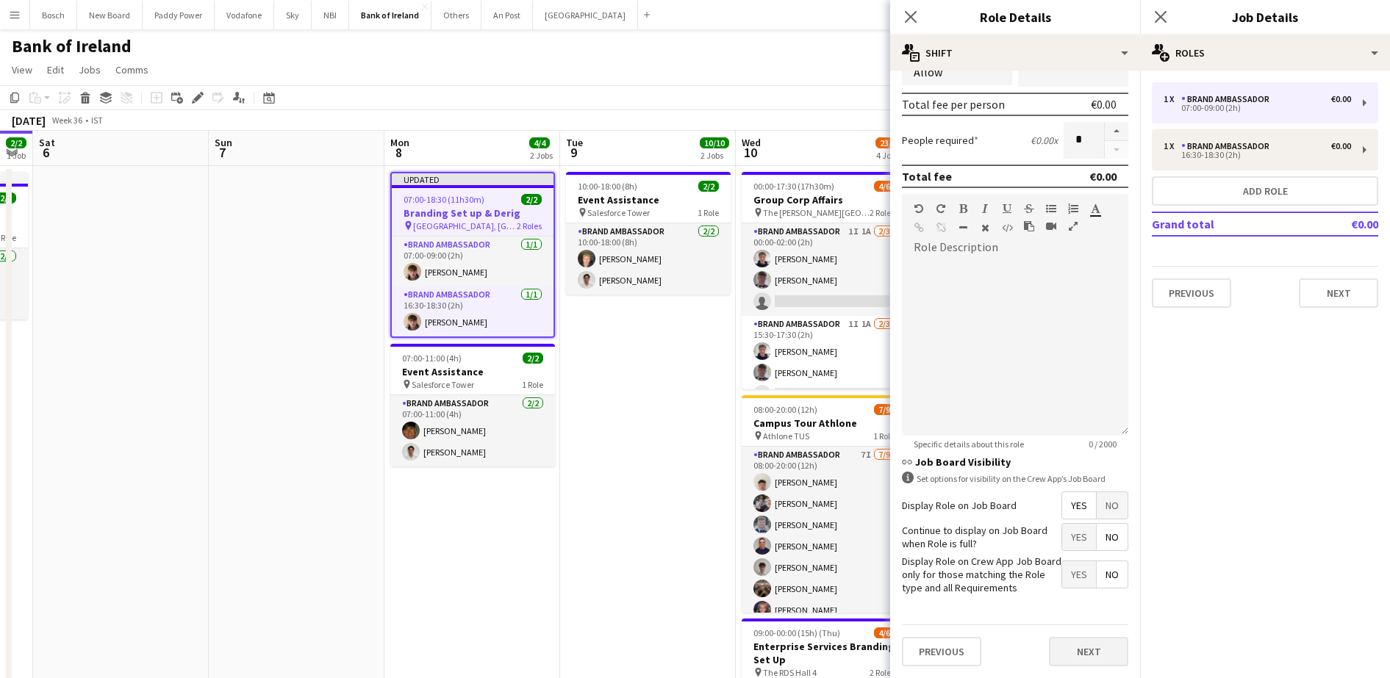
type input "*****"
drag, startPoint x: 1073, startPoint y: 645, endPoint x: 1027, endPoint y: 562, distance: 95.1
click at [1074, 645] on button "Next" at bounding box center [1088, 651] width 79 height 29
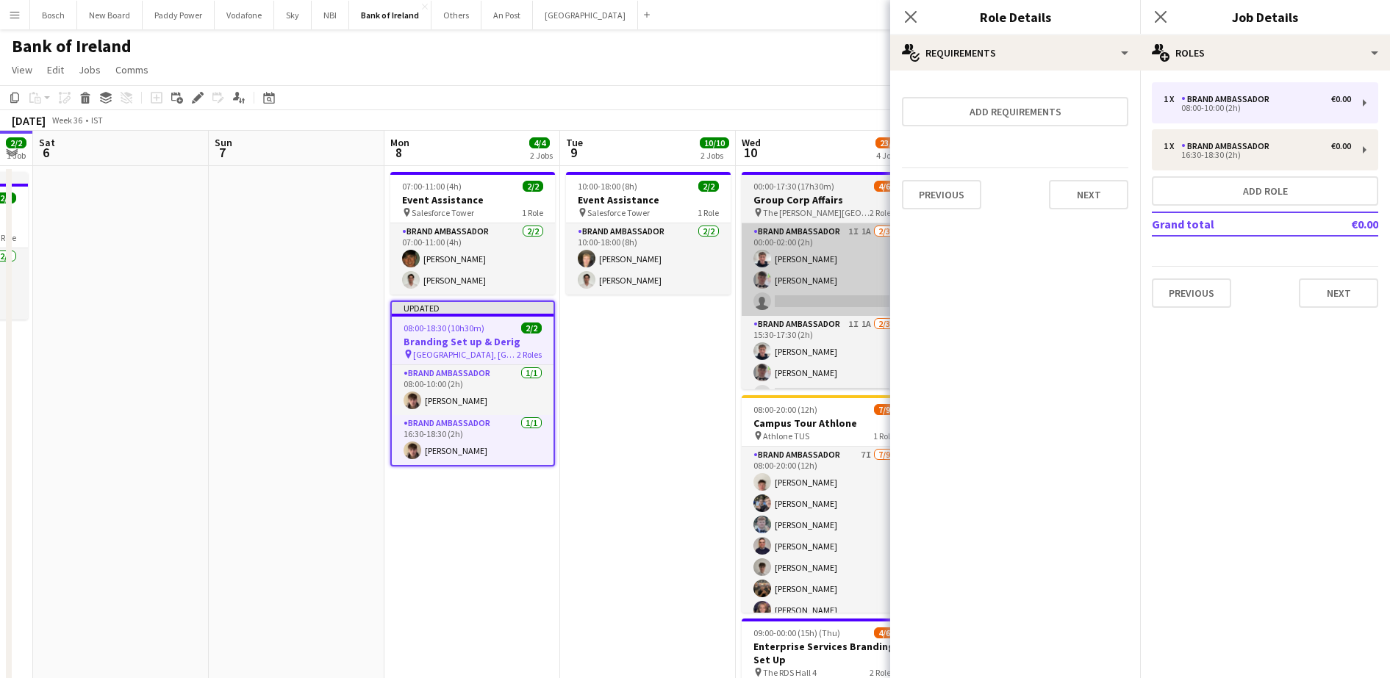
scroll to position [0, 0]
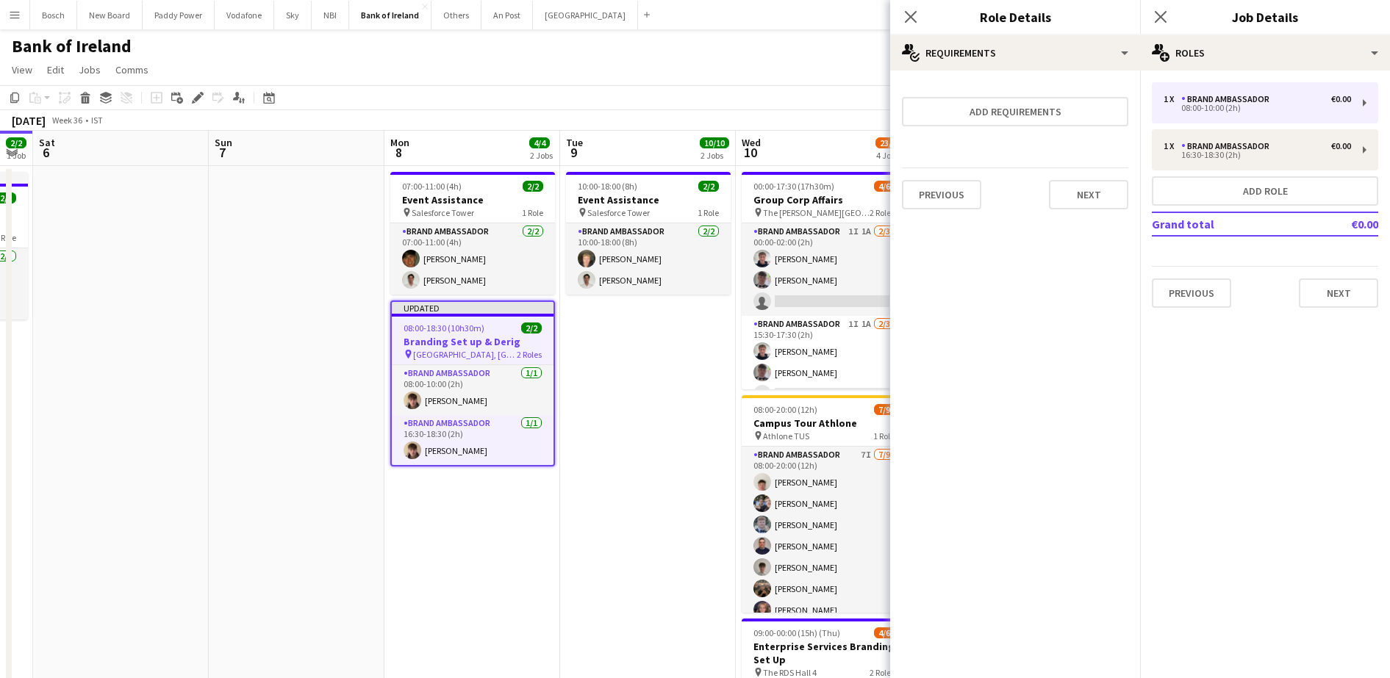
click at [742, 103] on app-toolbar "Copy Paste Paste Ctrl+V Paste with crew Ctrl+Shift+V Paste linked Job [GEOGRAPH…" at bounding box center [695, 97] width 1390 height 25
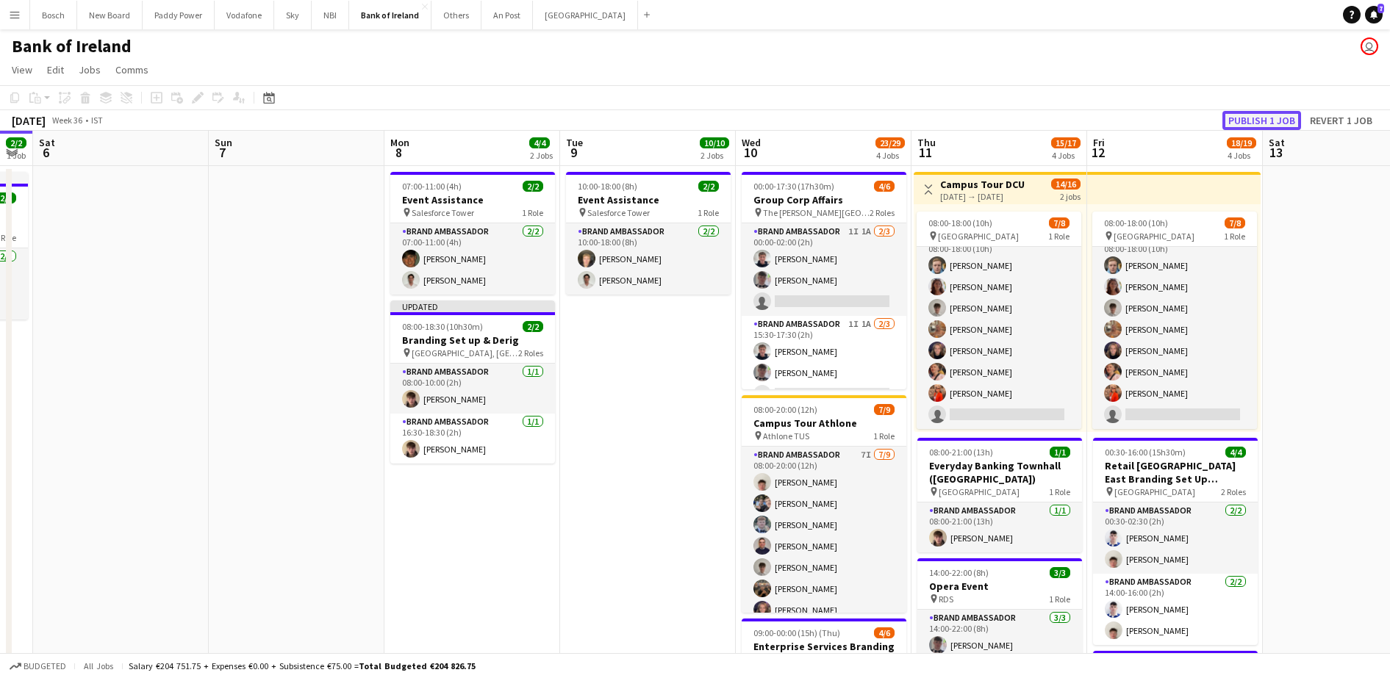
click at [1269, 122] on button "Publish 1 job" at bounding box center [1261, 120] width 79 height 19
